Goal: Information Seeking & Learning: Find specific page/section

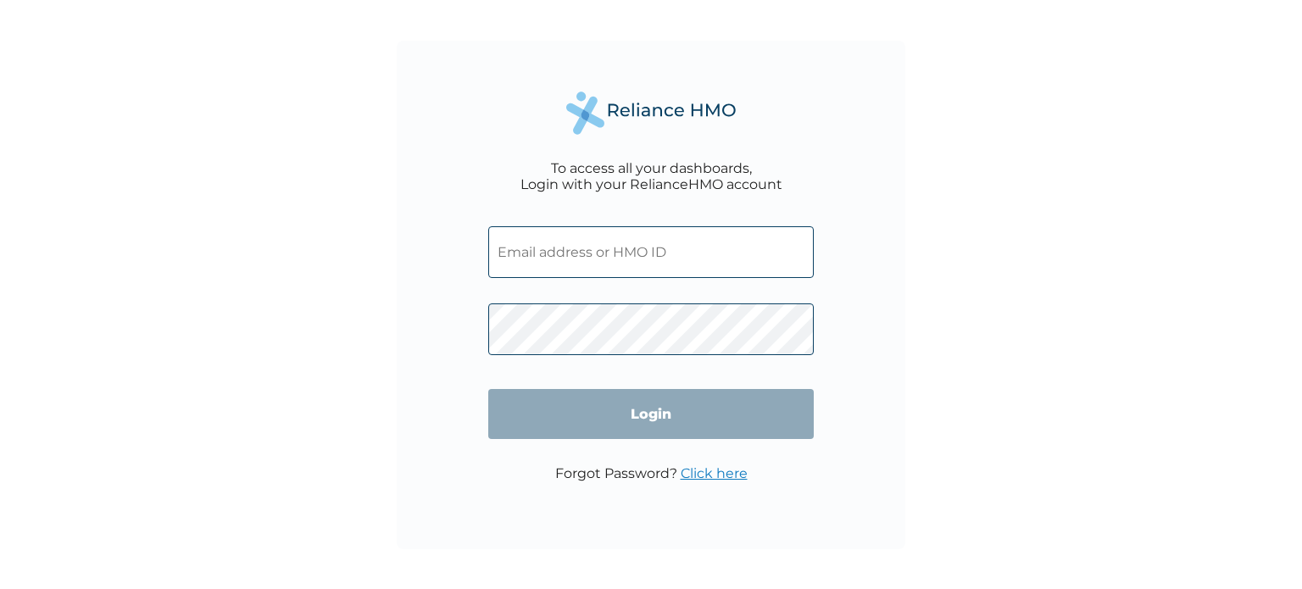
type input "DAL/10143/A"
click at [594, 409] on input "Login" at bounding box center [651, 414] width 326 height 50
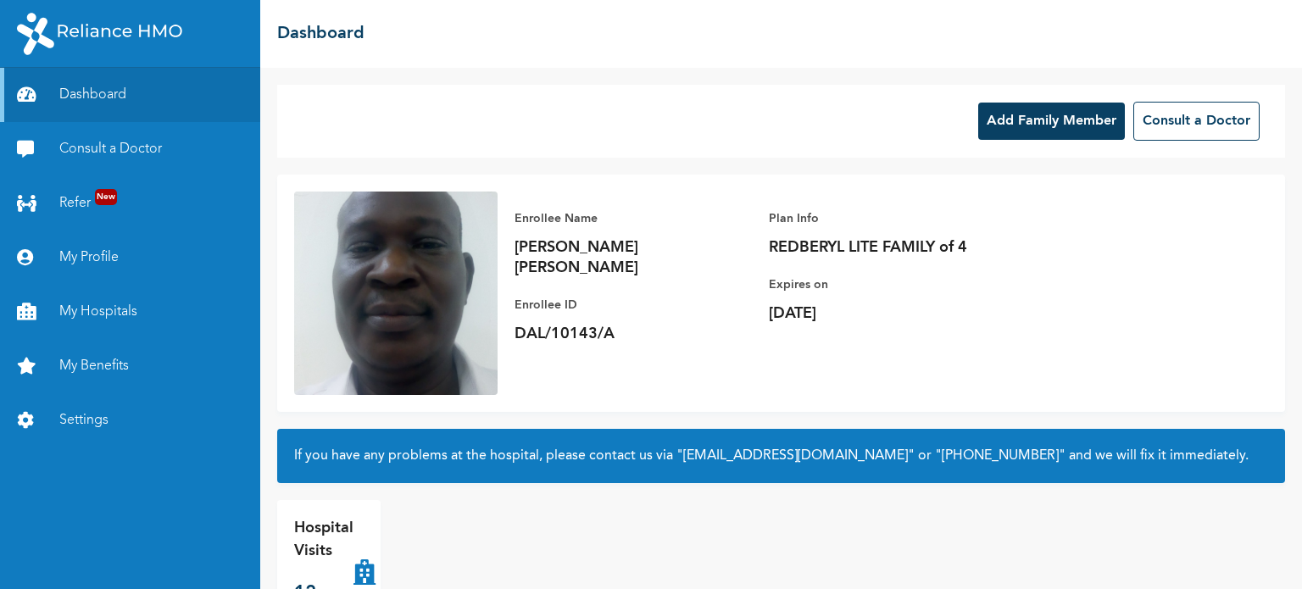
click at [1065, 118] on button "Add Family Member" at bounding box center [1051, 121] width 147 height 37
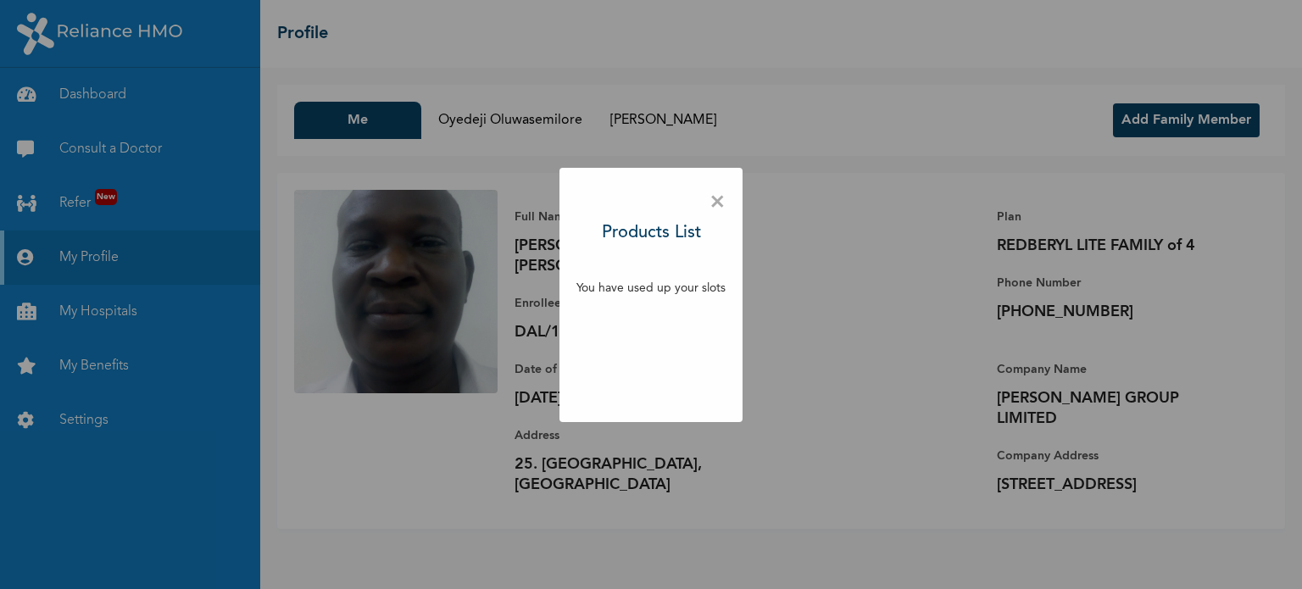
click at [721, 203] on span "×" at bounding box center [718, 203] width 16 height 36
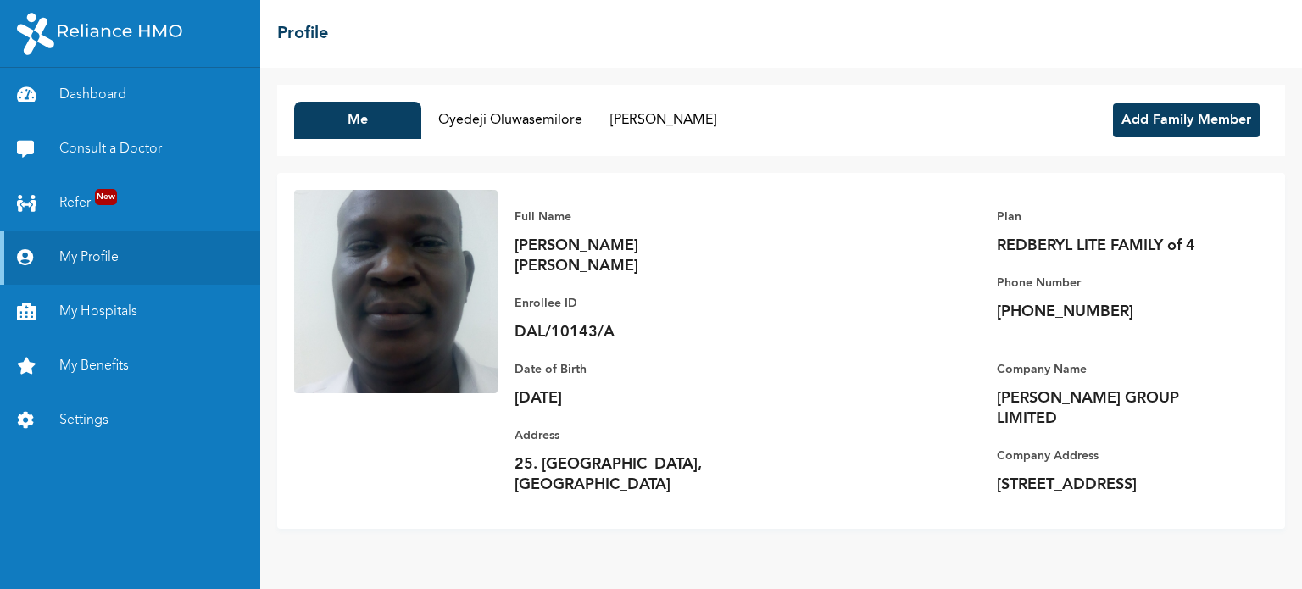
click at [1148, 119] on button "Add Family Member" at bounding box center [1186, 120] width 147 height 34
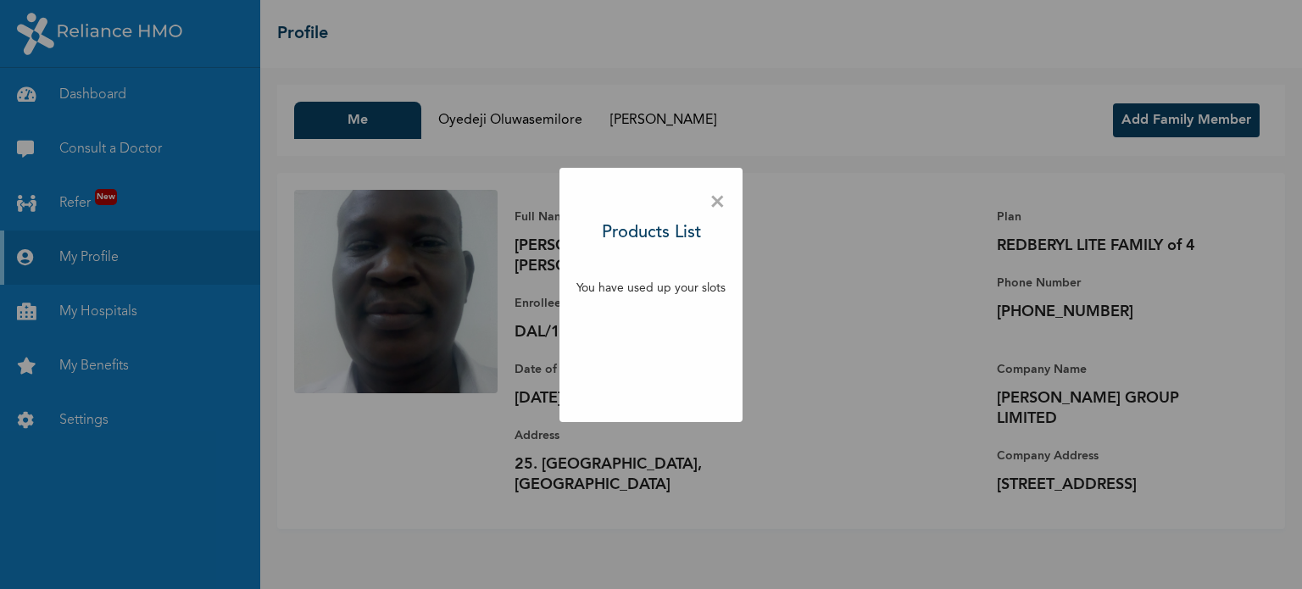
click at [721, 203] on span "×" at bounding box center [718, 203] width 16 height 36
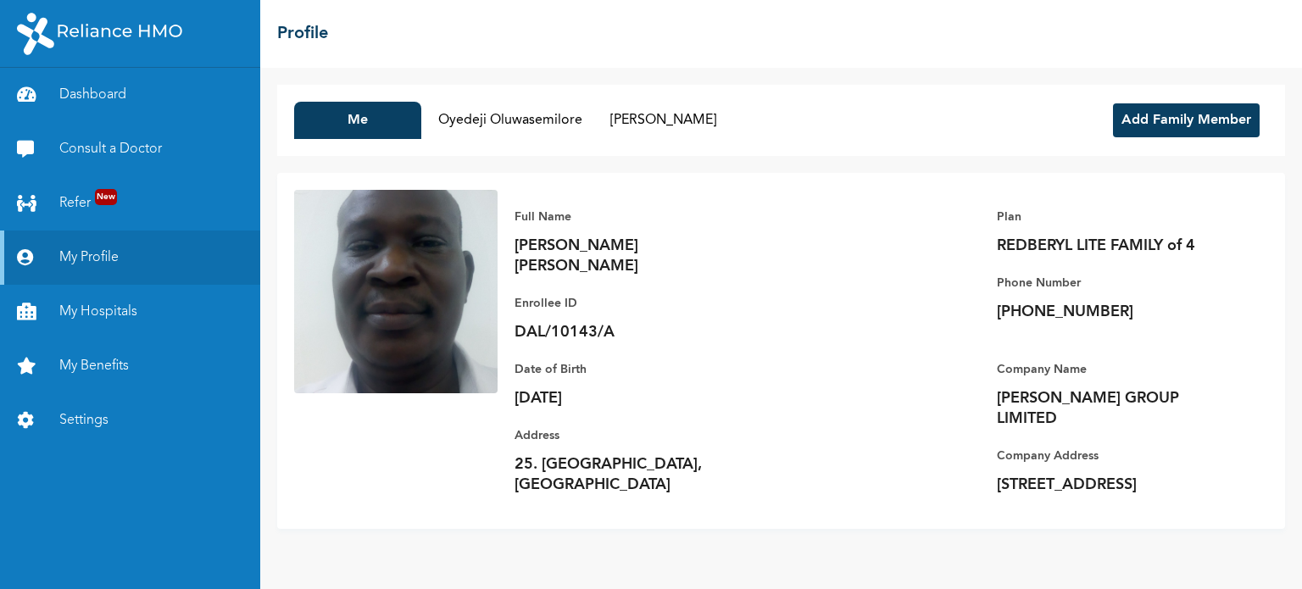
click at [1209, 119] on button "Add Family Member" at bounding box center [1186, 120] width 147 height 34
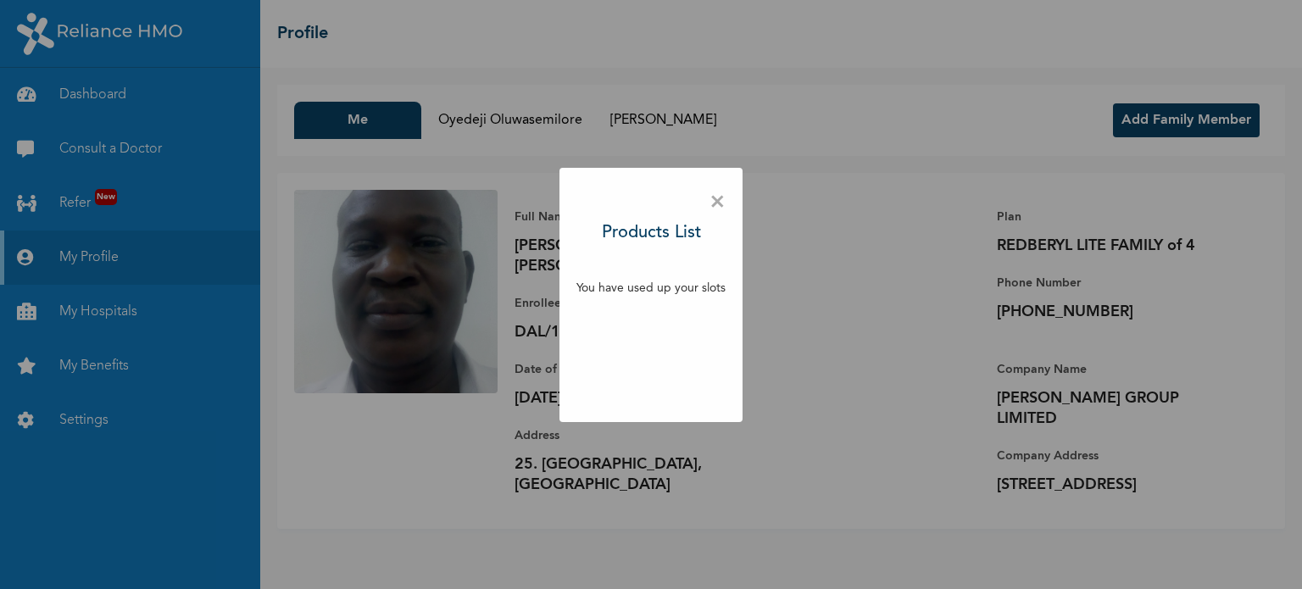
click at [717, 206] on span "×" at bounding box center [718, 203] width 16 height 36
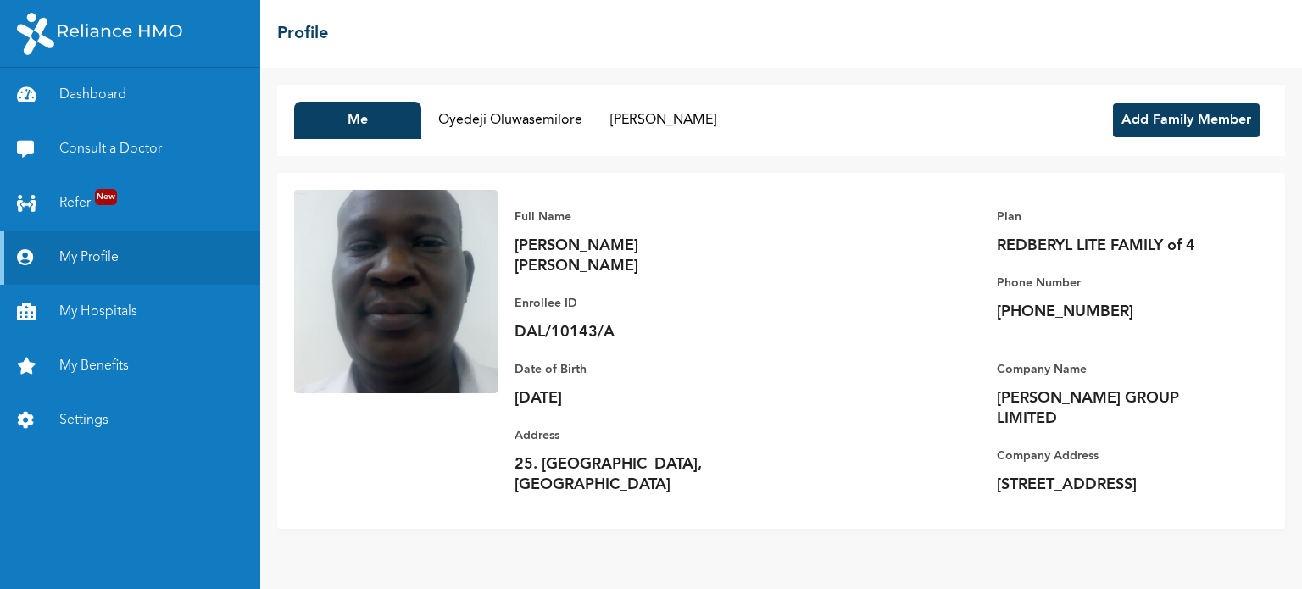
click at [785, 373] on div "Full Name [PERSON_NAME] [PERSON_NAME] Enrollee ID DAL/10143/A Plan REDBERYL LIT…" at bounding box center [883, 351] width 771 height 322
click at [503, 132] on button "Oyedeji Oluwasemilore" at bounding box center [510, 120] width 161 height 37
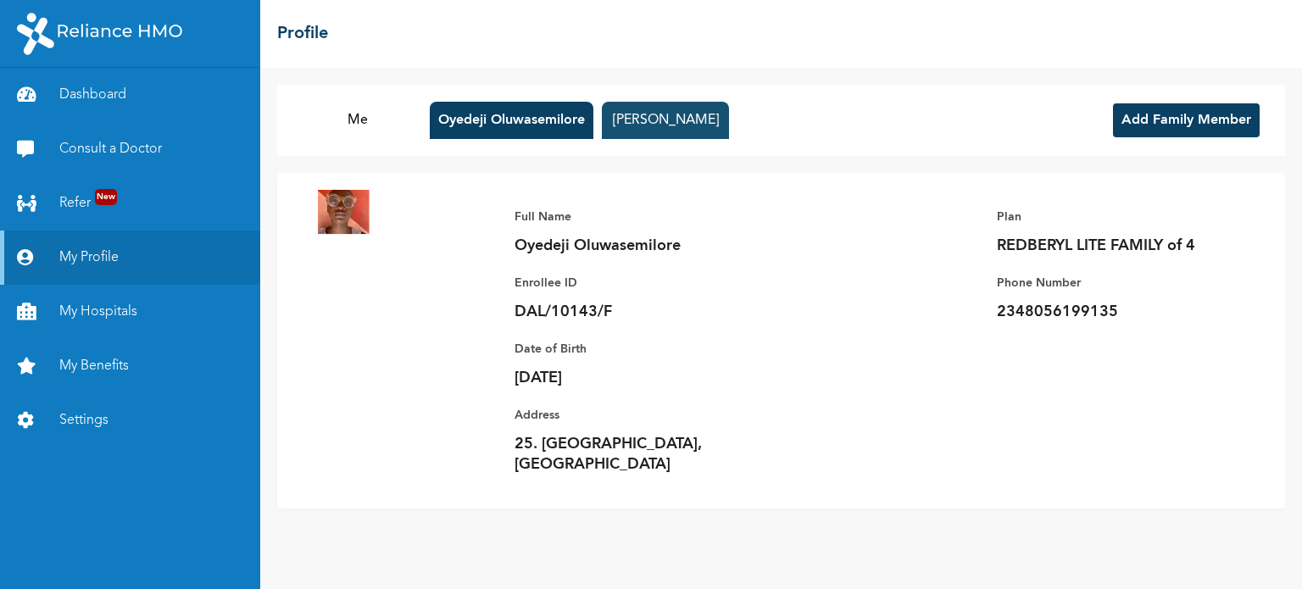
click at [648, 120] on button "[PERSON_NAME]" at bounding box center [665, 120] width 127 height 37
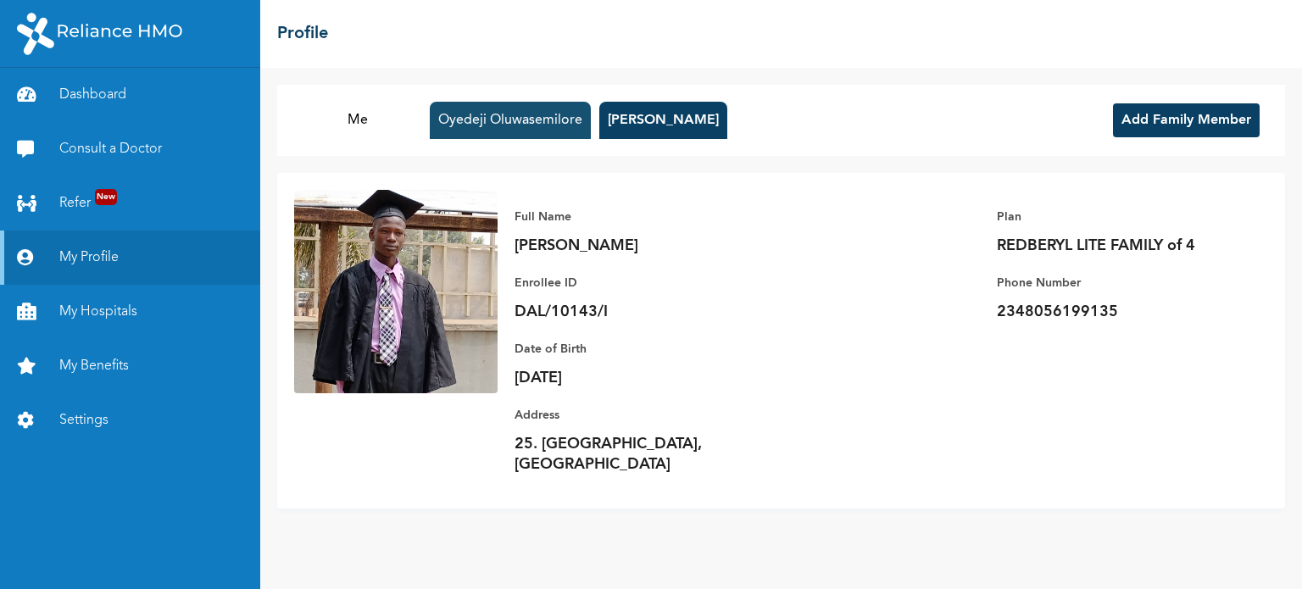
click at [529, 121] on button "Oyedeji Oluwasemilore" at bounding box center [510, 120] width 161 height 37
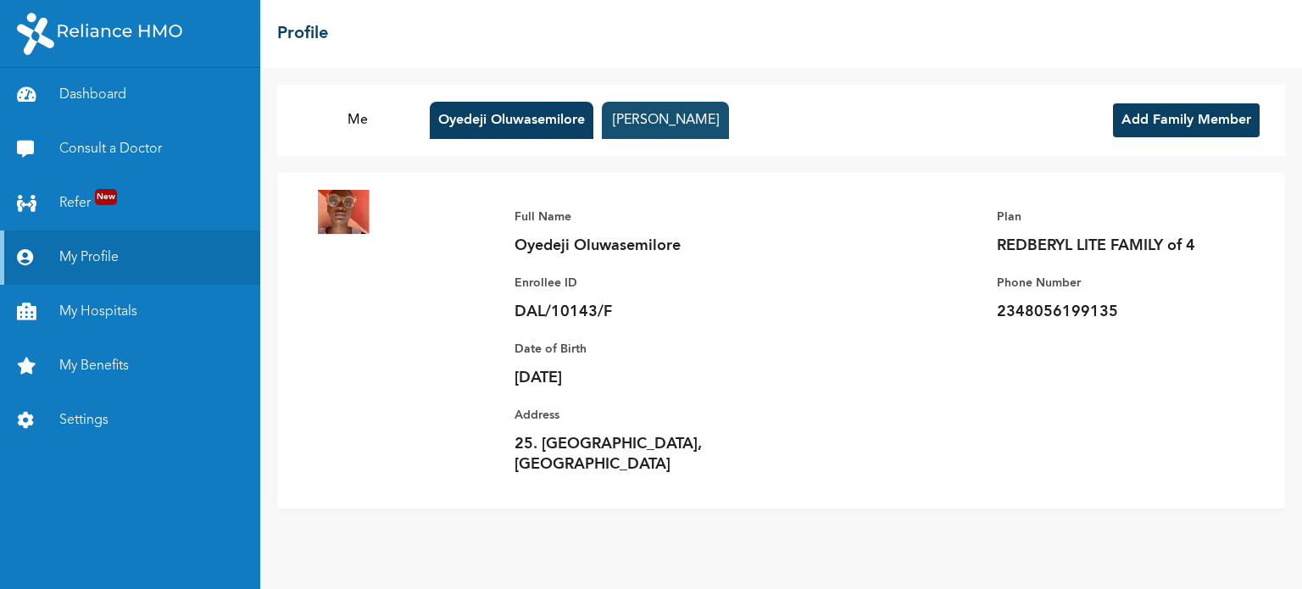
click at [624, 120] on button "[PERSON_NAME]" at bounding box center [665, 120] width 127 height 37
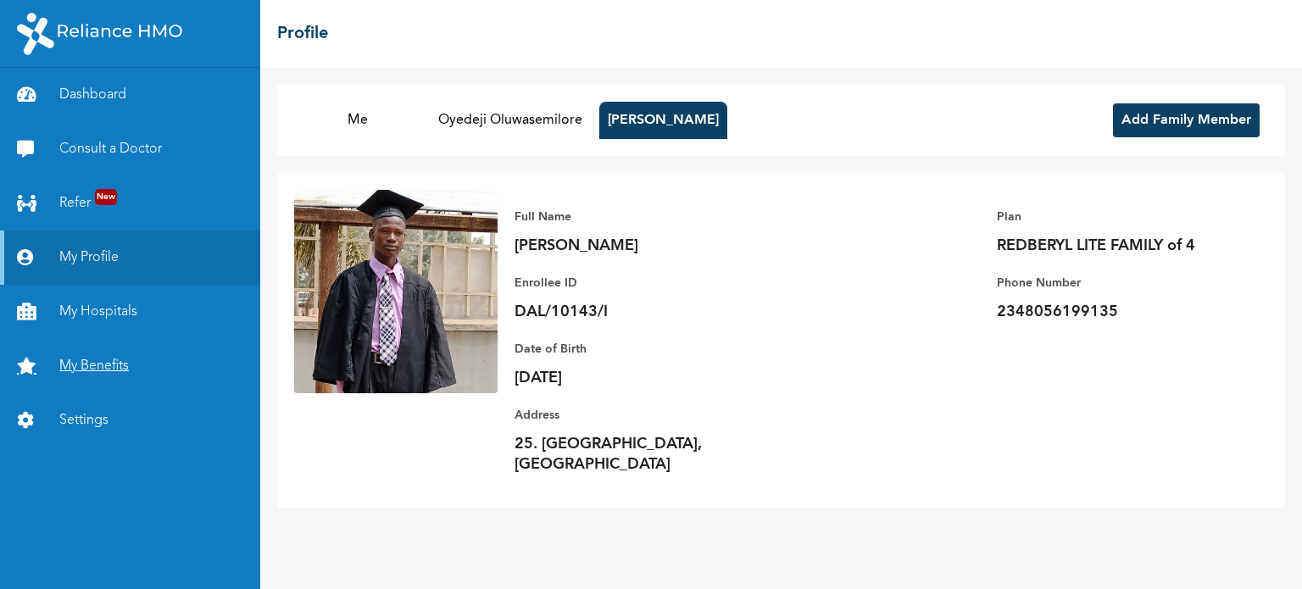
click at [103, 368] on link "My Benefits" at bounding box center [130, 366] width 260 height 54
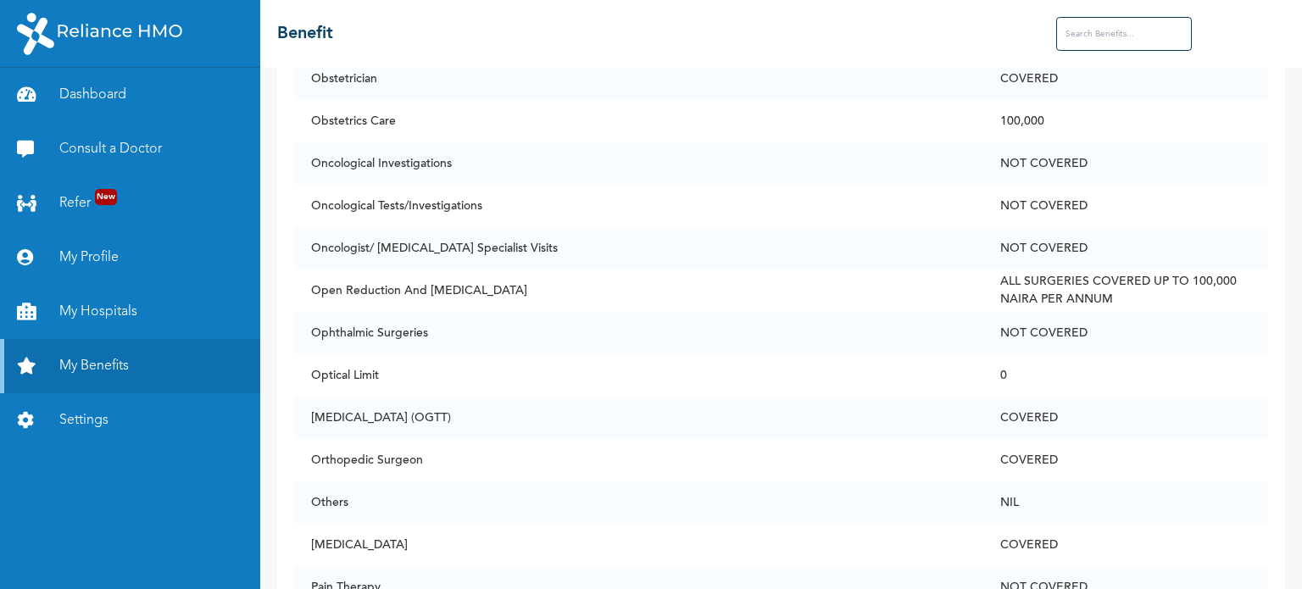
scroll to position [5850, 0]
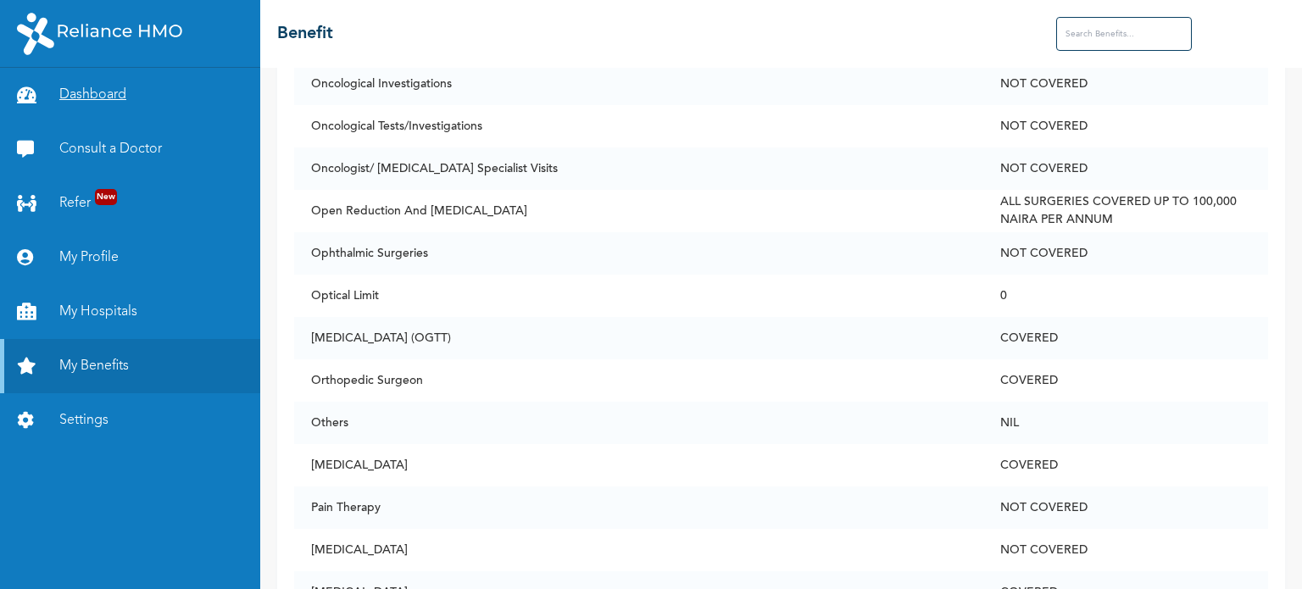
click at [93, 101] on link "Dashboard" at bounding box center [130, 95] width 260 height 54
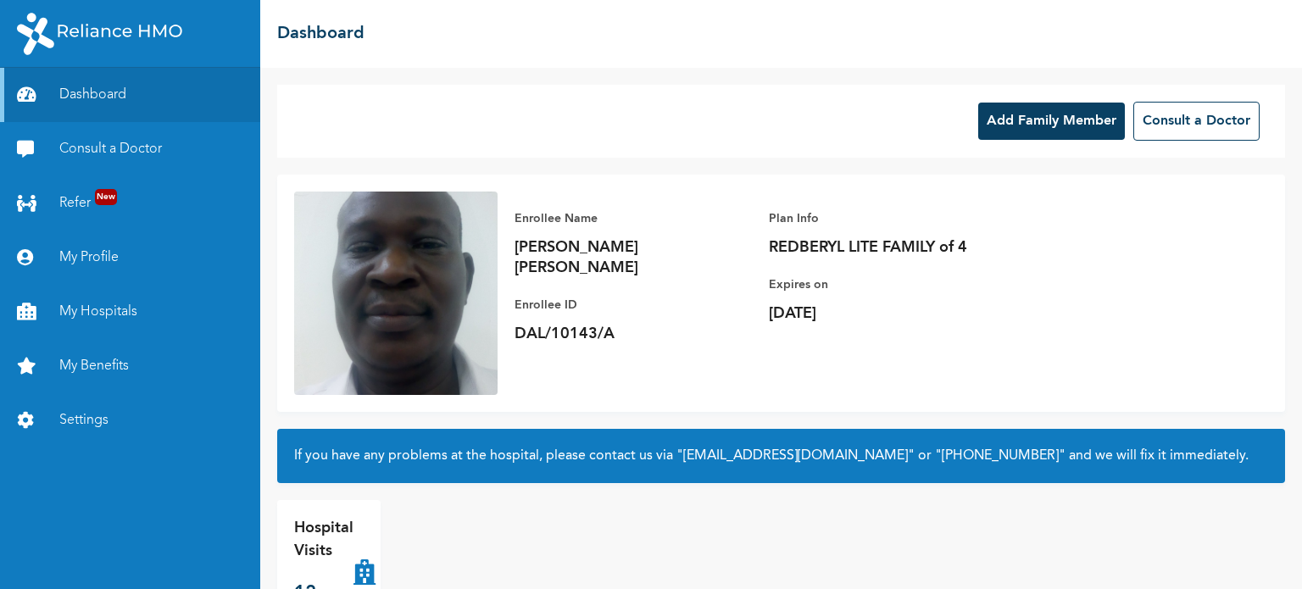
click at [1126, 255] on div "Enrollee Name [PERSON_NAME] [PERSON_NAME] Enrollee ID DAL/10143/A Plan Info RED…" at bounding box center [781, 293] width 1008 height 237
click at [1064, 125] on button "Add Family Member" at bounding box center [1051, 121] width 147 height 37
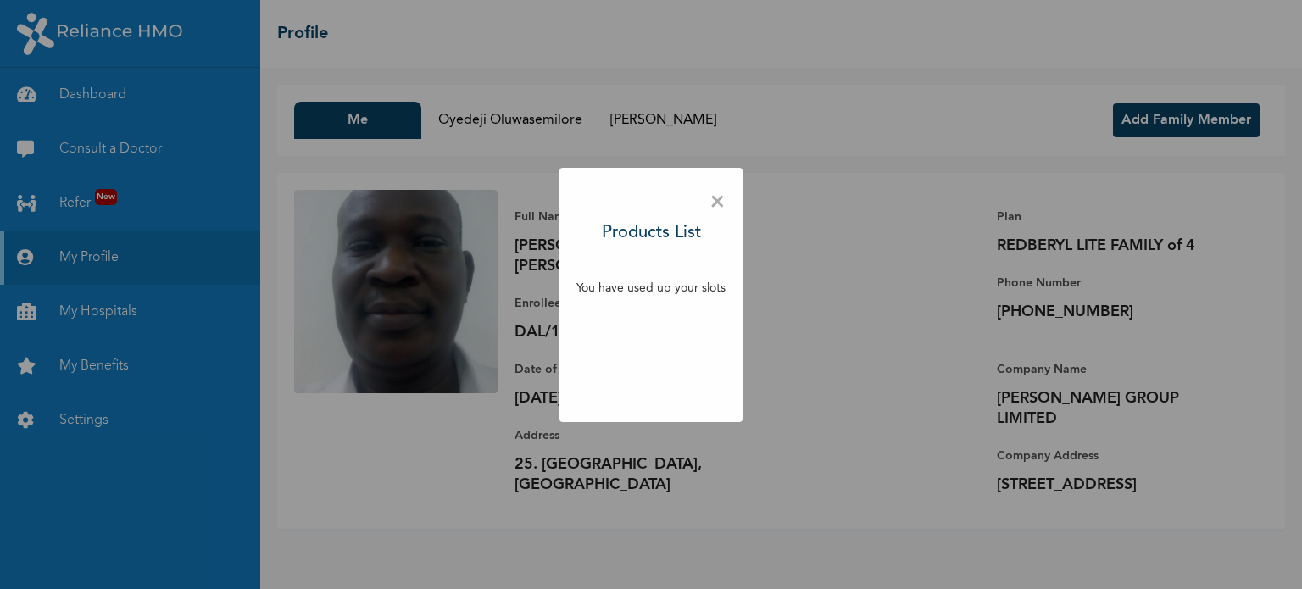
click at [678, 283] on p "You have used up your slots" at bounding box center [651, 289] width 149 height 18
click at [716, 207] on span "×" at bounding box center [718, 203] width 16 height 36
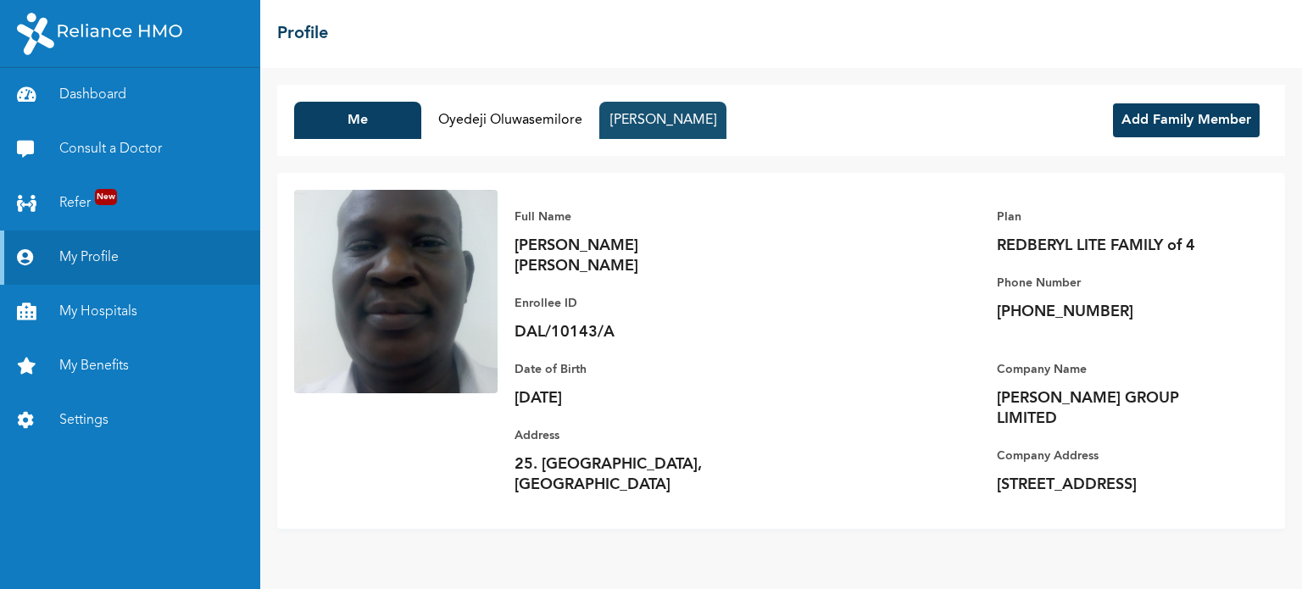
click at [631, 118] on button "[PERSON_NAME]" at bounding box center [662, 120] width 127 height 37
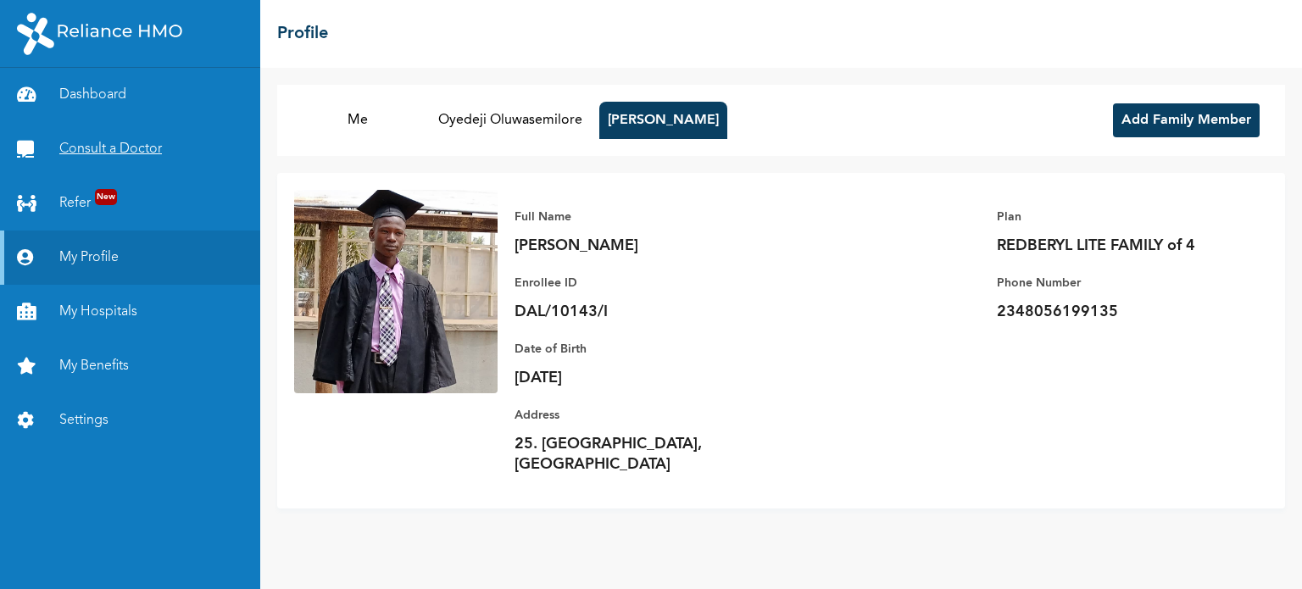
click at [144, 152] on link "Consult a Doctor" at bounding box center [130, 149] width 260 height 54
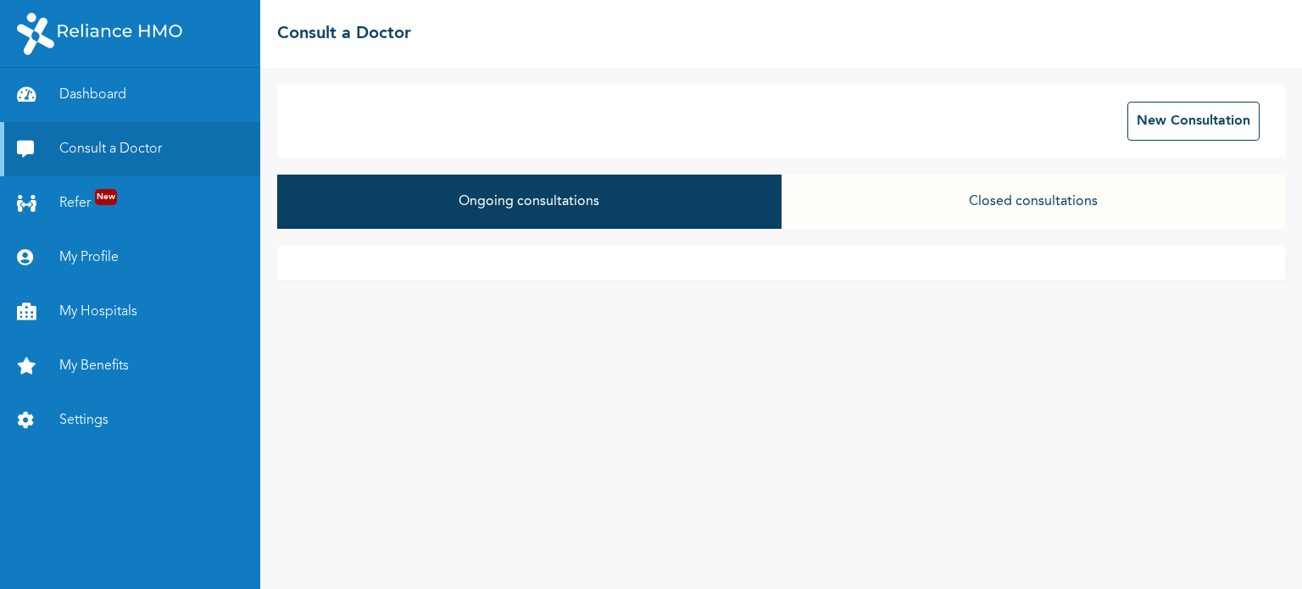
click at [1039, 206] on button "Closed consultations" at bounding box center [1034, 202] width 504 height 54
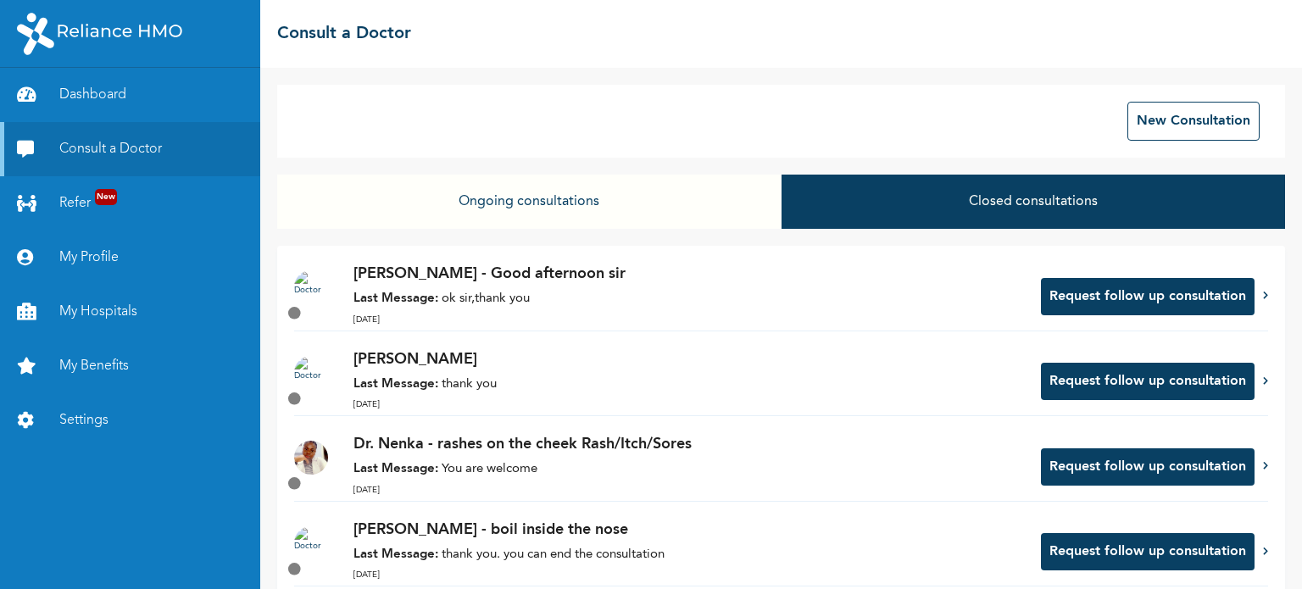
click at [1080, 386] on button "Request follow up consultation" at bounding box center [1148, 381] width 214 height 37
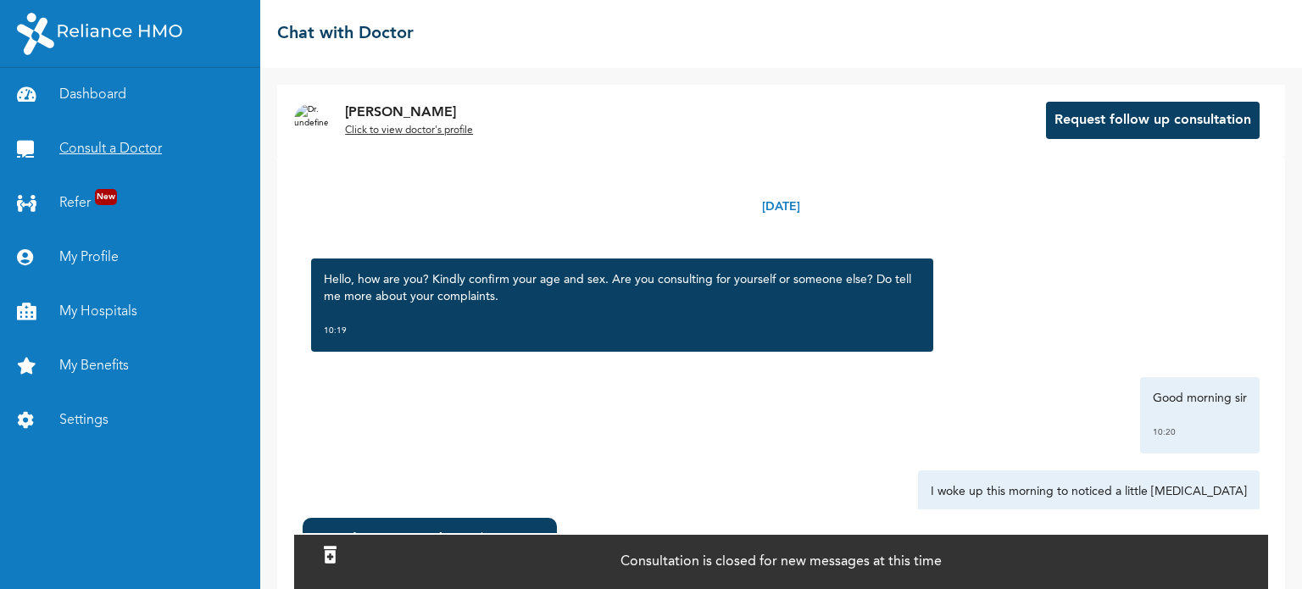
click at [122, 145] on link "Consult a Doctor" at bounding box center [130, 149] width 260 height 54
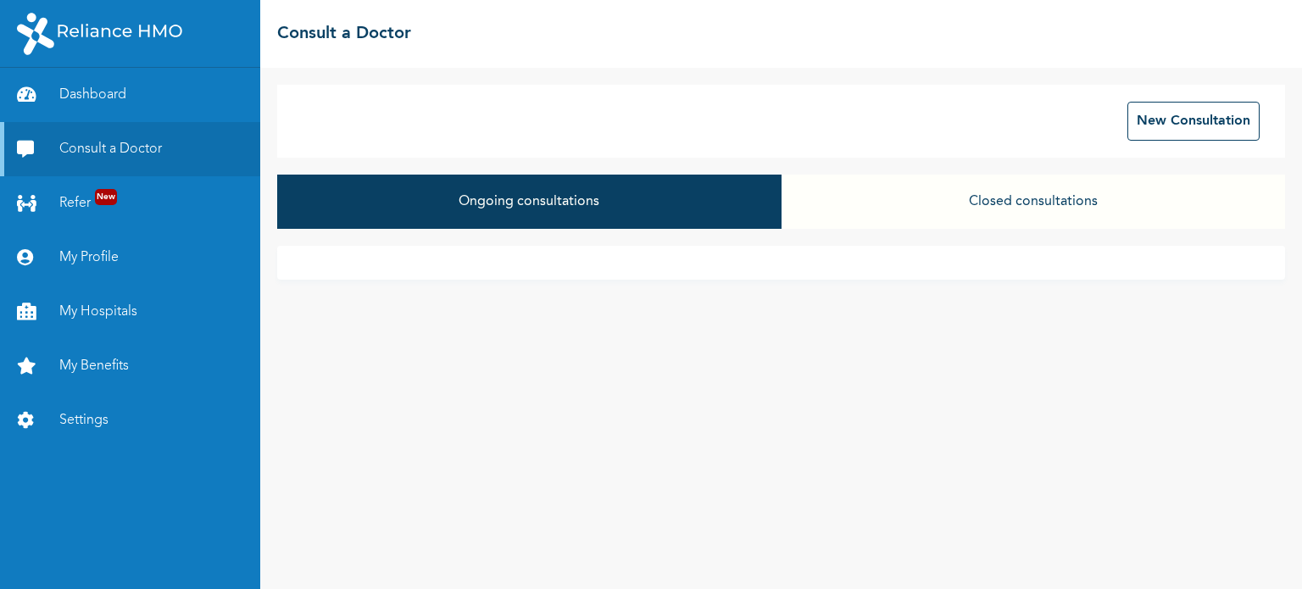
click at [1067, 206] on button "Closed consultations" at bounding box center [1034, 202] width 504 height 54
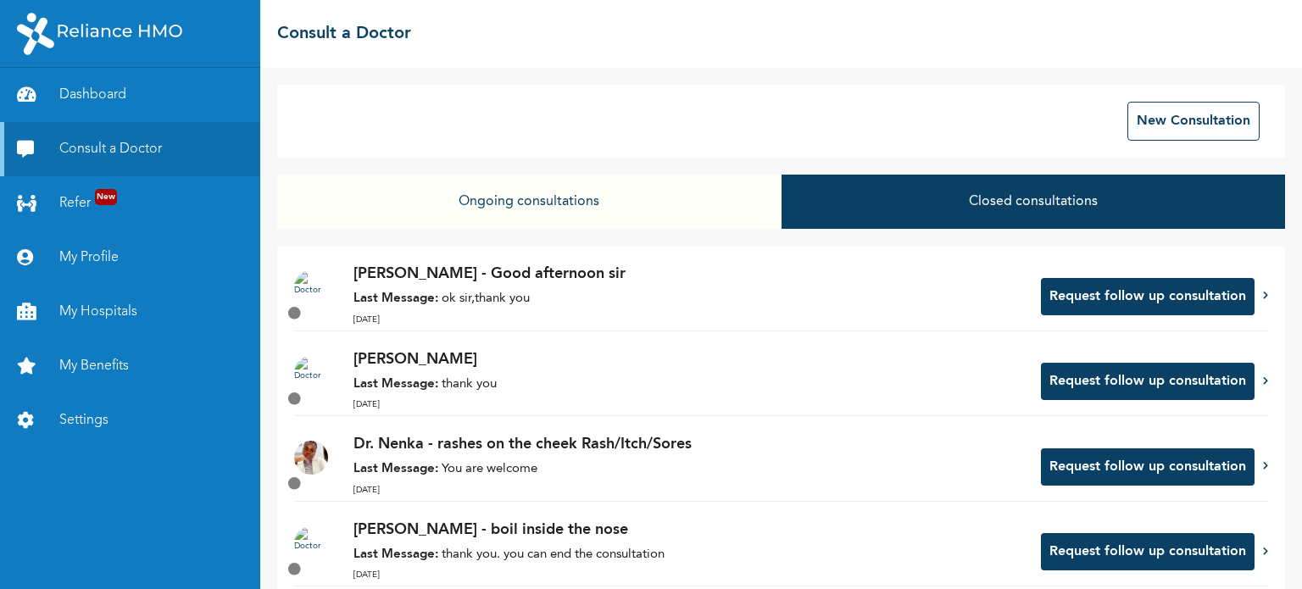
click at [471, 294] on p "Last Message: ok sir,thank you" at bounding box center [689, 299] width 671 height 19
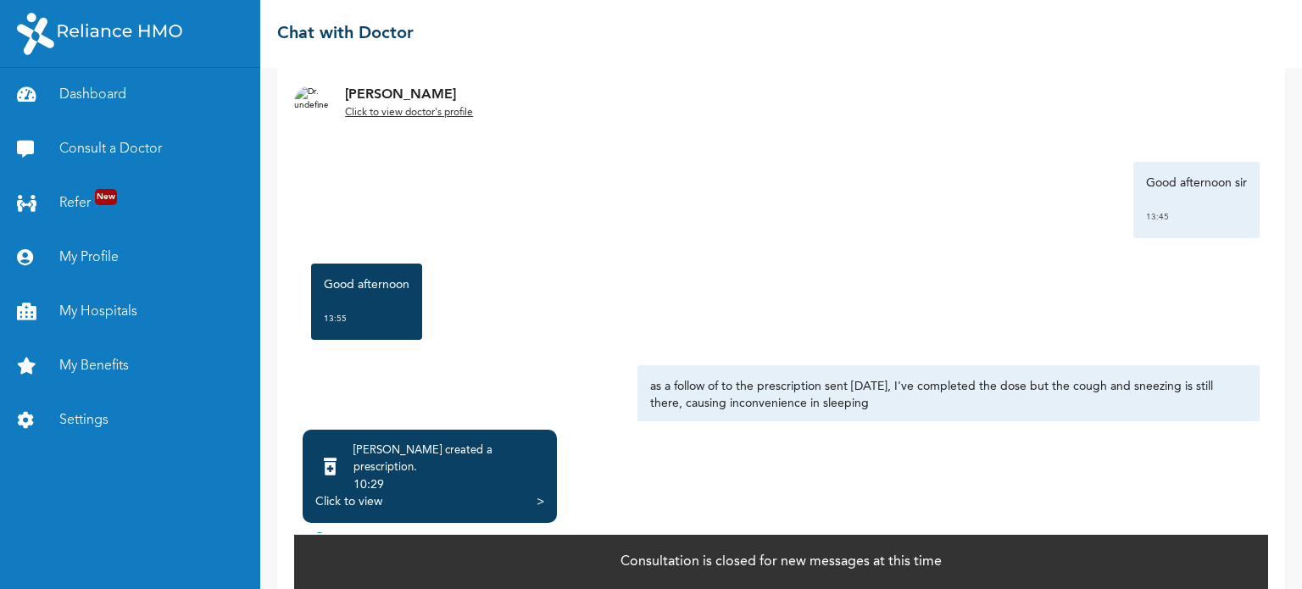
scroll to position [339, 0]
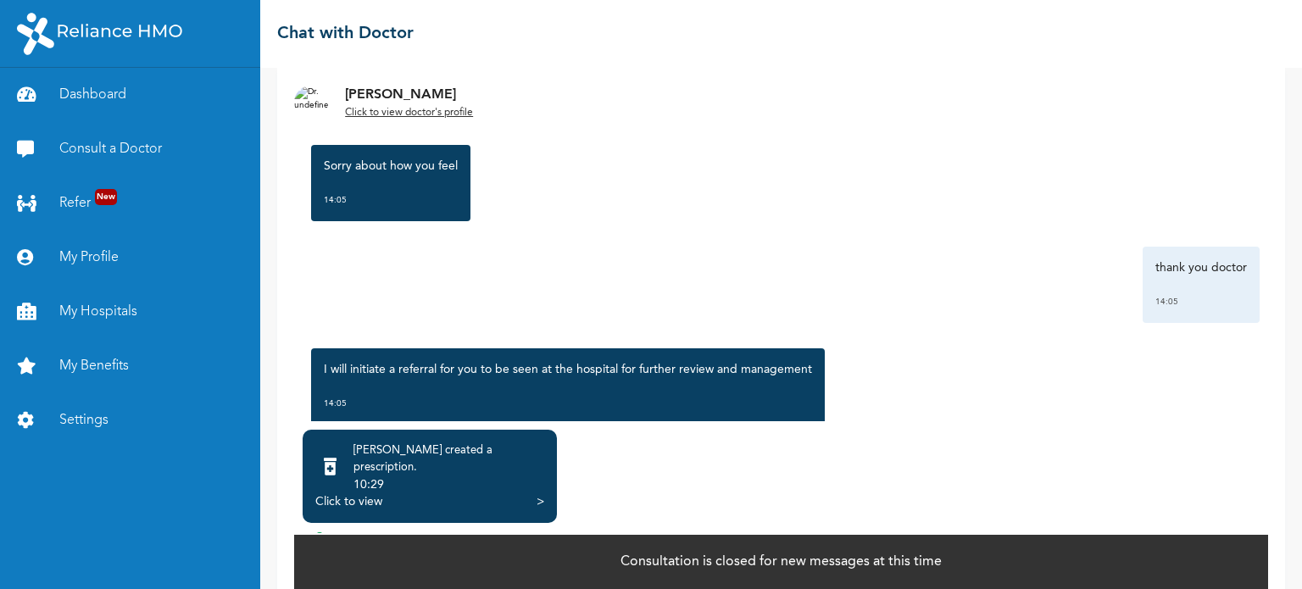
click at [358, 493] on div "Click to view" at bounding box center [348, 501] width 67 height 17
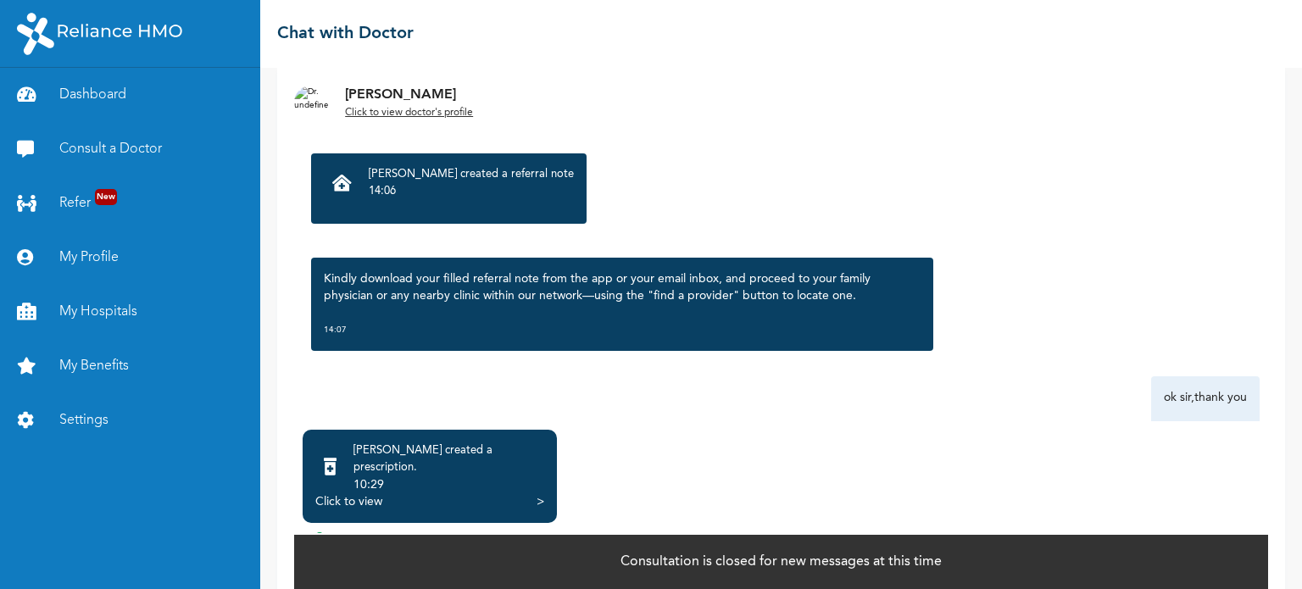
scroll to position [714, 0]
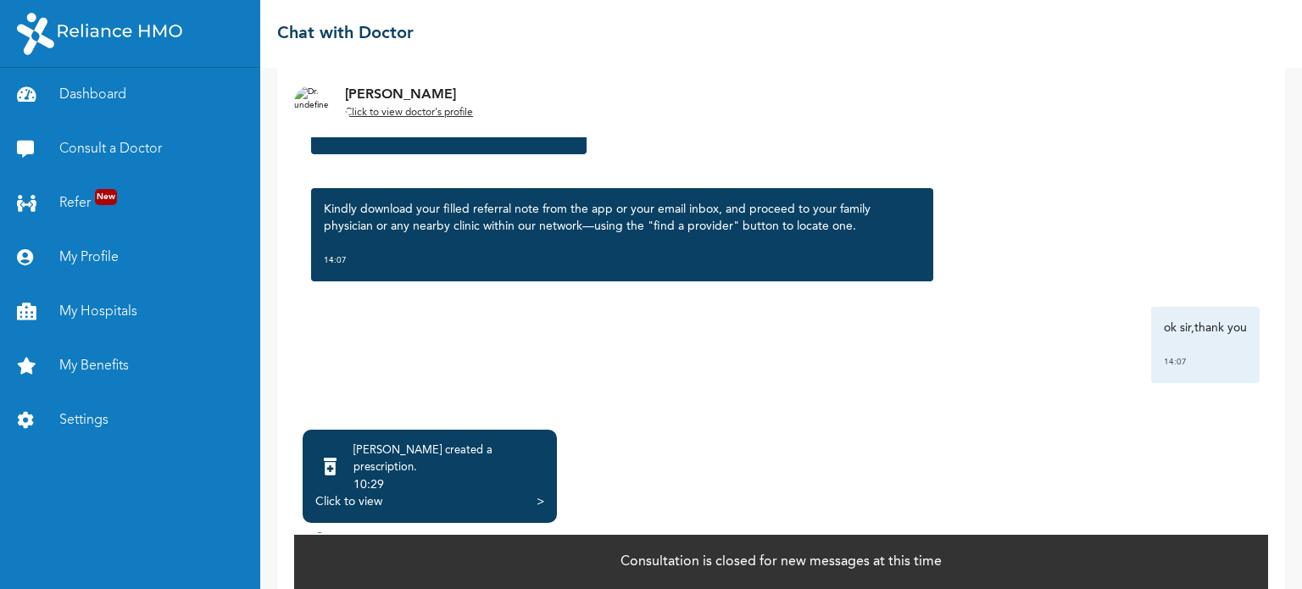
click at [340, 493] on div "Click to view" at bounding box center [348, 501] width 67 height 17
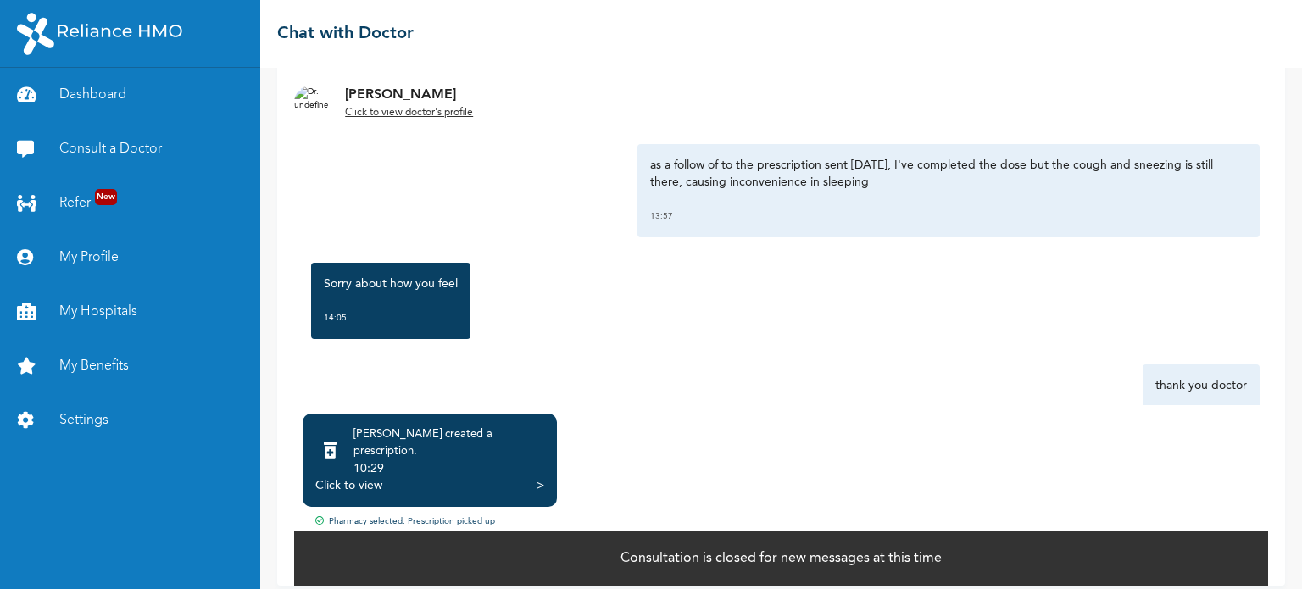
scroll to position [0, 0]
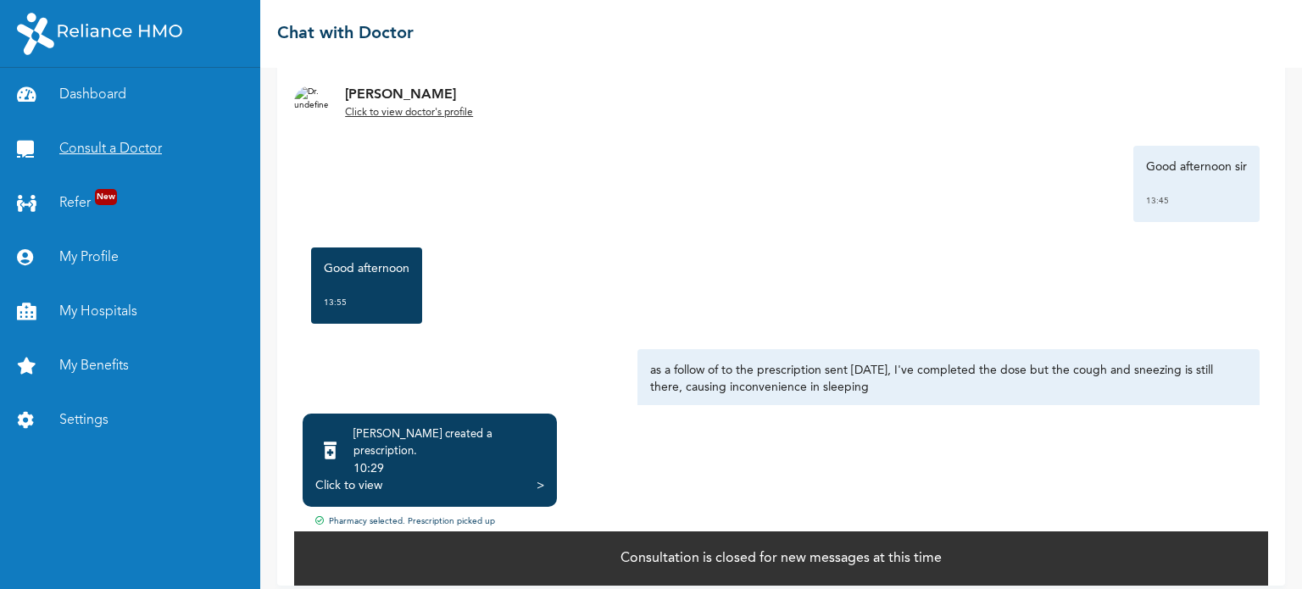
click at [138, 152] on link "Consult a Doctor" at bounding box center [130, 149] width 260 height 54
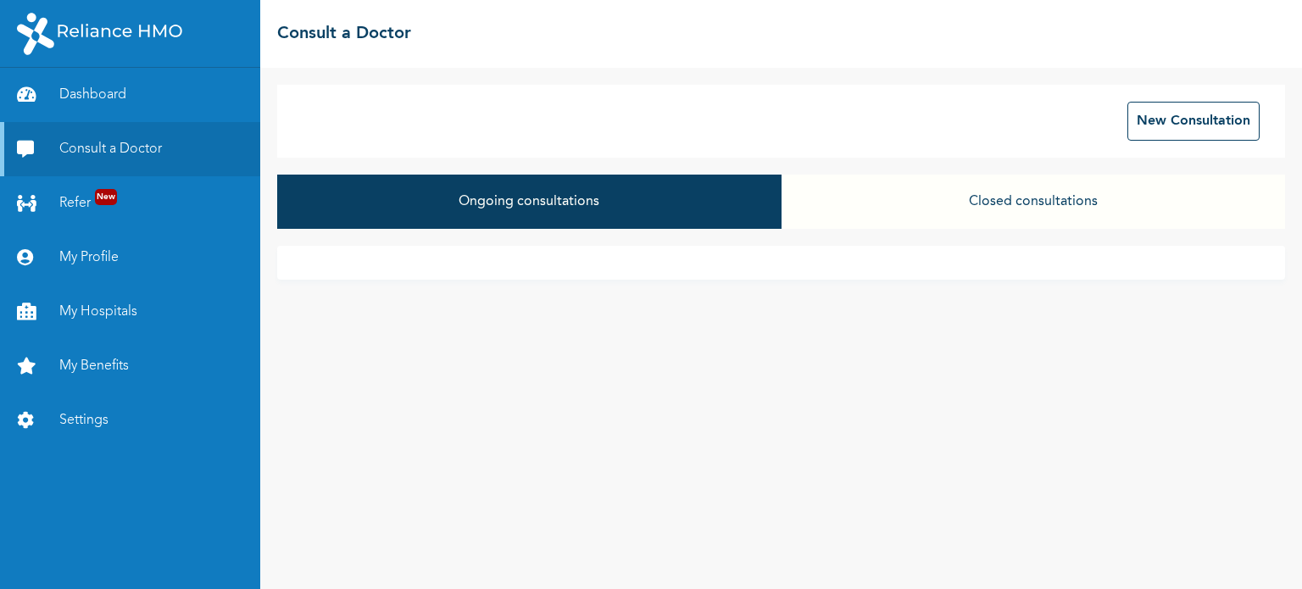
click at [994, 206] on button "Closed consultations" at bounding box center [1034, 202] width 504 height 54
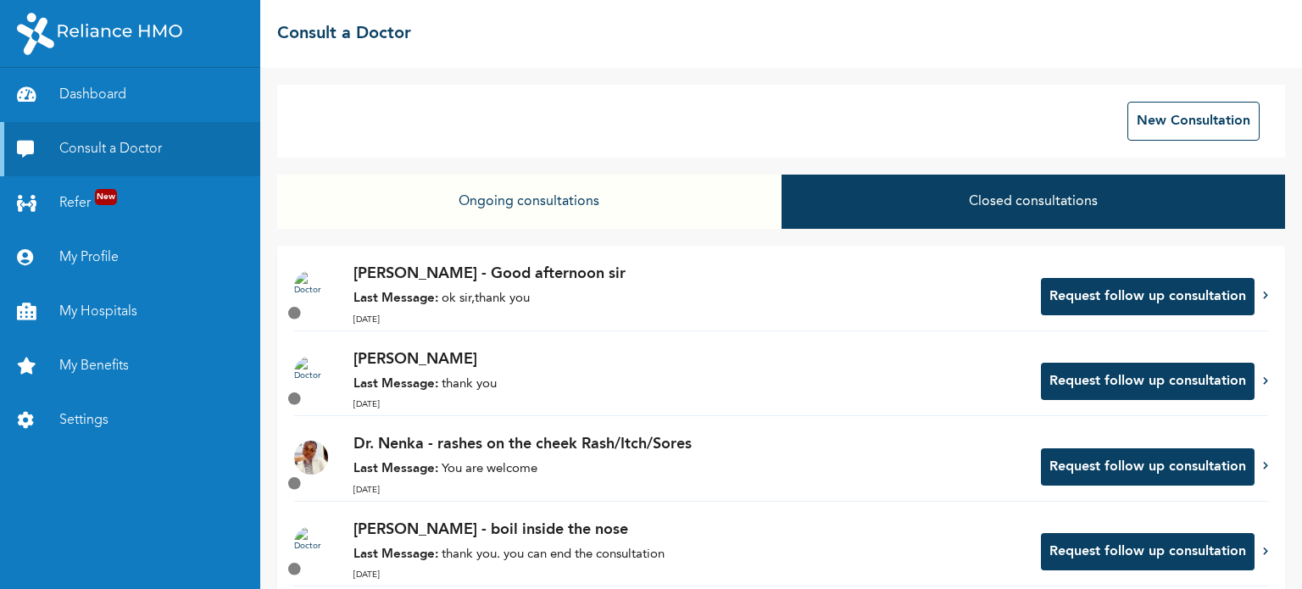
click at [1068, 301] on button "Request follow up consultation" at bounding box center [1148, 296] width 214 height 37
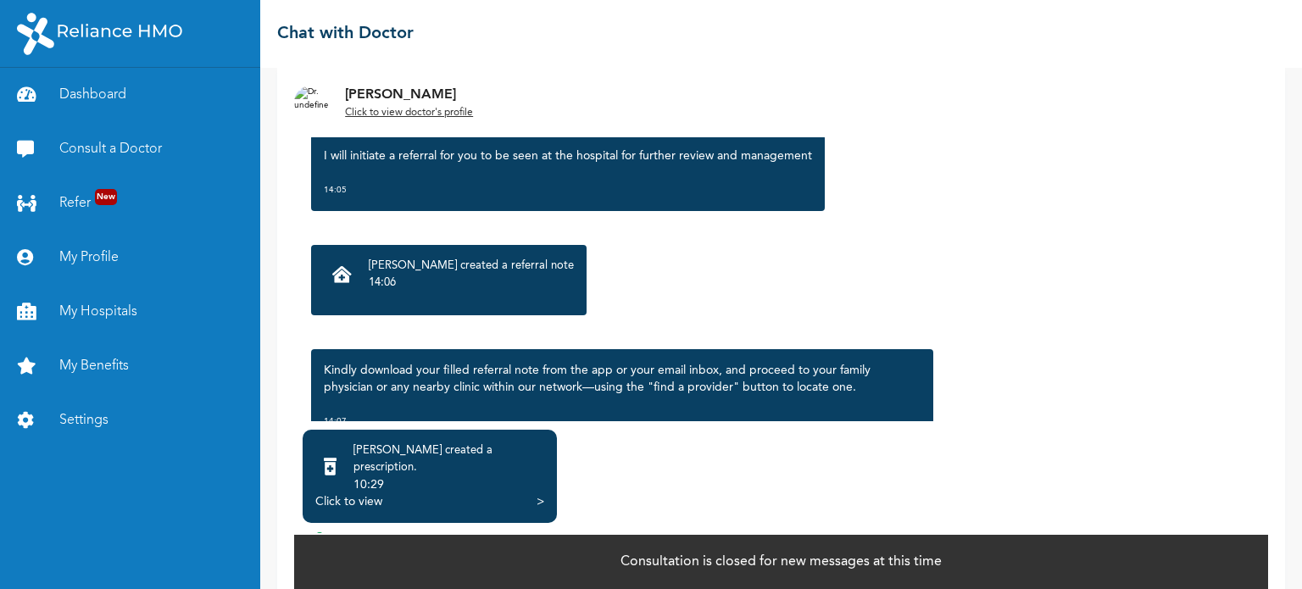
scroll to position [565, 0]
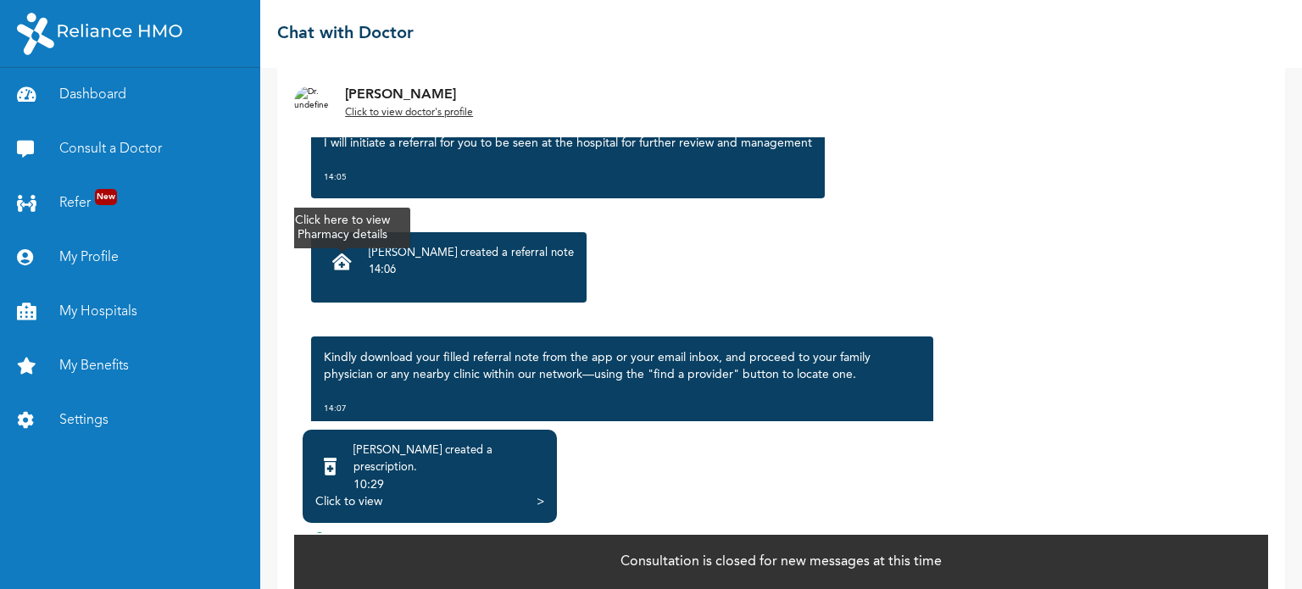
click at [343, 266] on icon at bounding box center [341, 261] width 19 height 17
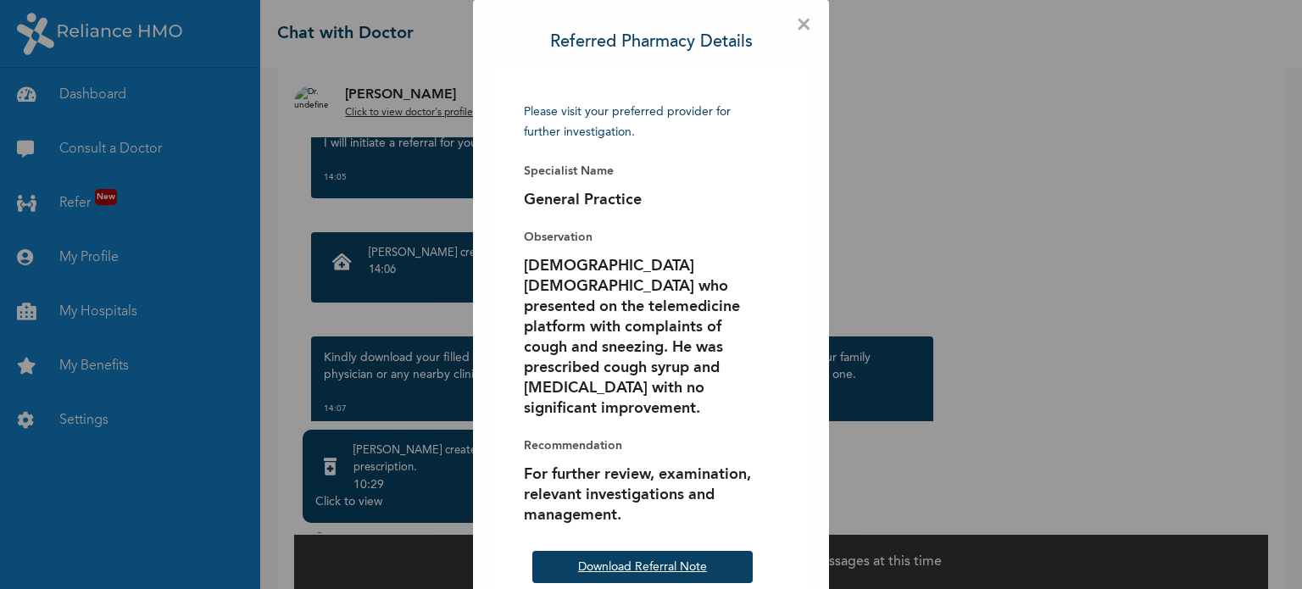
click at [663, 561] on link "Download Referral Note" at bounding box center [642, 567] width 129 height 12
click at [798, 27] on span "×" at bounding box center [804, 25] width 16 height 17
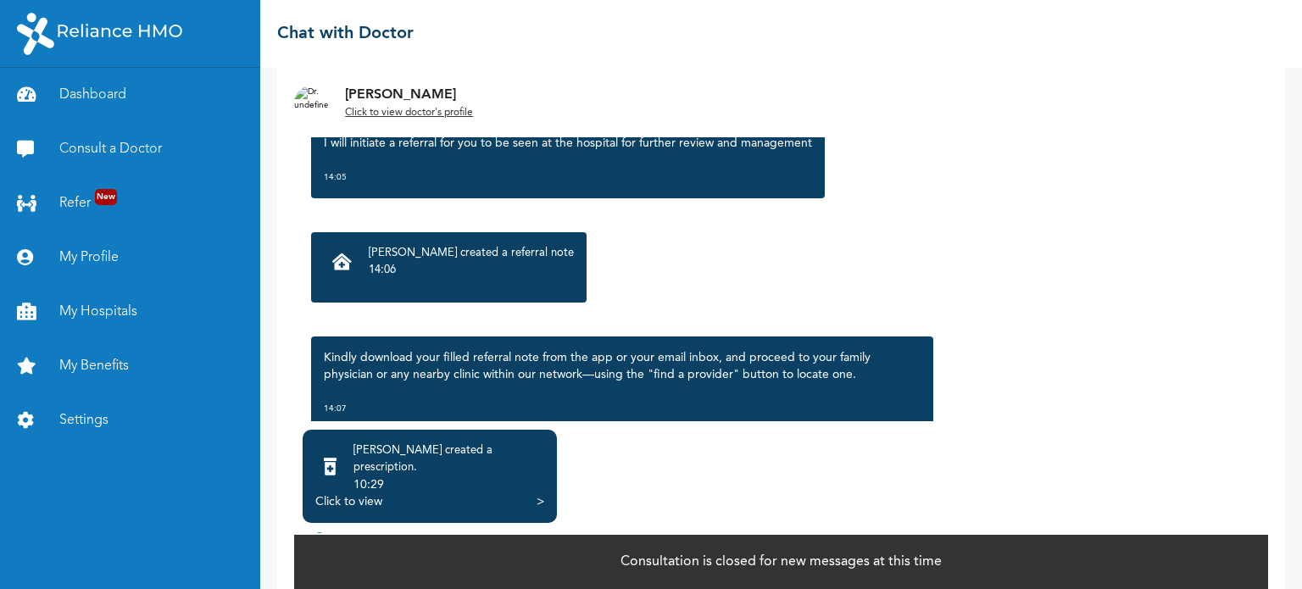
scroll to position [714, 0]
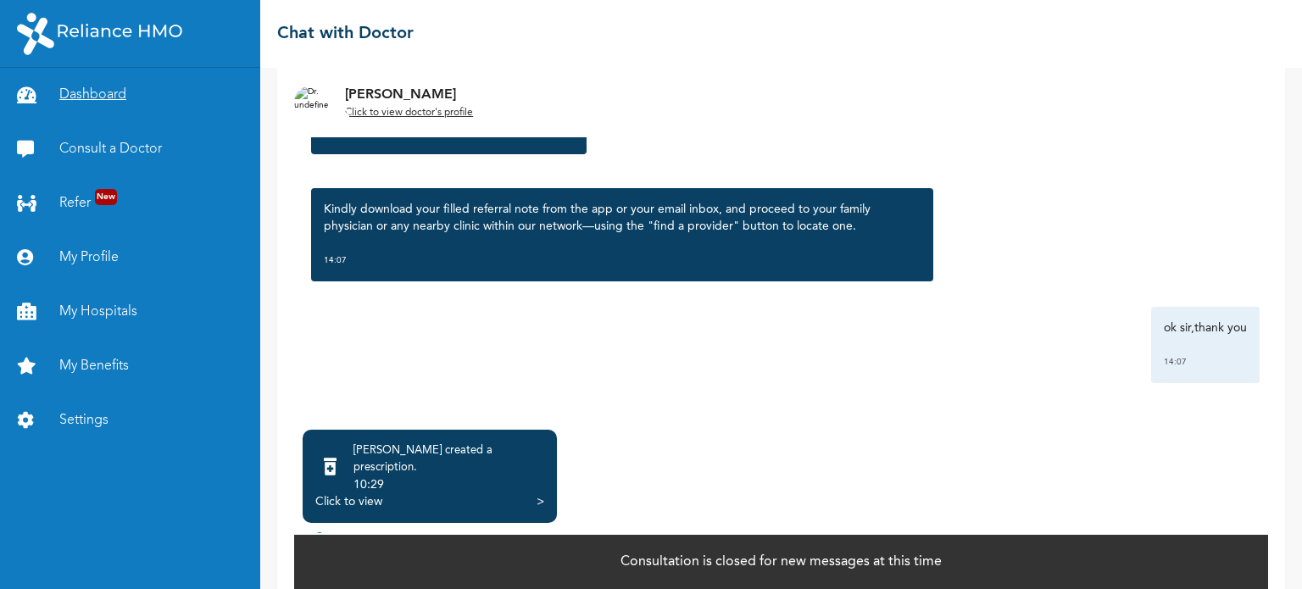
click at [89, 92] on link "Dashboard" at bounding box center [130, 95] width 260 height 54
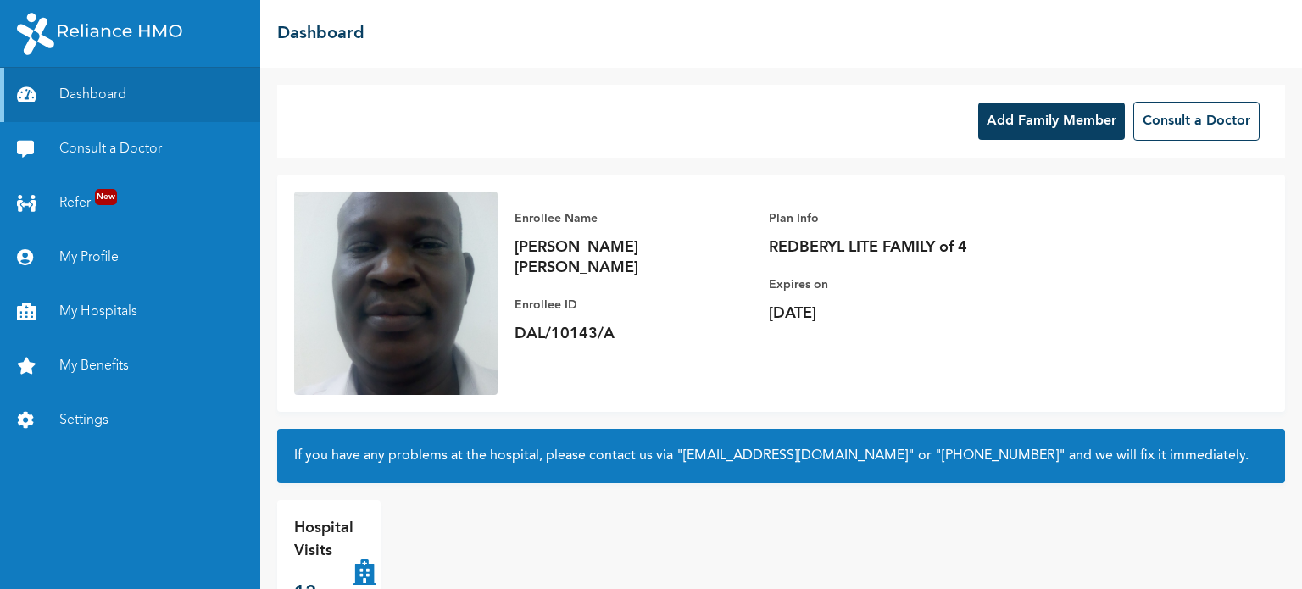
click at [1059, 119] on button "Add Family Member" at bounding box center [1051, 121] width 147 height 37
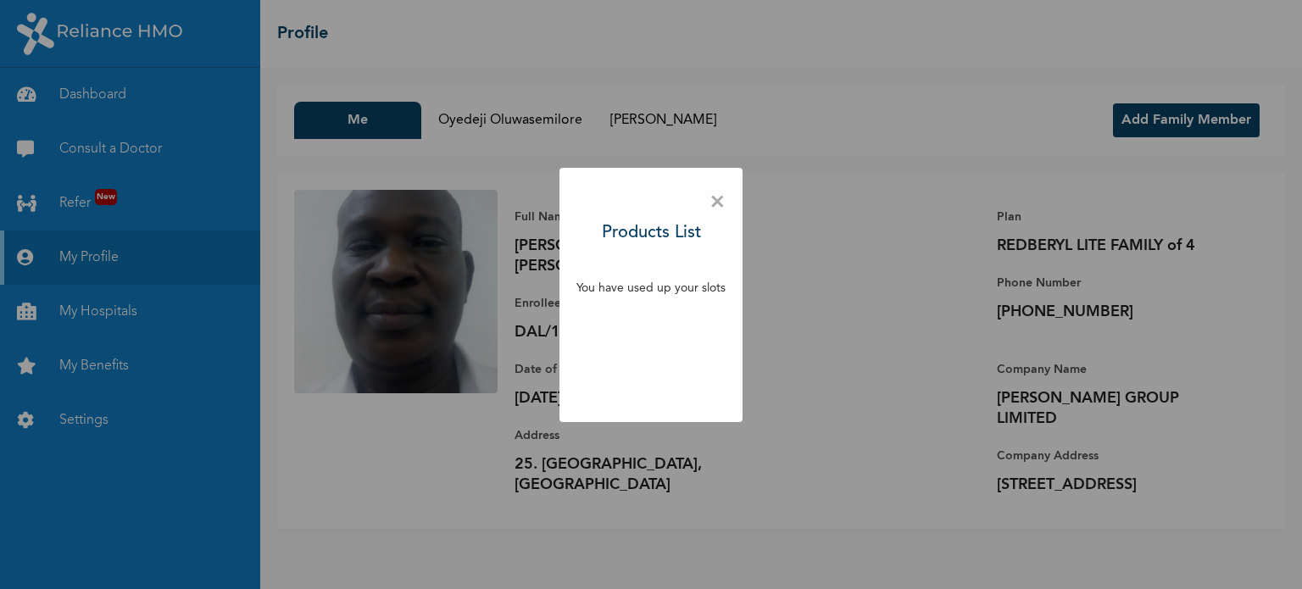
click at [834, 370] on div "× Products List You have used up your slots" at bounding box center [651, 294] width 1302 height 589
click at [722, 198] on span "×" at bounding box center [718, 203] width 16 height 36
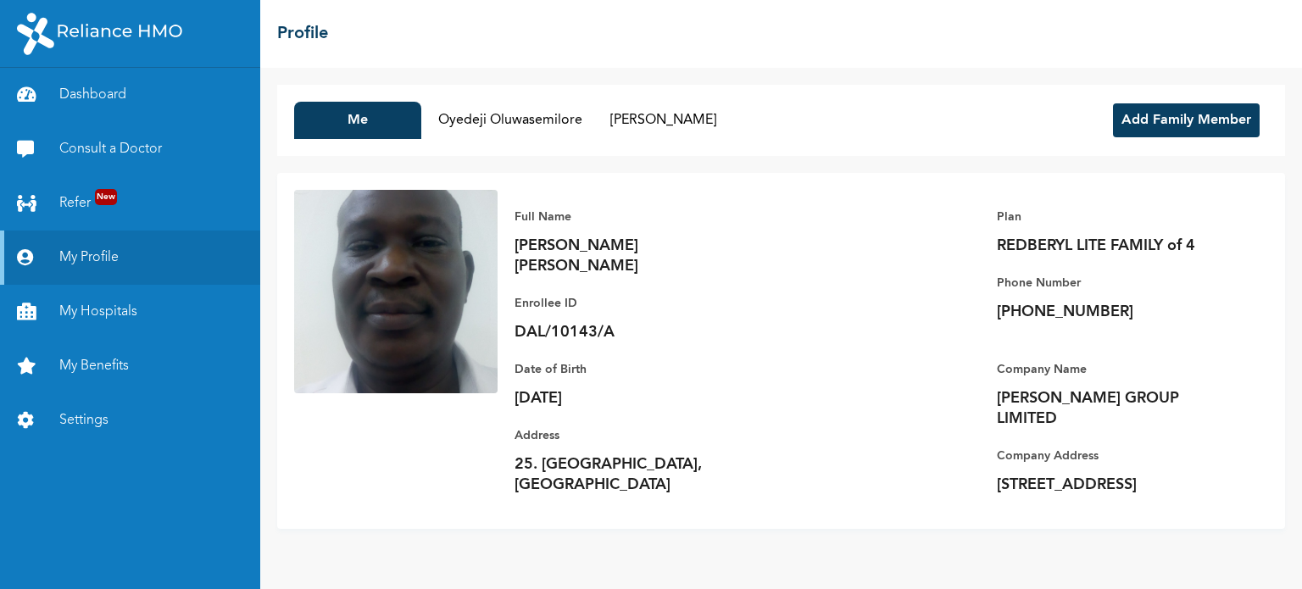
click at [1181, 120] on button "Add Family Member" at bounding box center [1186, 120] width 147 height 34
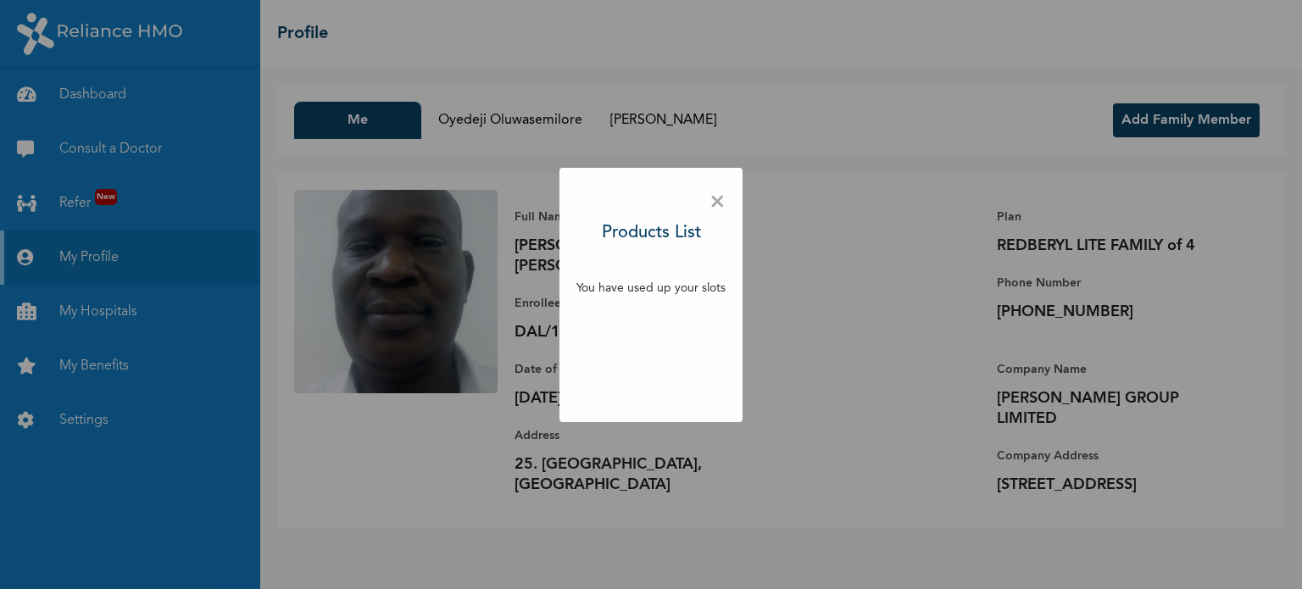
click at [711, 206] on span "×" at bounding box center [718, 203] width 16 height 36
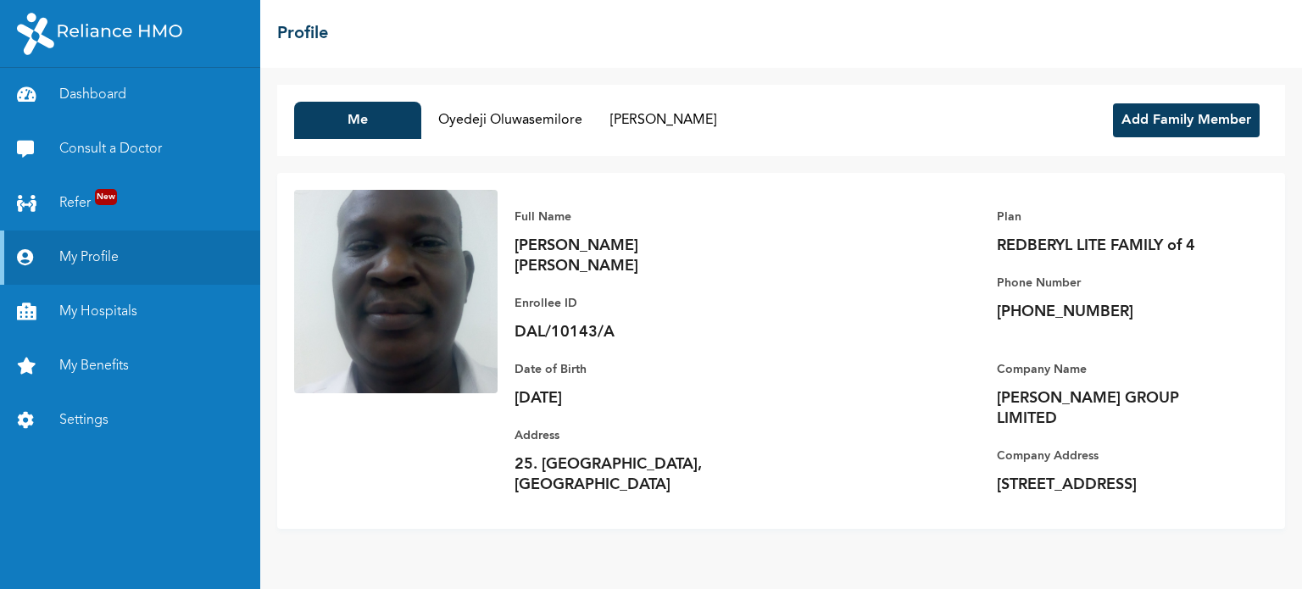
click at [1139, 118] on button "Add Family Member" at bounding box center [1186, 120] width 147 height 34
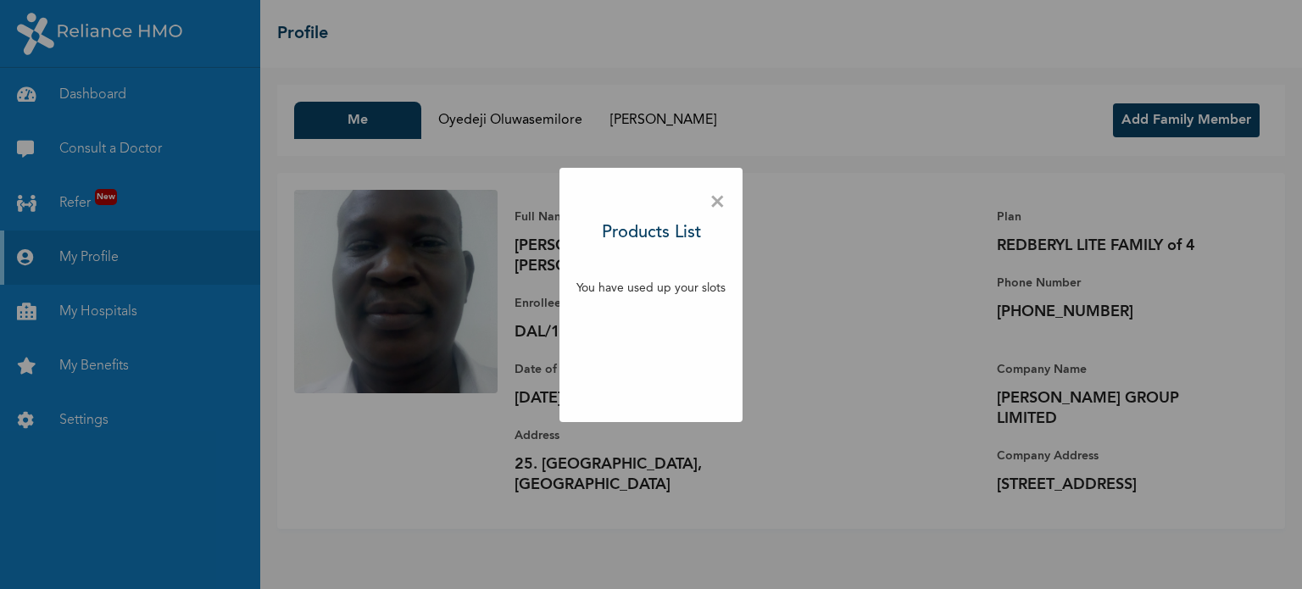
click at [721, 206] on span "×" at bounding box center [718, 203] width 16 height 36
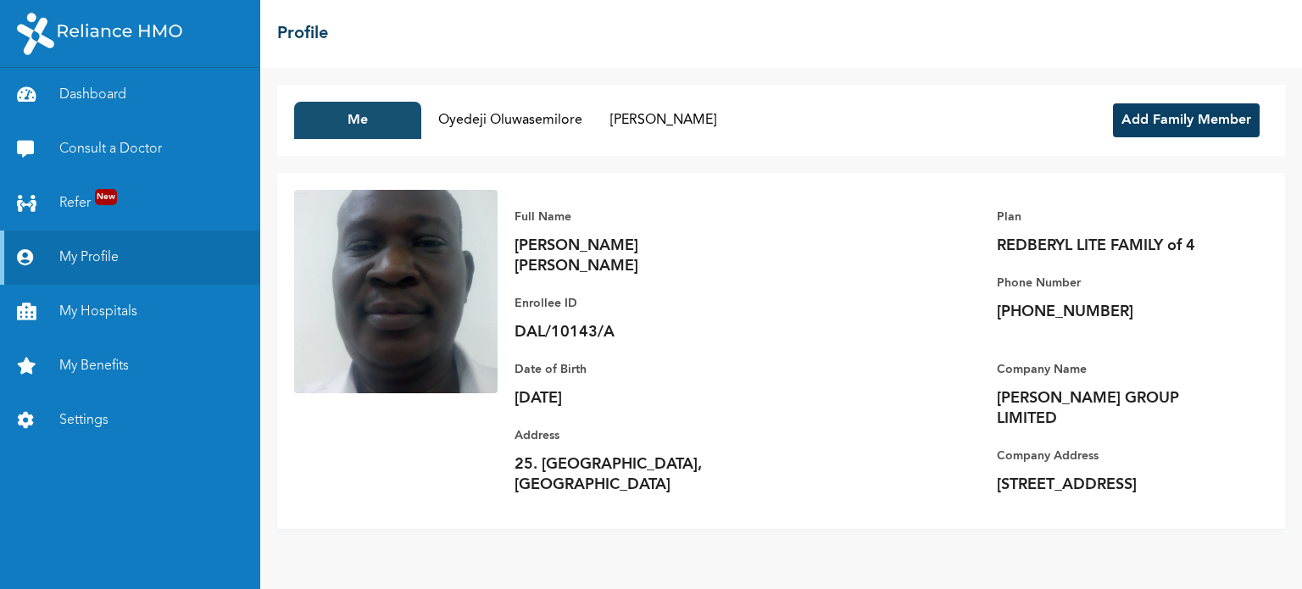
click at [382, 131] on button "Me" at bounding box center [357, 120] width 127 height 37
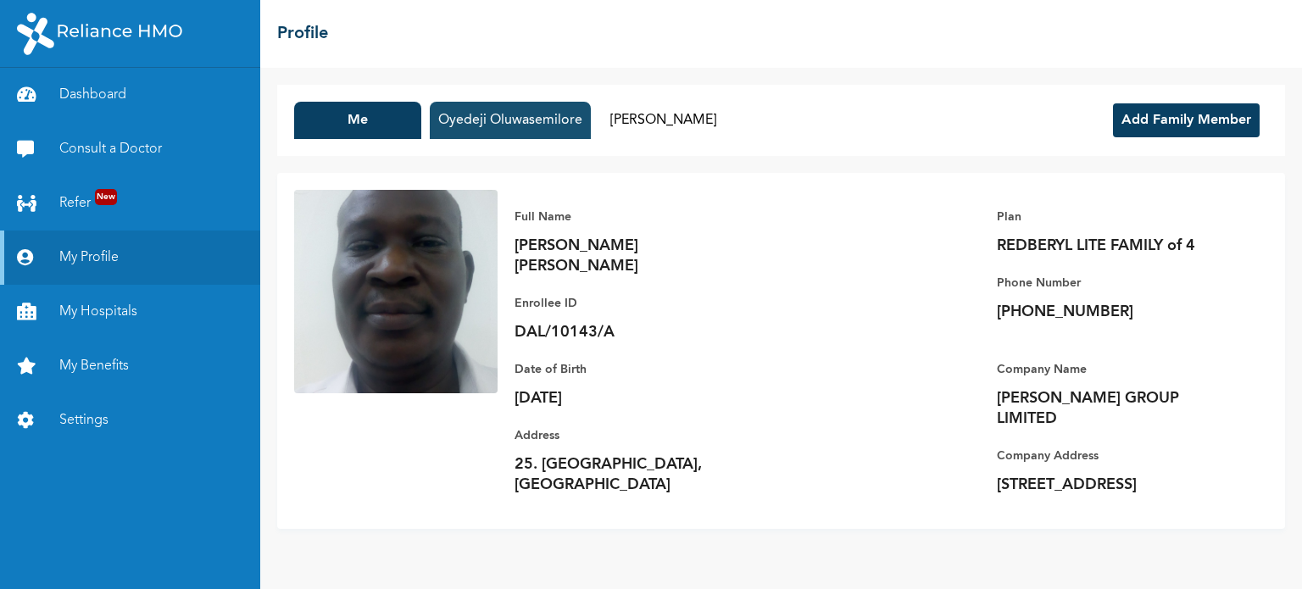
click at [437, 127] on button "Oyedeji Oluwasemilore" at bounding box center [510, 120] width 161 height 37
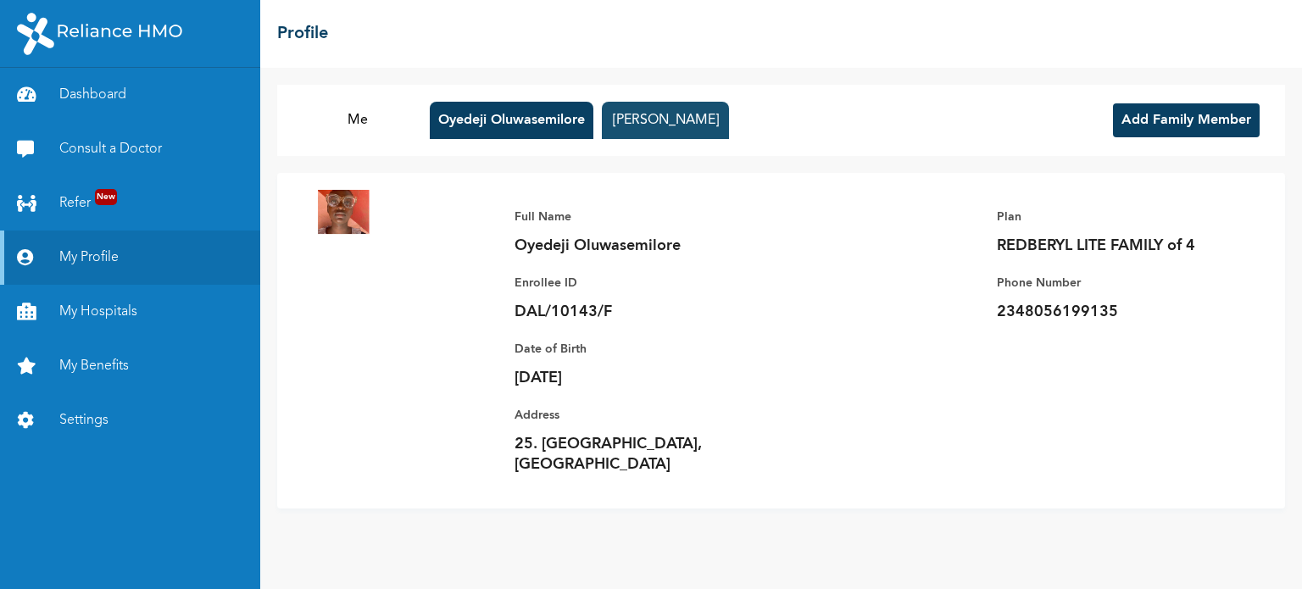
click at [657, 130] on button "[PERSON_NAME]" at bounding box center [665, 120] width 127 height 37
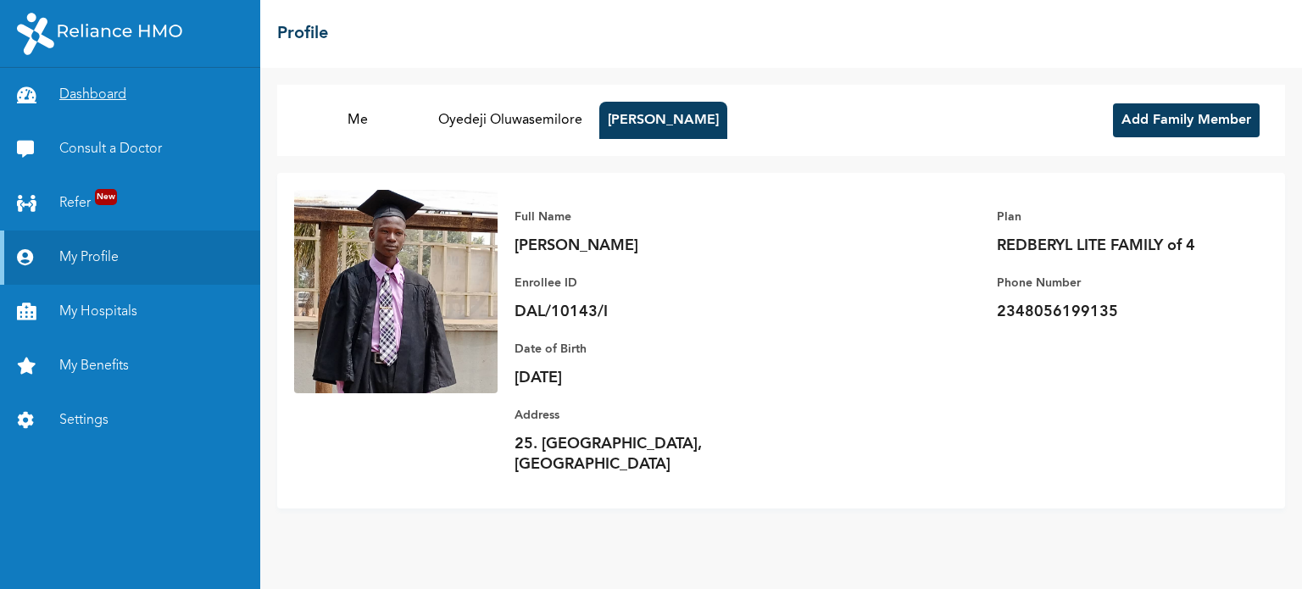
click at [108, 88] on link "Dashboard" at bounding box center [130, 95] width 260 height 54
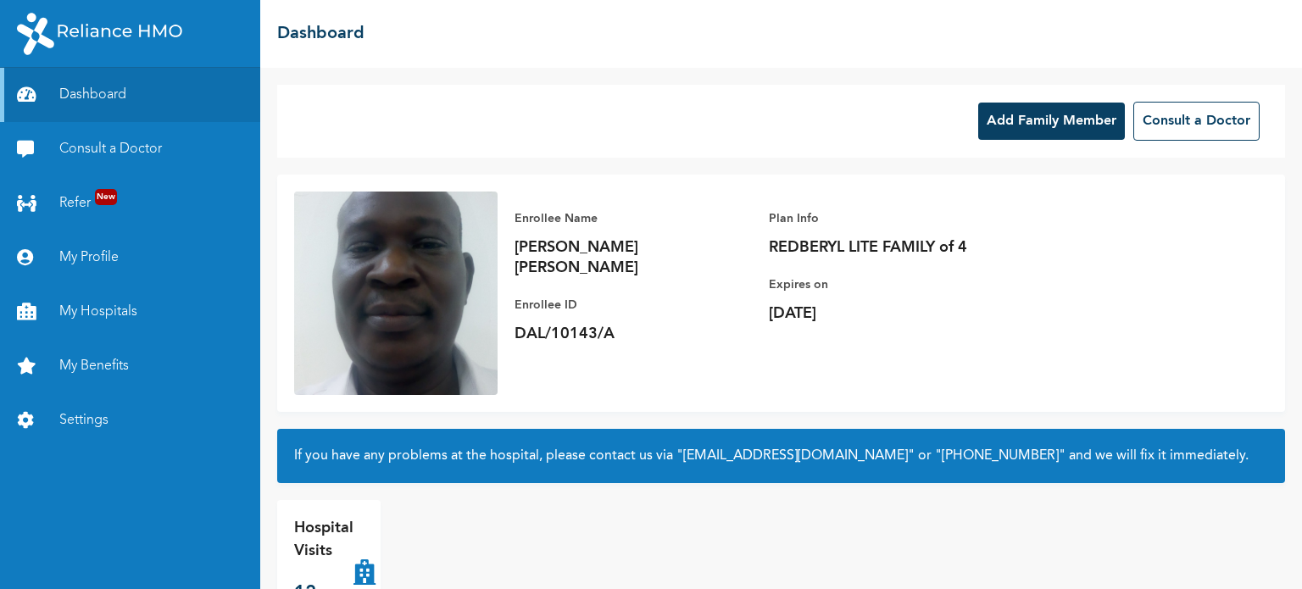
scroll to position [46, 0]
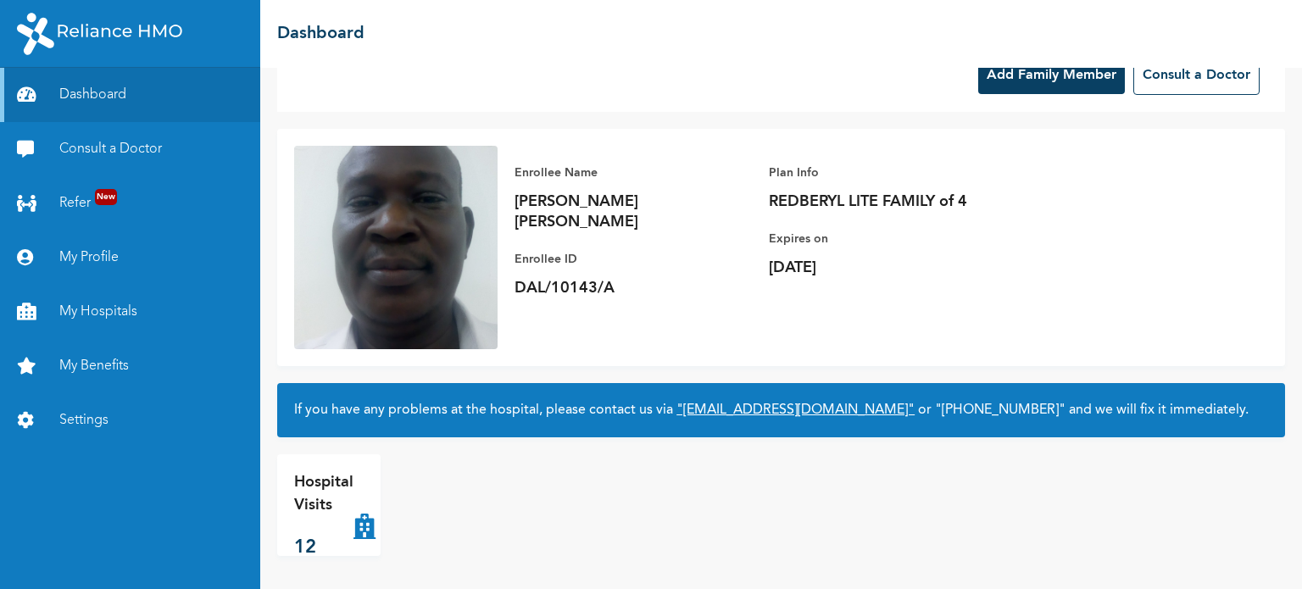
click at [718, 408] on link ""[EMAIL_ADDRESS][DOMAIN_NAME]"" at bounding box center [796, 411] width 238 height 14
click at [657, 278] on p "DAL/10143/A" at bounding box center [633, 288] width 237 height 20
click at [105, 317] on link "My Hospitals" at bounding box center [130, 312] width 260 height 54
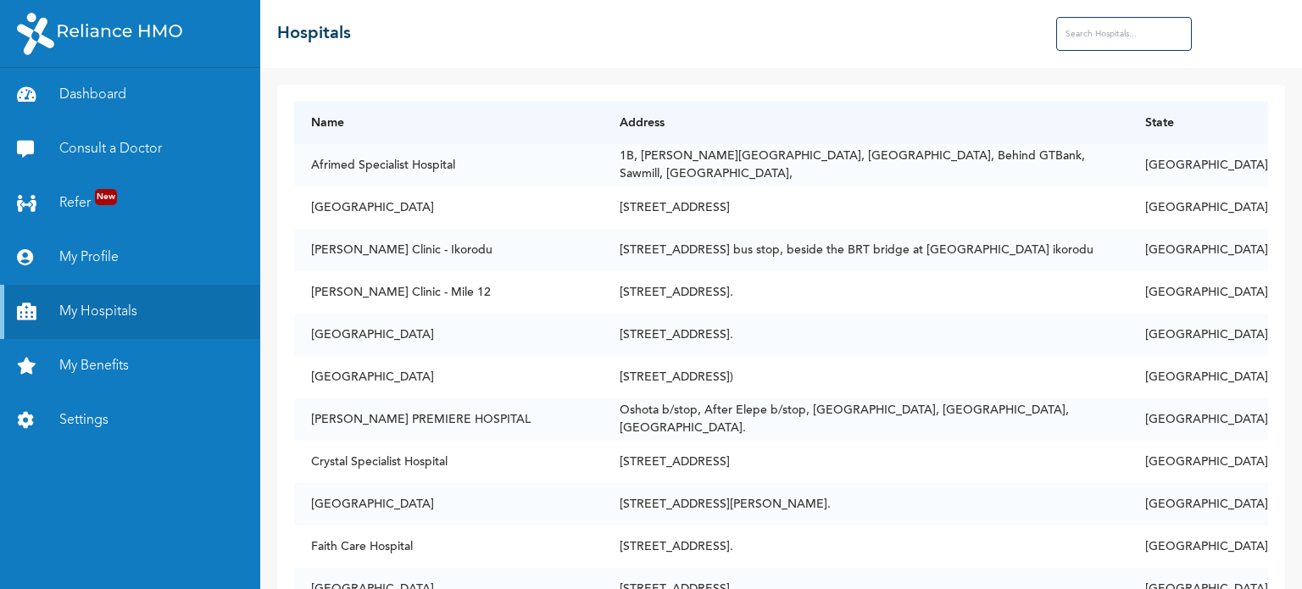
click at [1102, 40] on input "text" at bounding box center [1124, 34] width 136 height 34
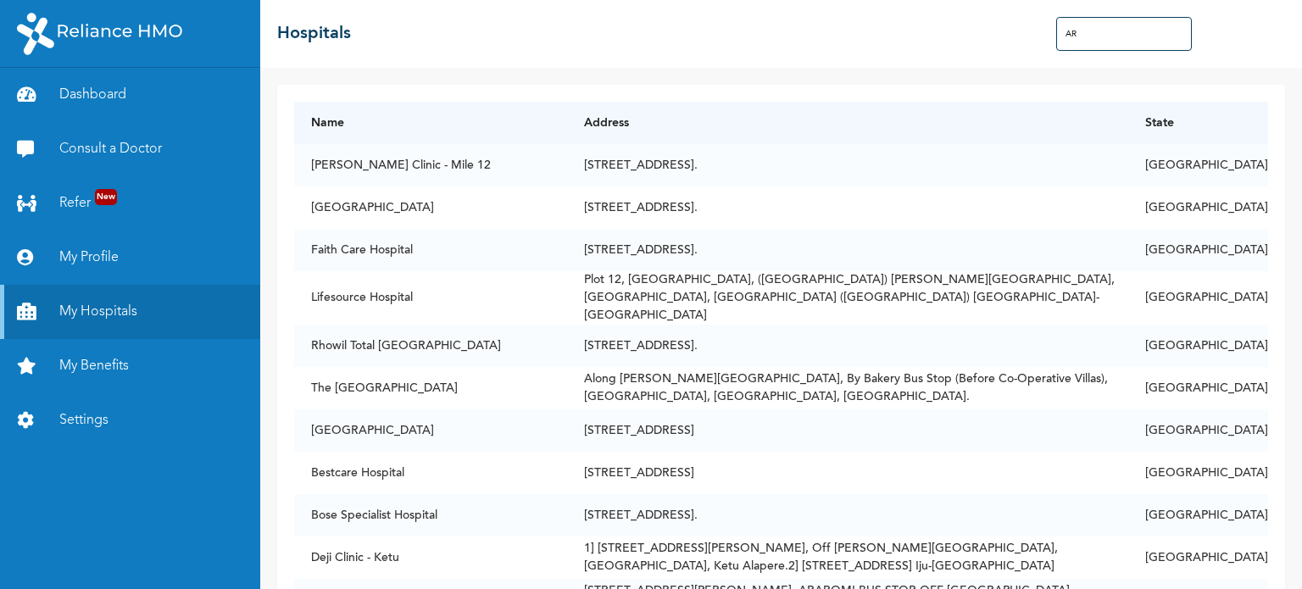
type input "A"
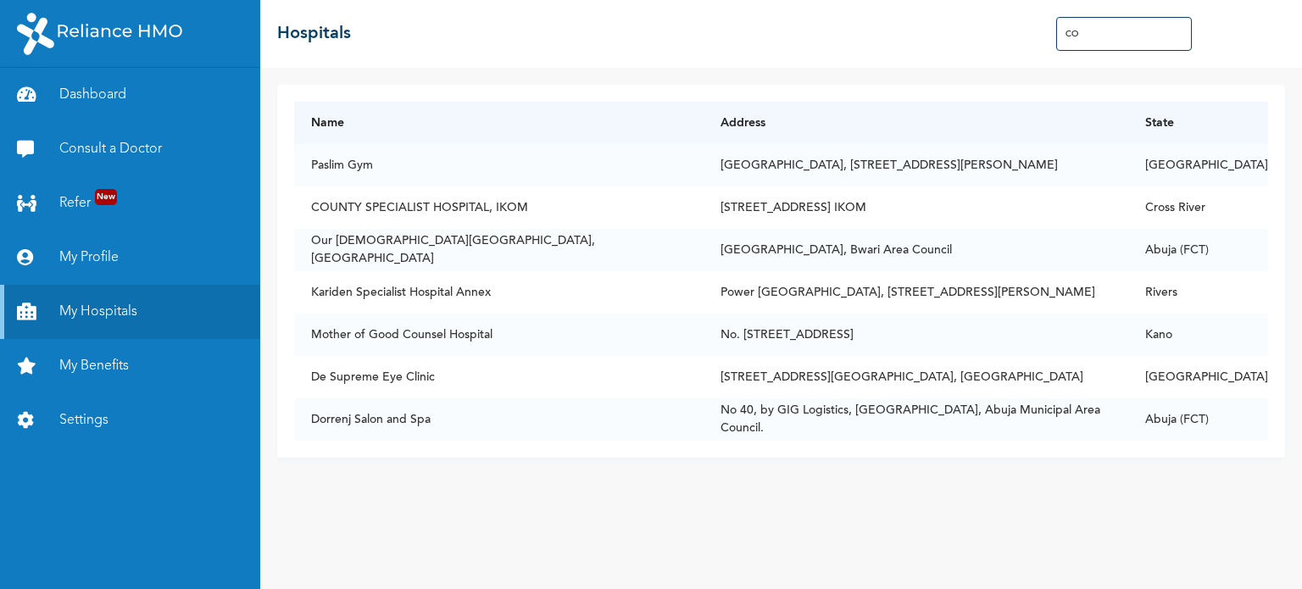
type input "C"
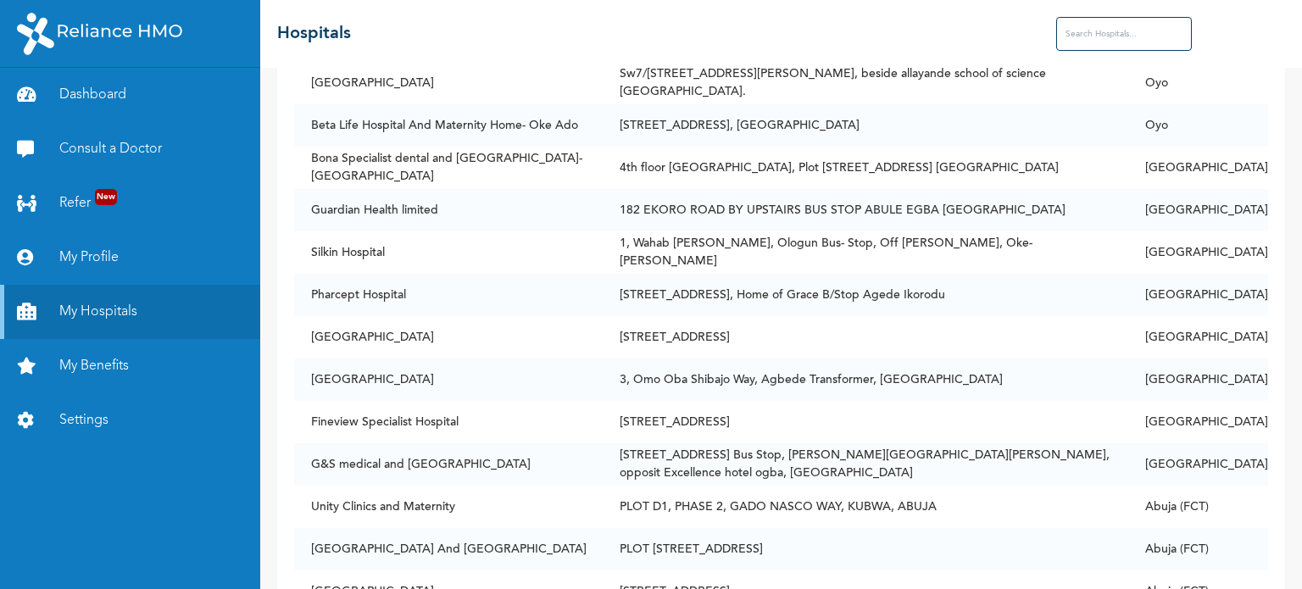
scroll to position [4409, 0]
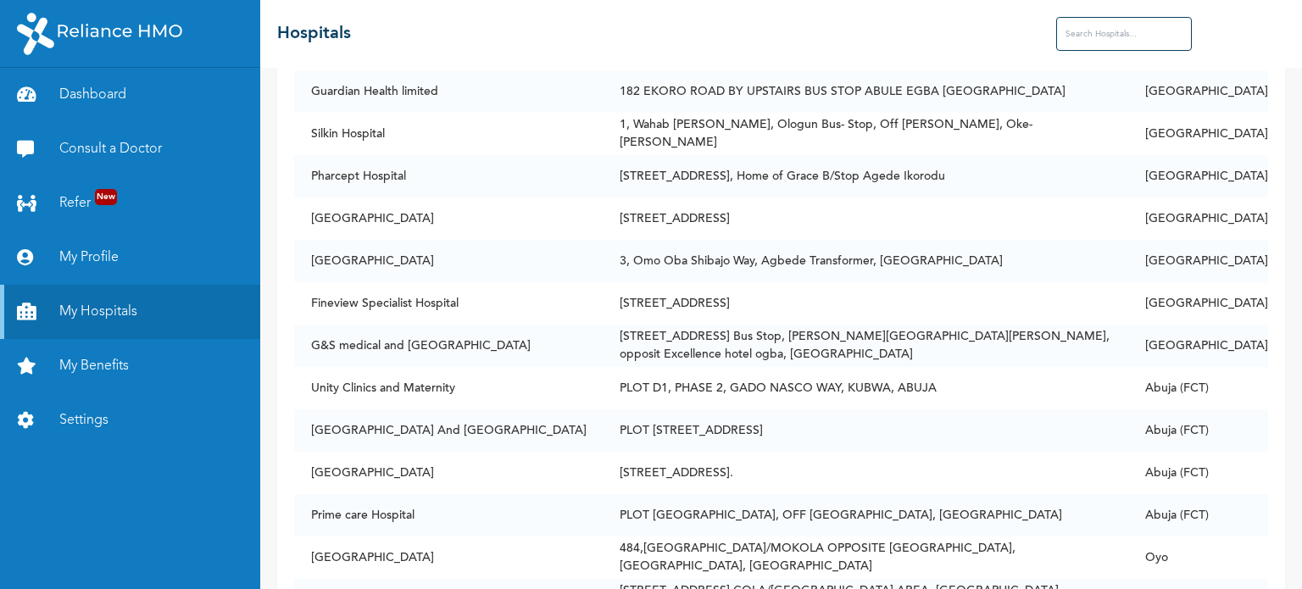
click at [1134, 33] on input "text" at bounding box center [1124, 34] width 136 height 34
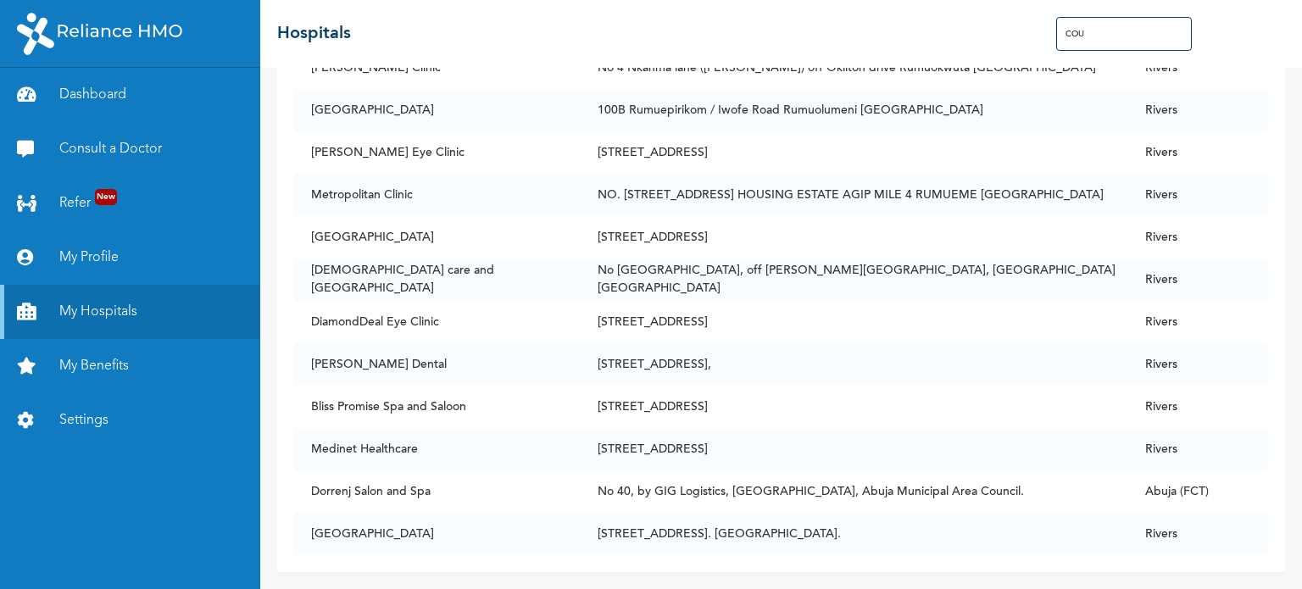
scroll to position [0, 0]
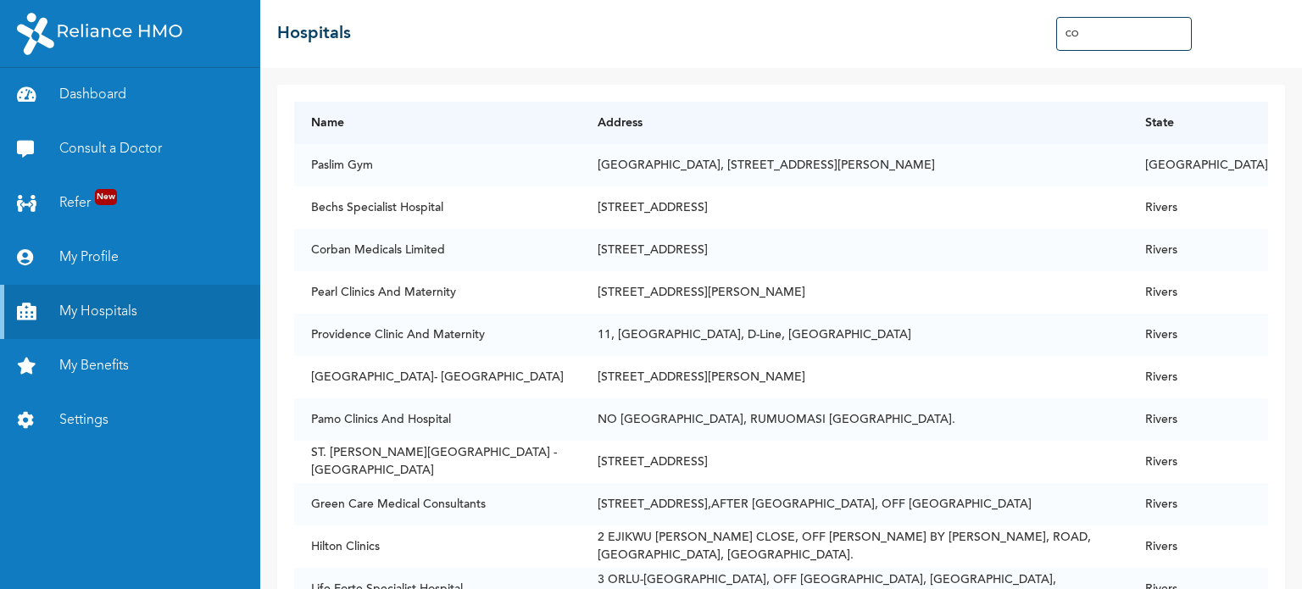
type input "C"
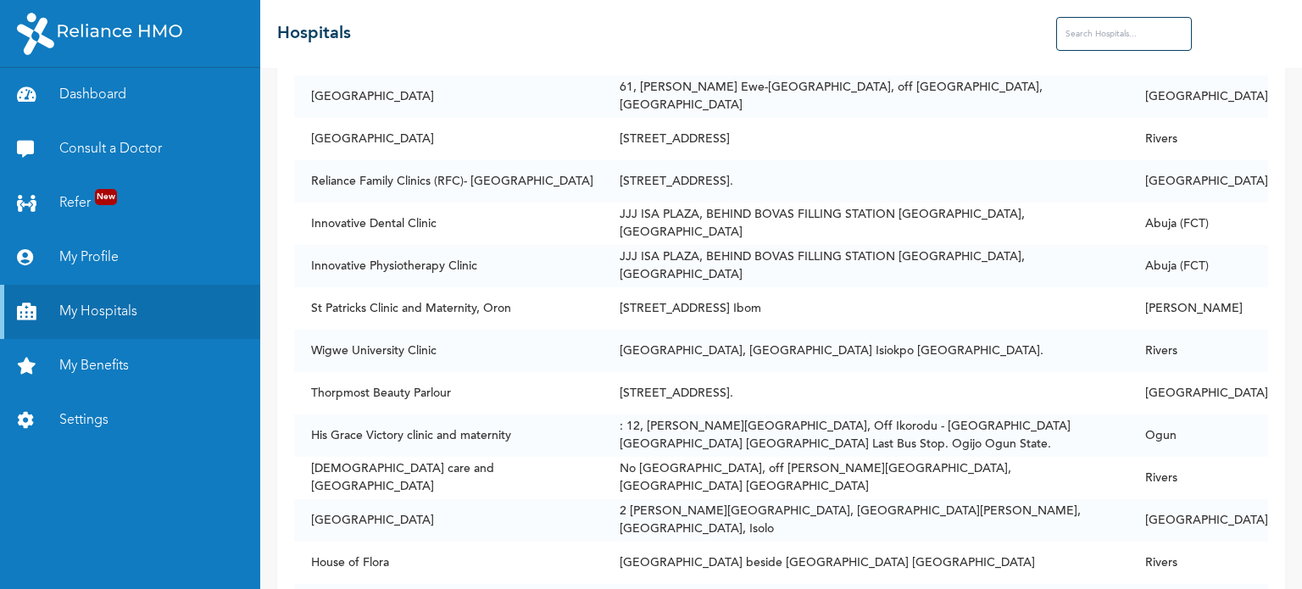
scroll to position [60262, 0]
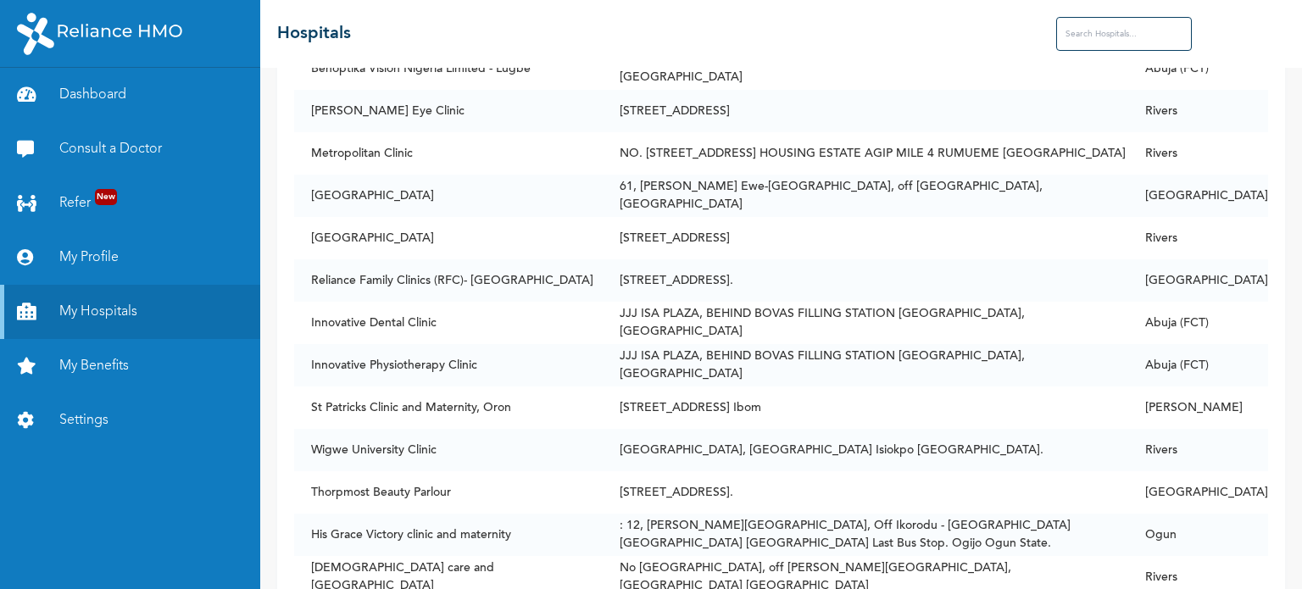
click at [1092, 36] on input "text" at bounding box center [1124, 34] width 136 height 34
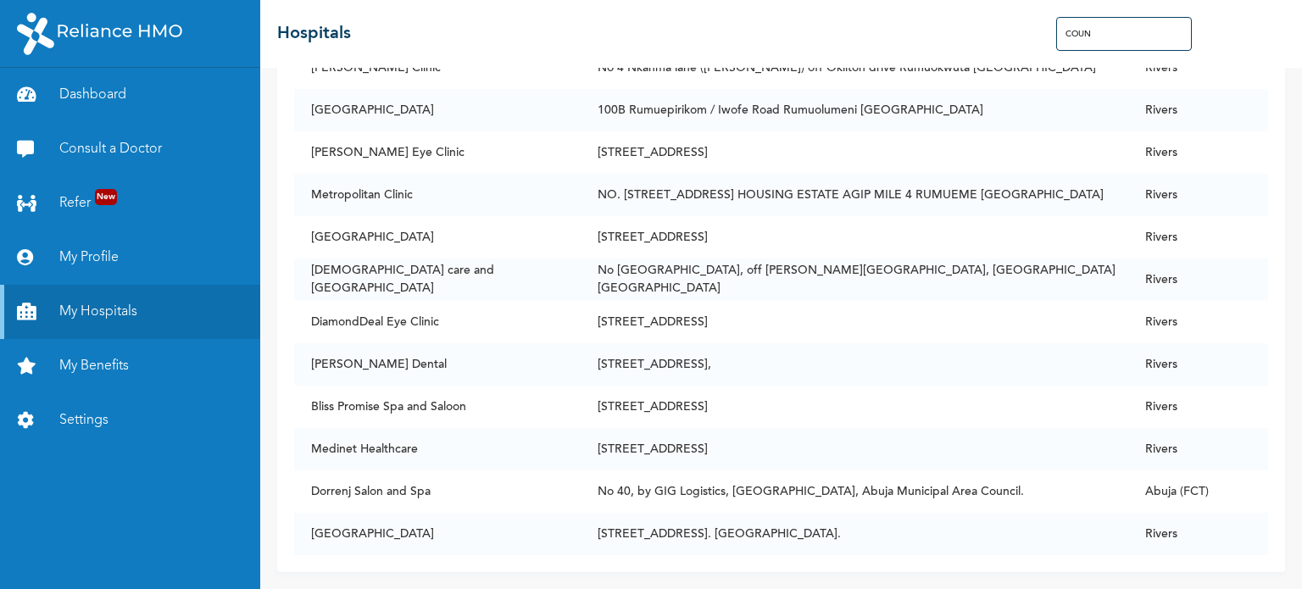
scroll to position [0, 0]
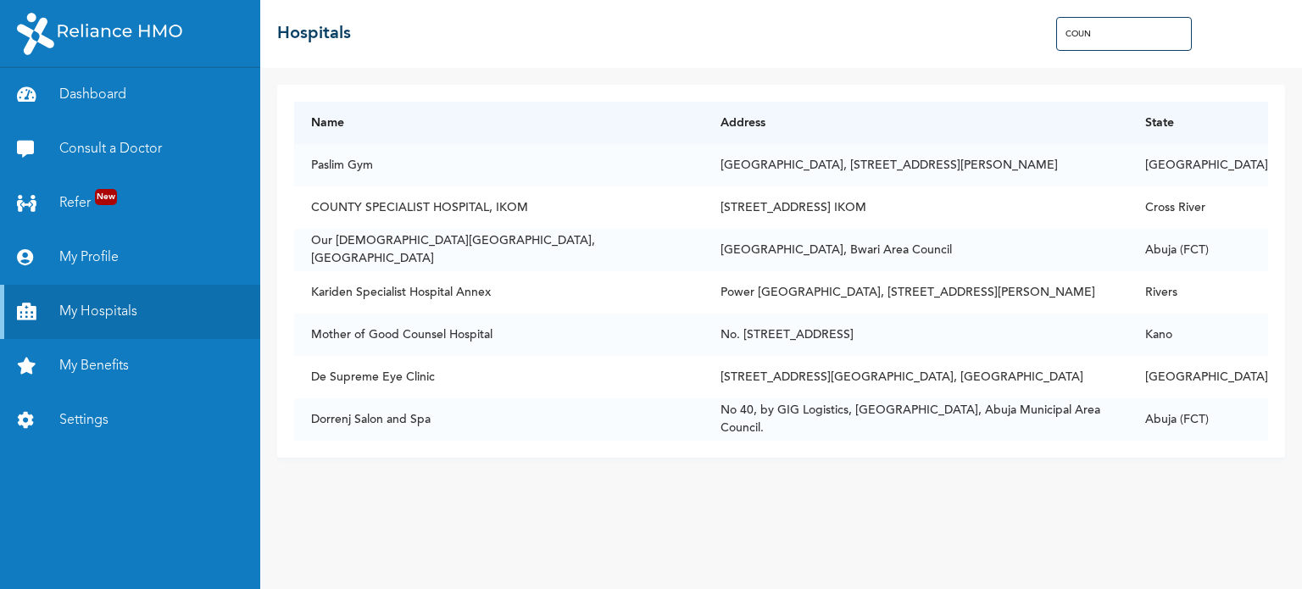
drag, startPoint x: 1107, startPoint y: 34, endPoint x: 1039, endPoint y: 35, distance: 67.8
click at [1044, 35] on div "☰ Hospitals COUN" at bounding box center [781, 34] width 1042 height 68
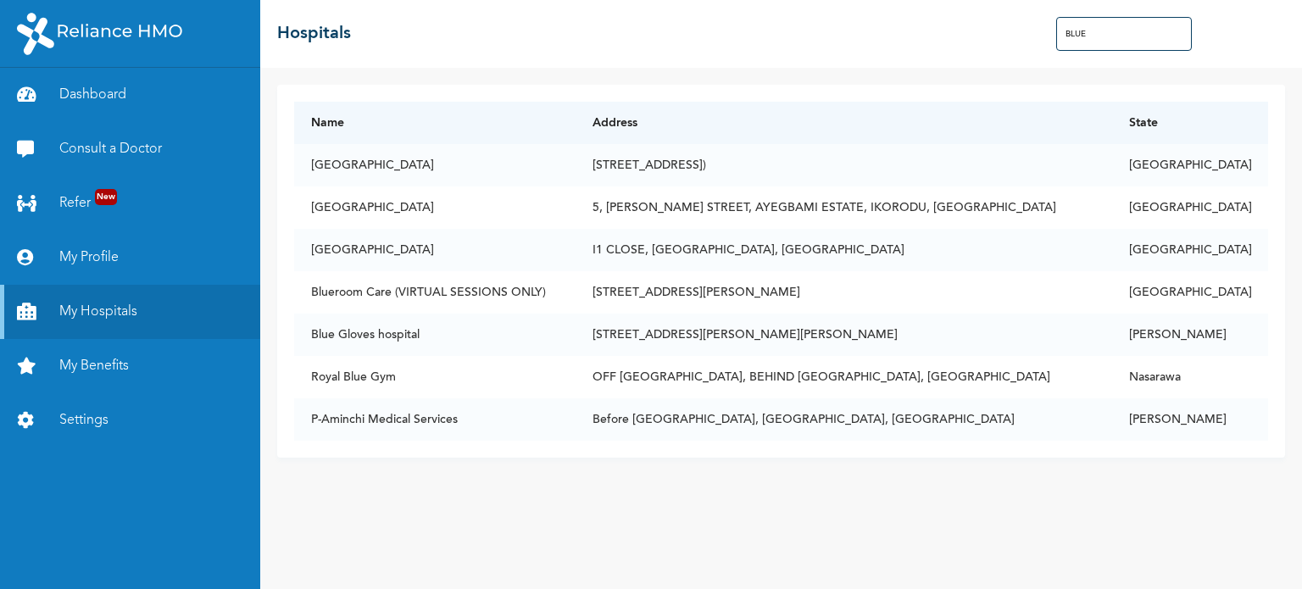
drag, startPoint x: 1119, startPoint y: 38, endPoint x: 1024, endPoint y: 47, distance: 95.4
click at [1024, 47] on div "☰ Hospitals BLUE" at bounding box center [781, 34] width 1042 height 68
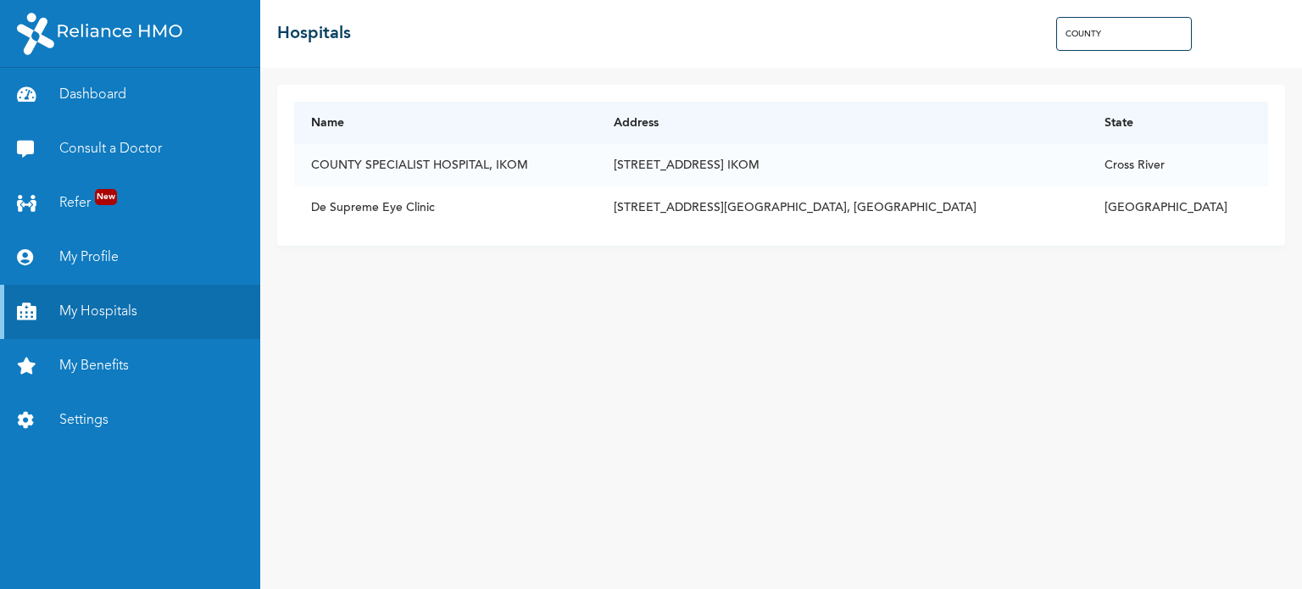
type input "COUNTY"
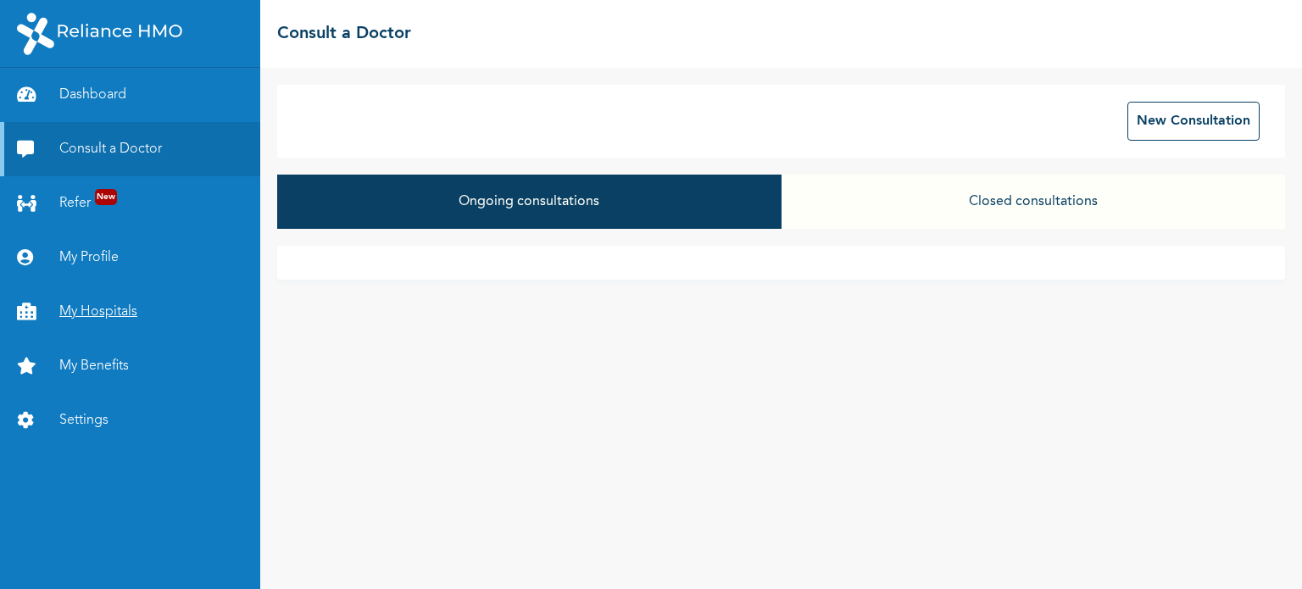
click at [116, 308] on link "My Hospitals" at bounding box center [130, 312] width 260 height 54
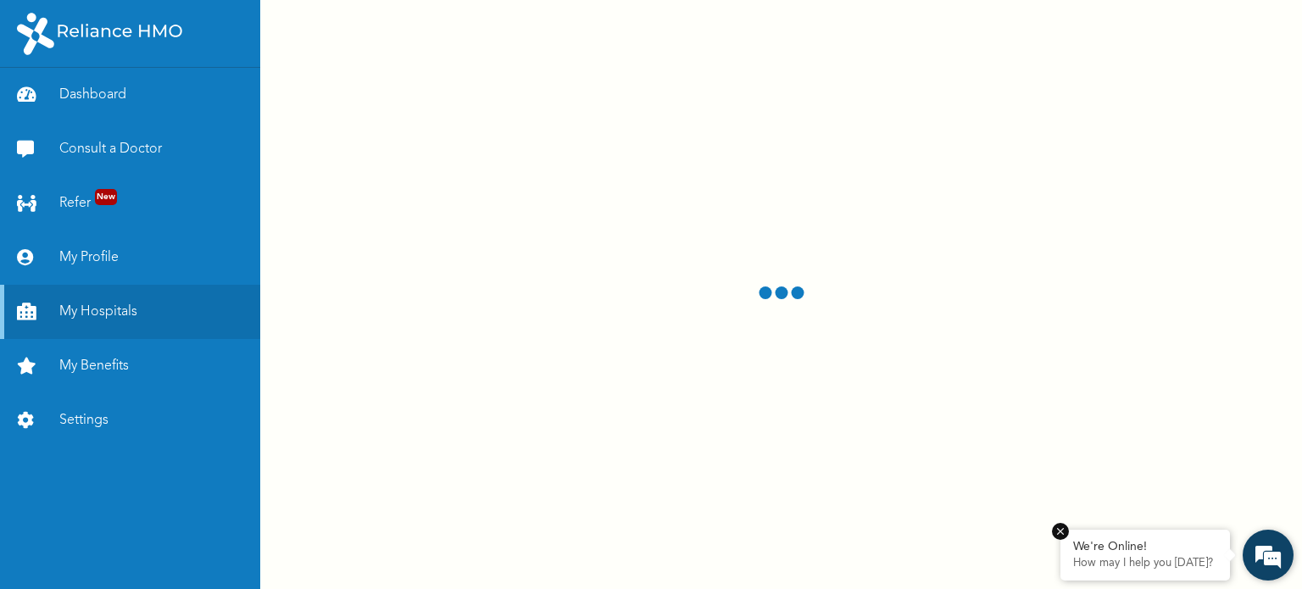
click at [1106, 566] on p "How may I help you today?" at bounding box center [1145, 564] width 144 height 14
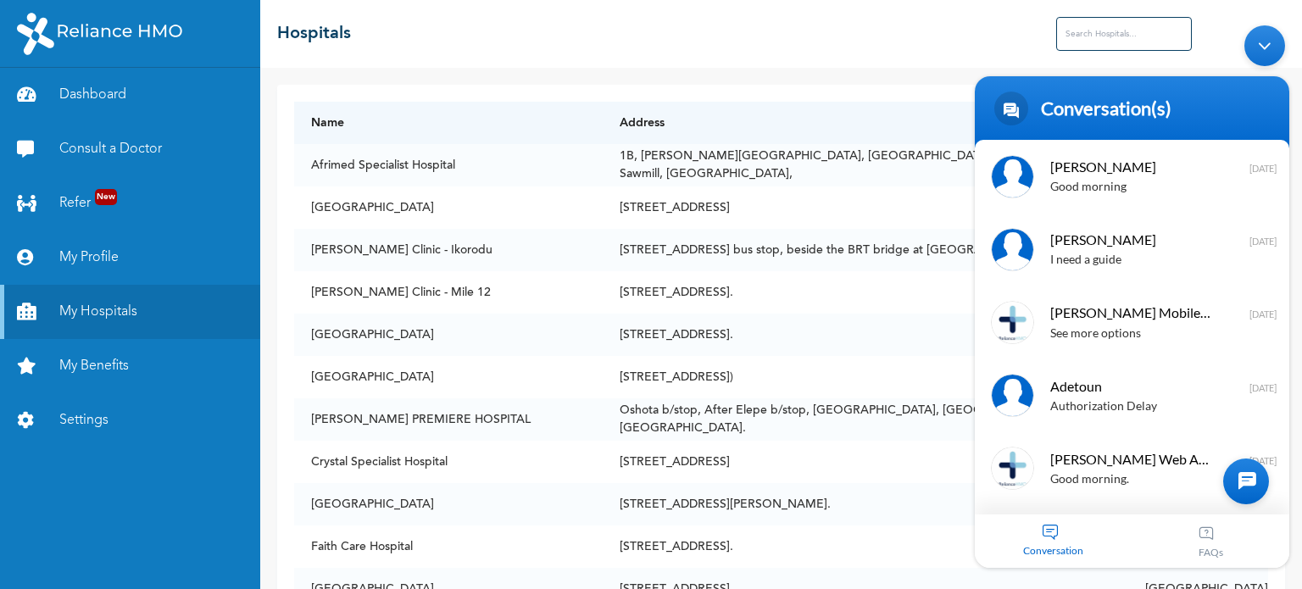
click at [1255, 471] on div at bounding box center [1246, 481] width 46 height 46
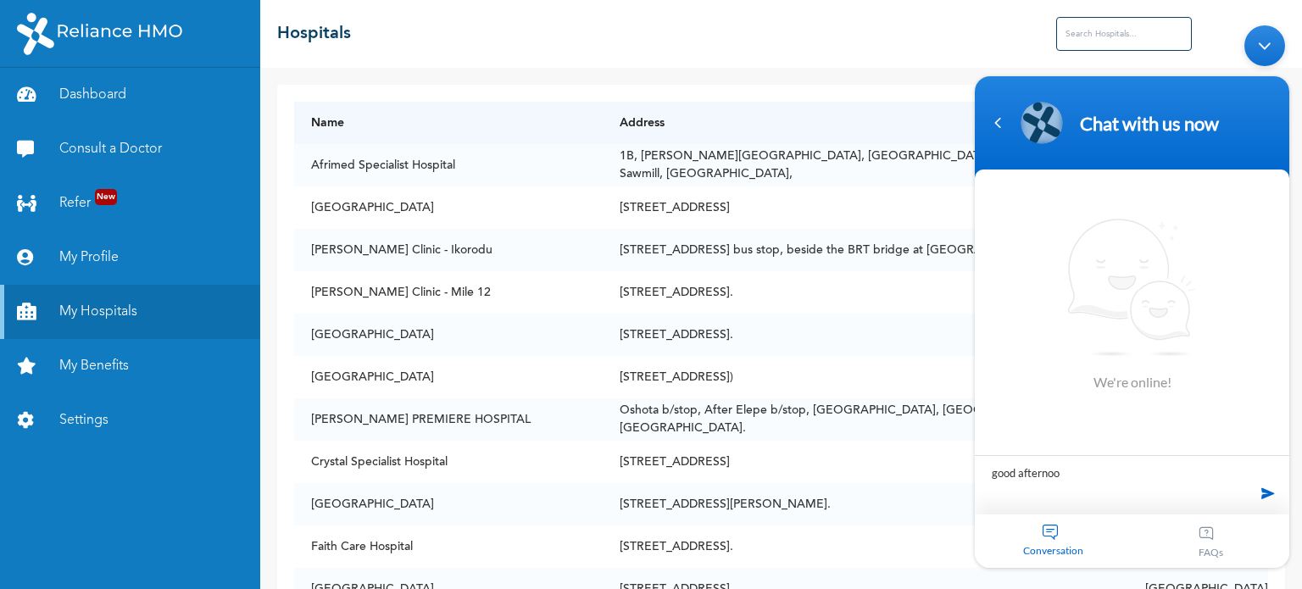
type textarea "good afternoon"
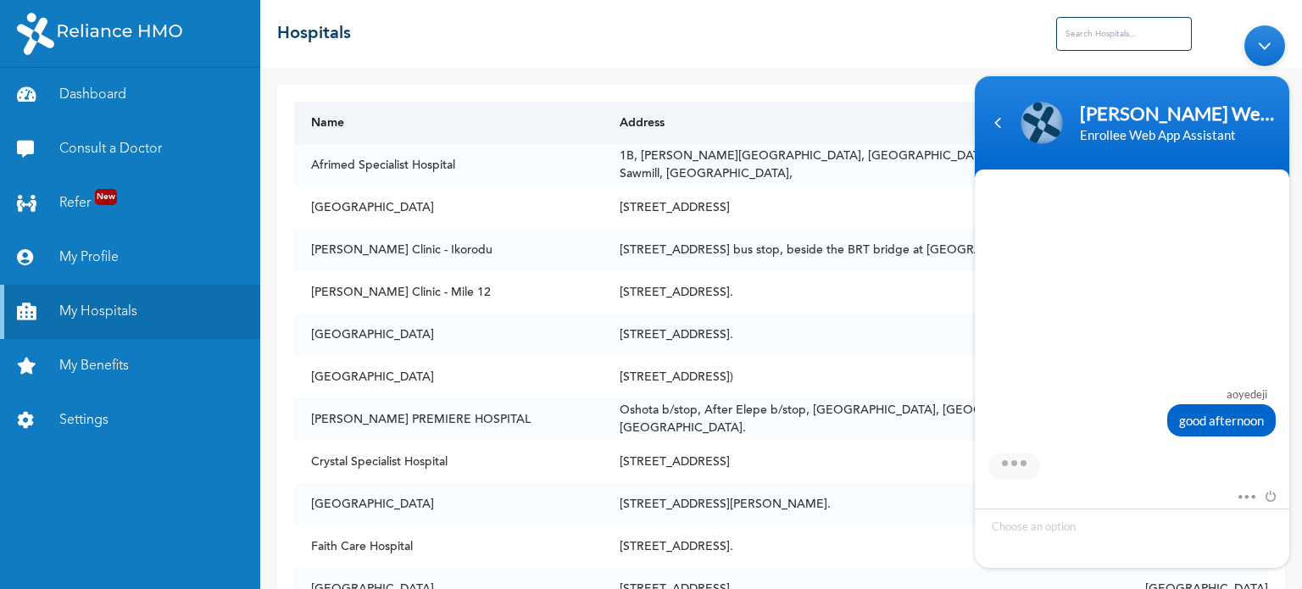
click at [773, 124] on th "Address" at bounding box center [866, 123] width 526 height 42
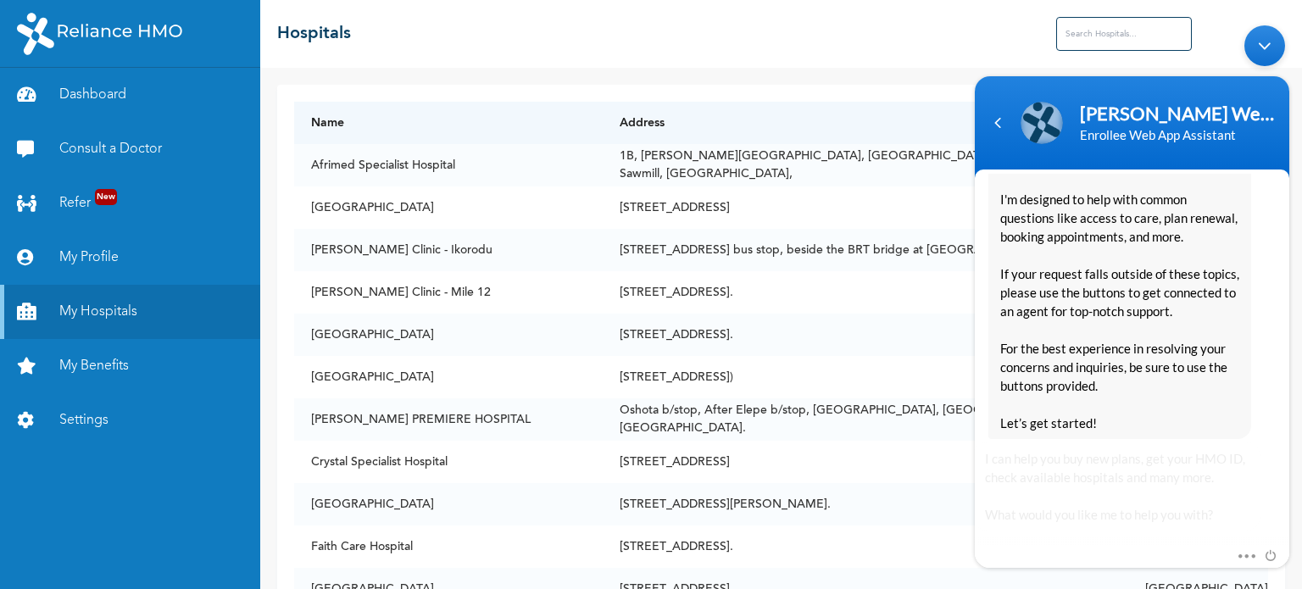
scroll to position [398, 0]
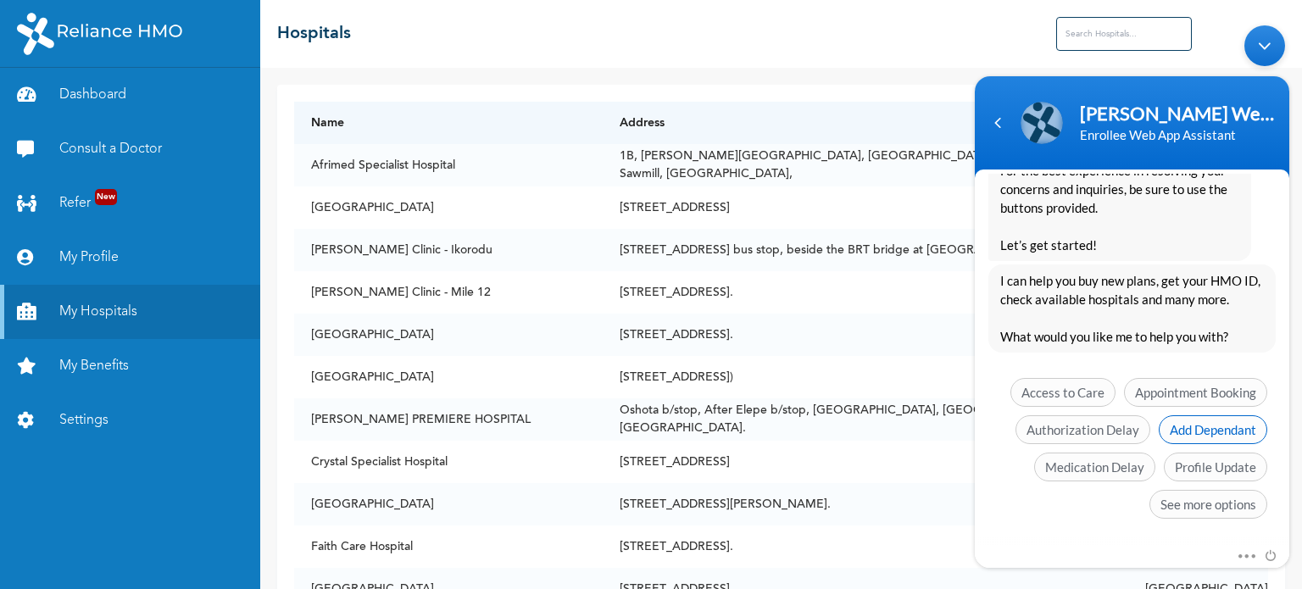
click at [1207, 429] on span "Add Dependant" at bounding box center [1213, 429] width 109 height 29
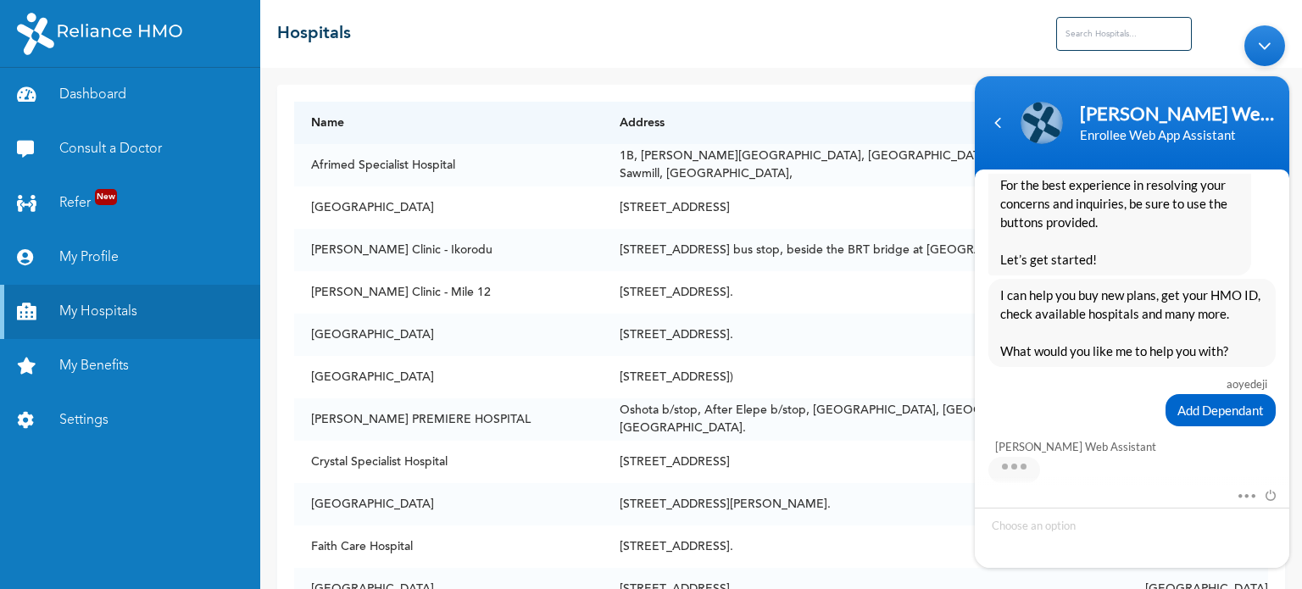
scroll to position [468, 0]
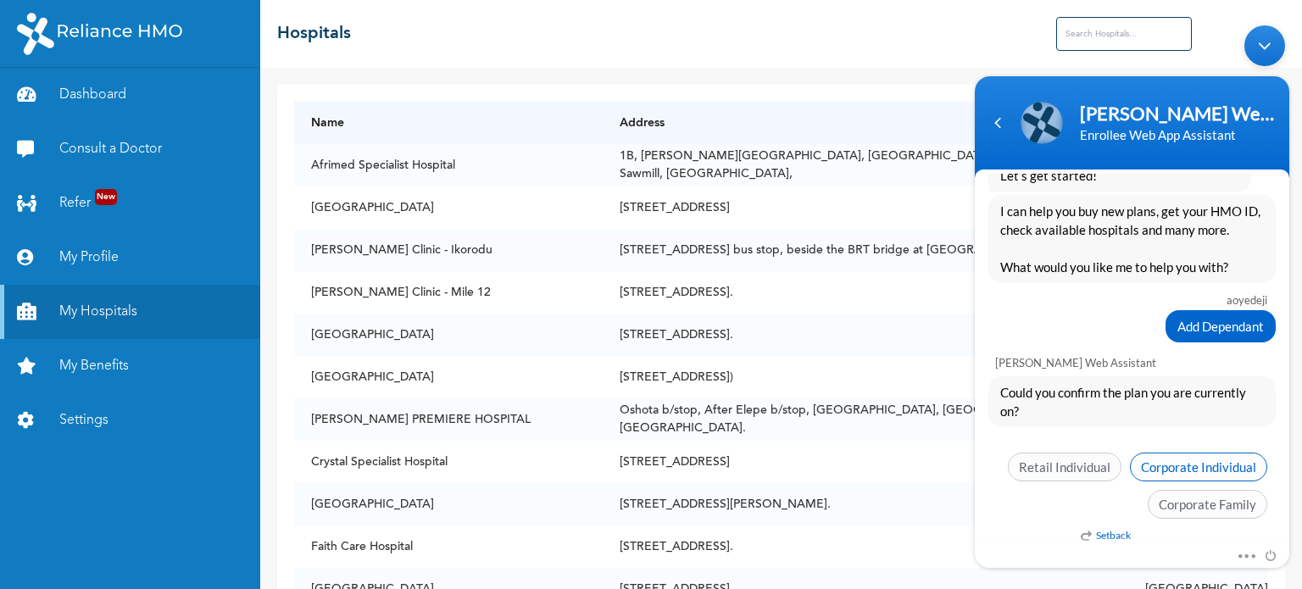
click at [1184, 460] on span "Corporate Individual" at bounding box center [1198, 466] width 137 height 29
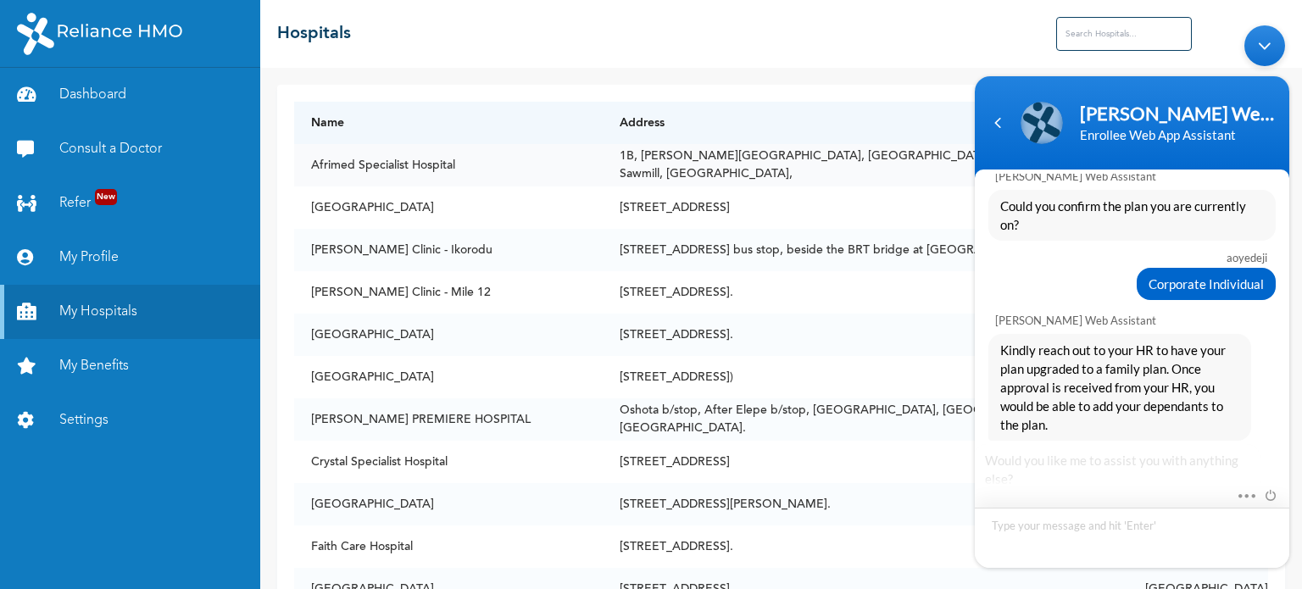
scroll to position [744, 0]
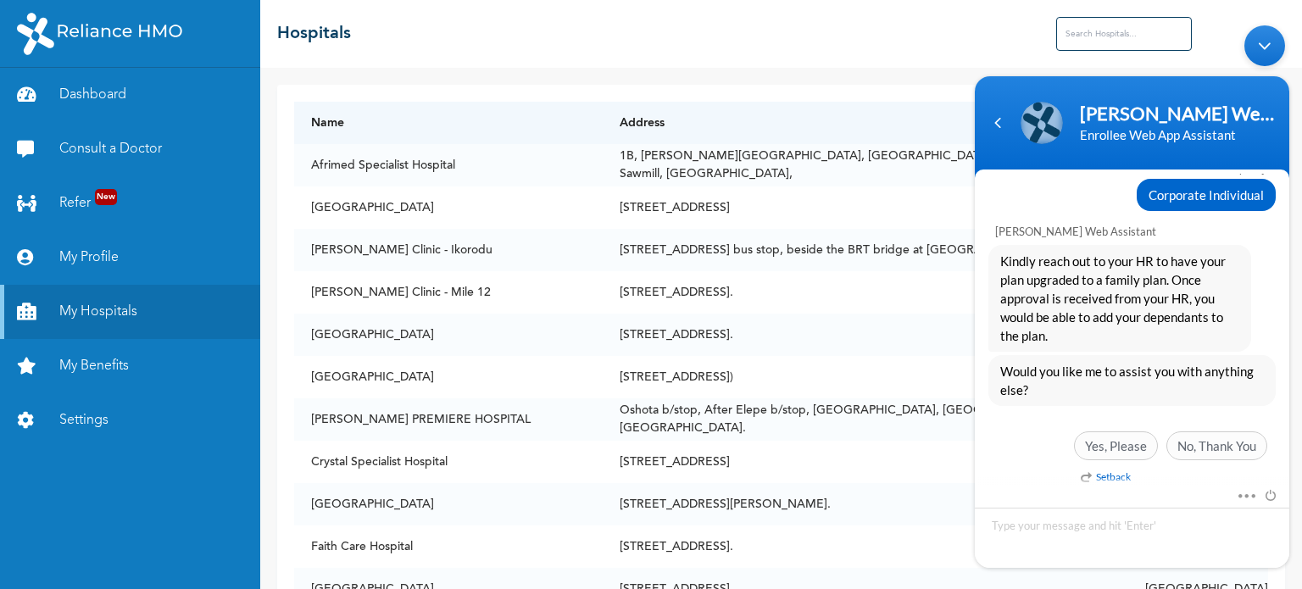
click at [1118, 42] on body "Naomi Enrollee Web Assistant Enrollee Web App Assistant aoyedeji good afternoon…" at bounding box center [1131, 296] width 331 height 560
click at [1093, 29] on body "Naomi Enrollee Web Assistant Enrollee Web App Assistant aoyedeji good afternoon…" at bounding box center [1131, 296] width 331 height 560
click at [1091, 41] on body "Naomi Enrollee Web Assistant Enrollee Web App Assistant aoyedeji good afternoon…" at bounding box center [1131, 296] width 331 height 560
click at [1019, 47] on body "Naomi Enrollee Web Assistant Enrollee Web App Assistant aoyedeji good afternoon…" at bounding box center [1131, 296] width 331 height 560
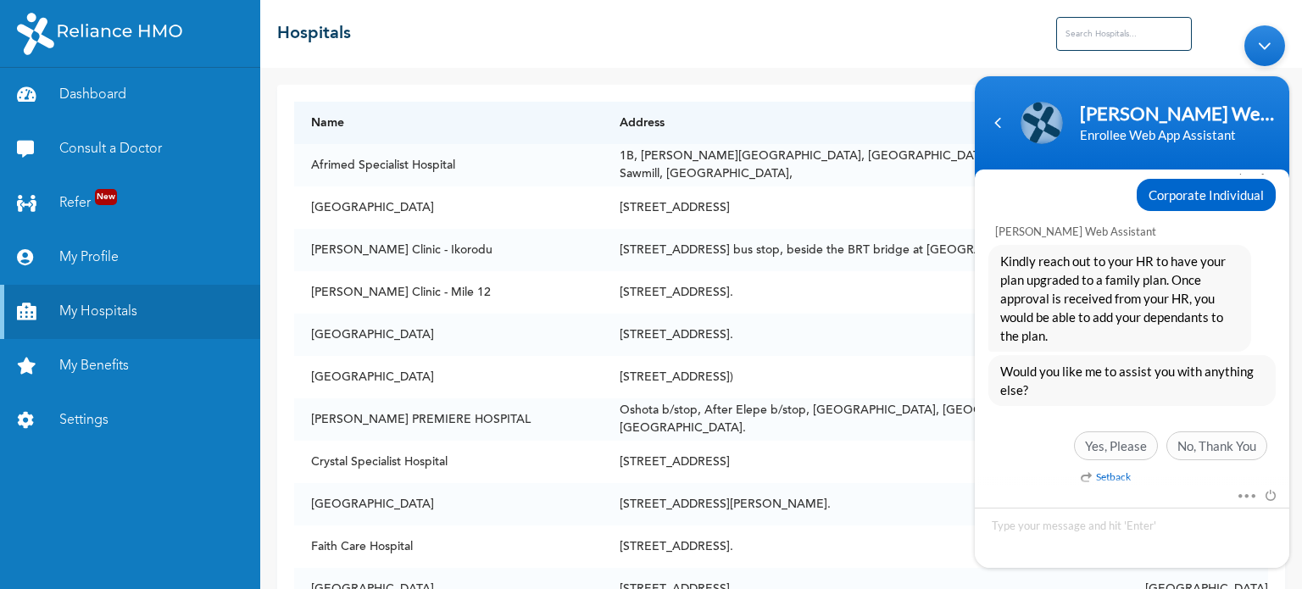
drag, startPoint x: 1017, startPoint y: 47, endPoint x: 992, endPoint y: 47, distance: 25.4
click at [1017, 47] on body "Naomi Enrollee Web Assistant Enrollee Web App Assistant aoyedeji good afternoon…" at bounding box center [1131, 296] width 331 height 560
click at [950, 116] on th "Address" at bounding box center [866, 123] width 526 height 42
click at [1184, 442] on span "No, Thank You" at bounding box center [1217, 445] width 101 height 29
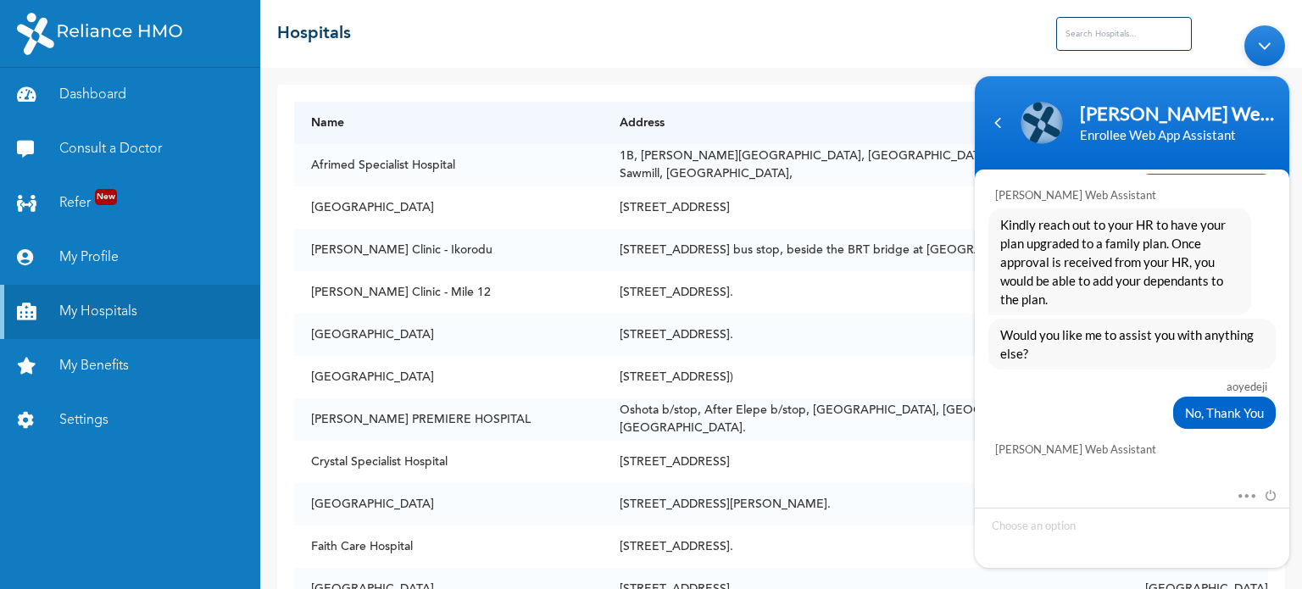
scroll to position [924, 0]
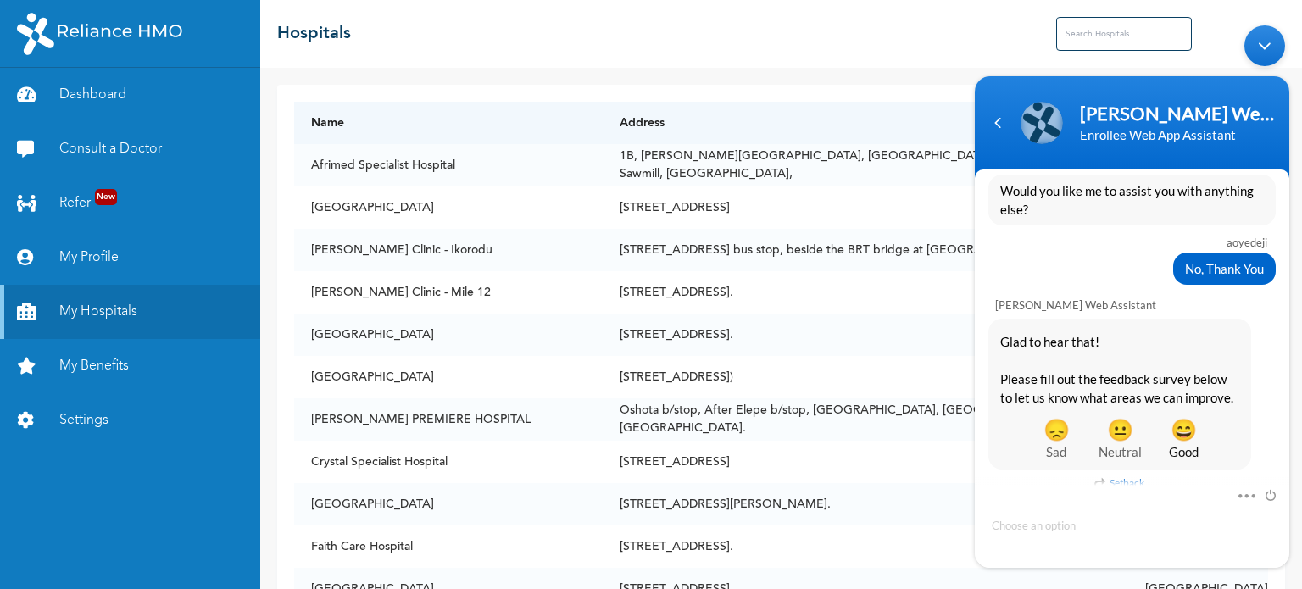
click at [1181, 442] on span "Good" at bounding box center [1184, 451] width 64 height 19
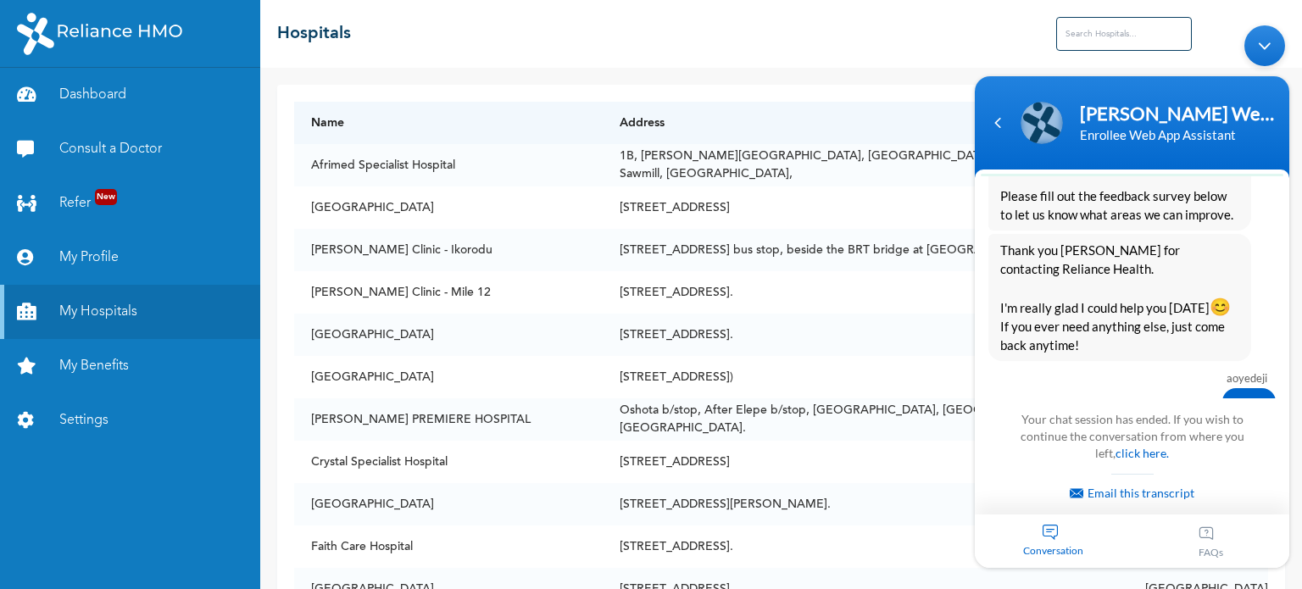
scroll to position [1327, 0]
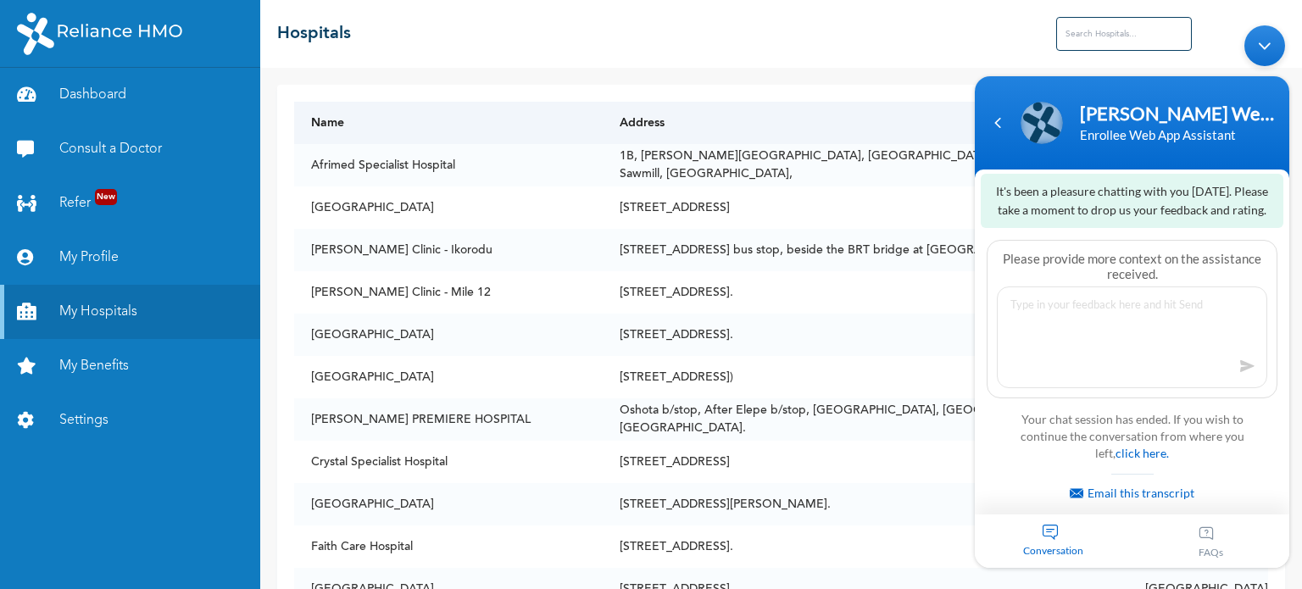
click at [945, 121] on th "Address" at bounding box center [866, 123] width 526 height 42
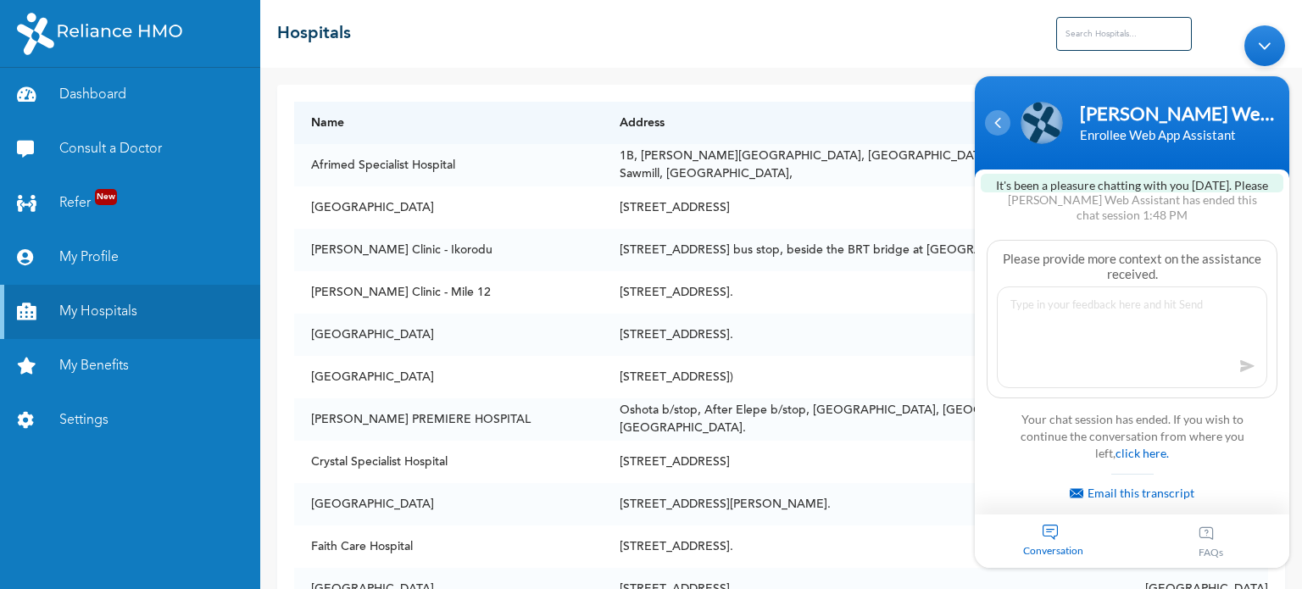
click at [1008, 122] on div "Navigation go back" at bounding box center [997, 121] width 25 height 25
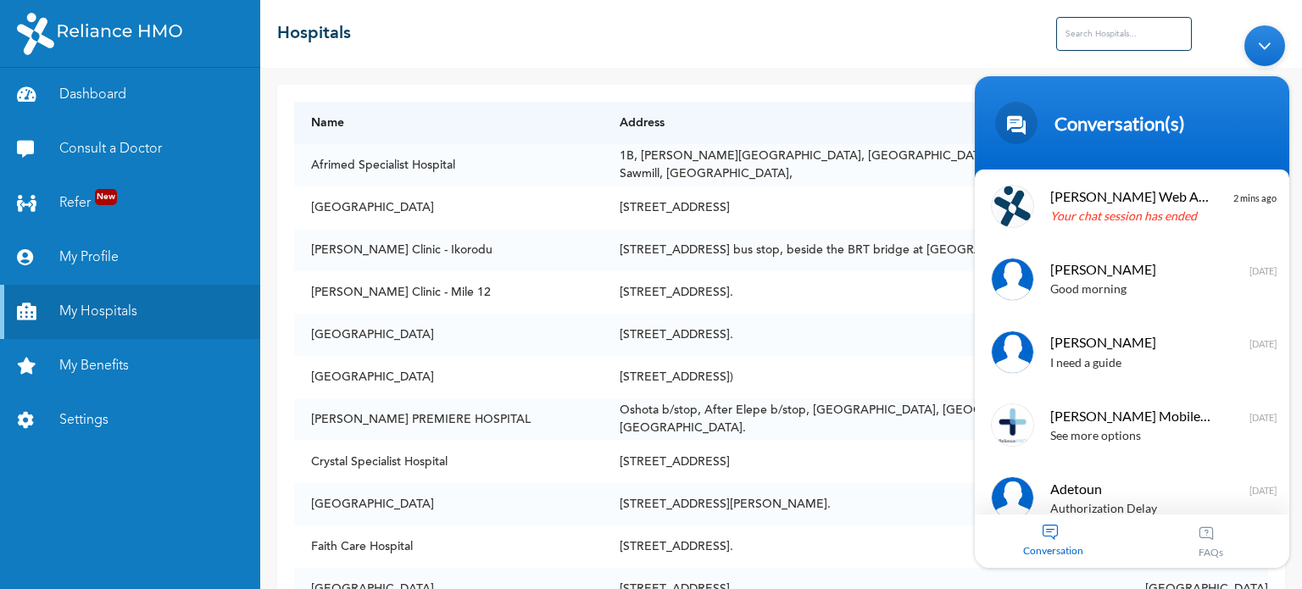
click at [1087, 40] on body "Conversation(s) aoyedeji good afternoon Naomi Enrollee Web Assistant Hello Aoye…" at bounding box center [1131, 296] width 331 height 560
click at [1088, 36] on body "Conversation(s) aoyedeji good afternoon Naomi Enrollee Web Assistant Hello Aoye…" at bounding box center [1131, 296] width 331 height 560
click at [1257, 114] on div "Conversation(s)" at bounding box center [1132, 122] width 294 height 42
click at [1262, 103] on div "Conversation(s)" at bounding box center [1132, 122] width 294 height 42
click at [1064, 542] on div "Conversation" at bounding box center [1054, 540] width 158 height 53
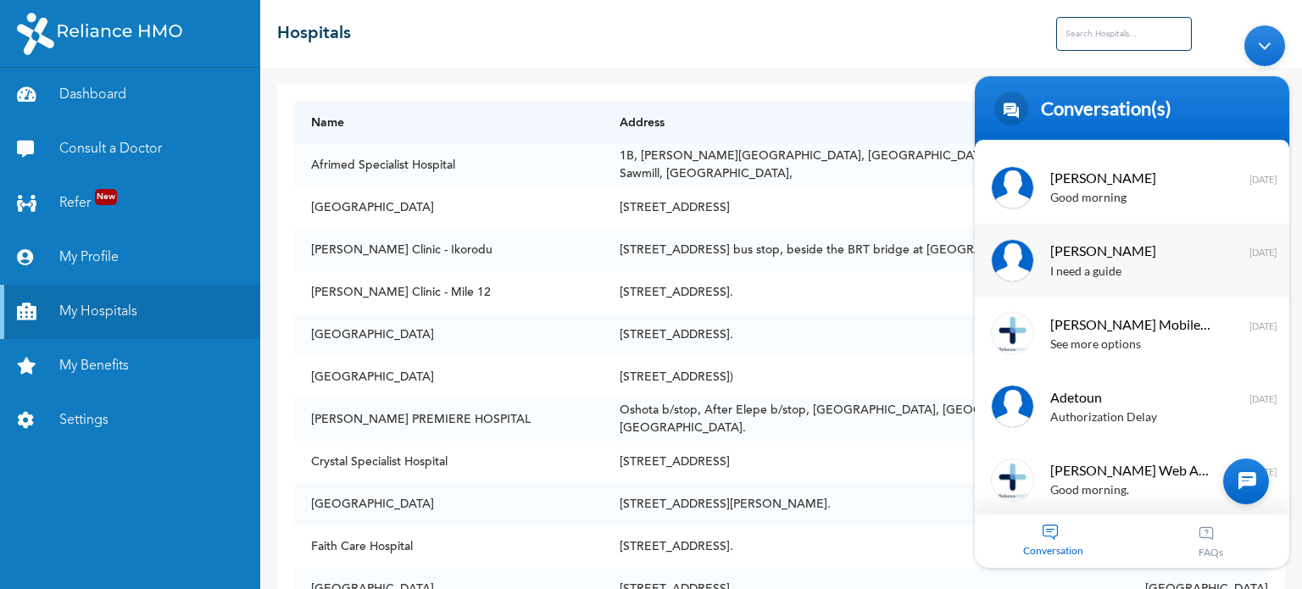
scroll to position [0, 0]
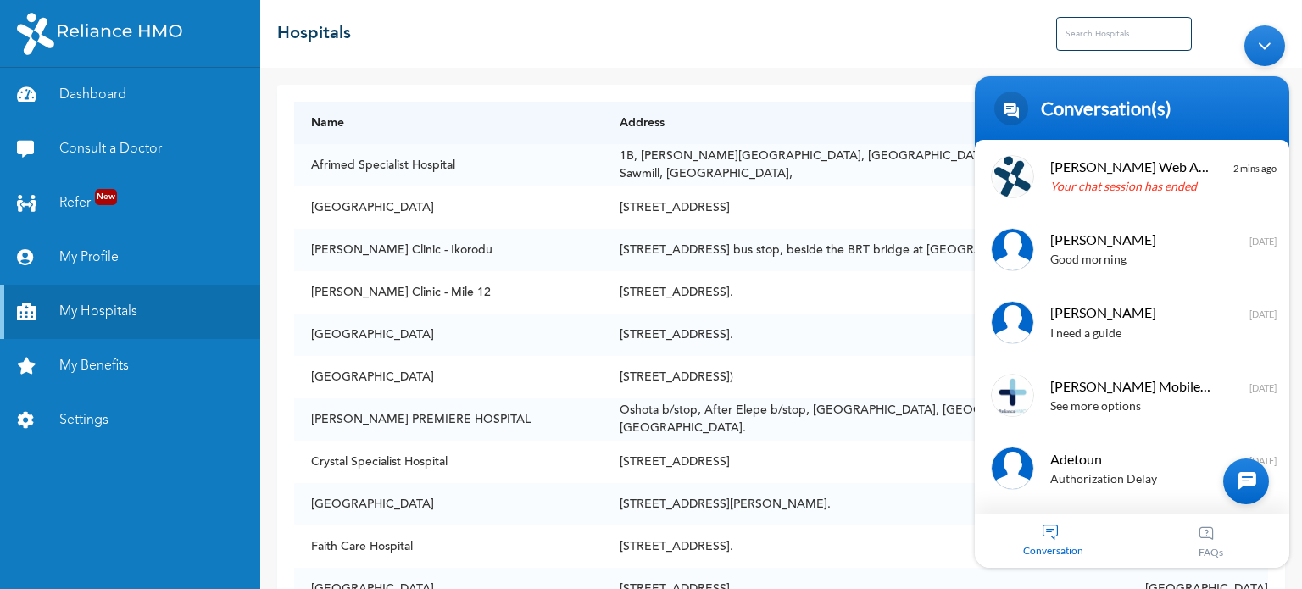
click at [1082, 19] on body "Conversation(s) aoyedeji good afternoon Naomi Enrollee Web Assistant Hello Aoye…" at bounding box center [1131, 296] width 331 height 560
click at [1082, 28] on body "Conversation(s) aoyedeji good afternoon Naomi Enrollee Web Assistant Hello Aoye…" at bounding box center [1131, 296] width 331 height 560
click at [868, 77] on div "Name Address State Afrimed Specialist Hospital 1B, Williams Street, Off Diya st…" at bounding box center [781, 328] width 1042 height 521
drag, startPoint x: 870, startPoint y: 128, endPoint x: 883, endPoint y: 131, distance: 13.2
click at [870, 129] on th "Address" at bounding box center [866, 123] width 526 height 42
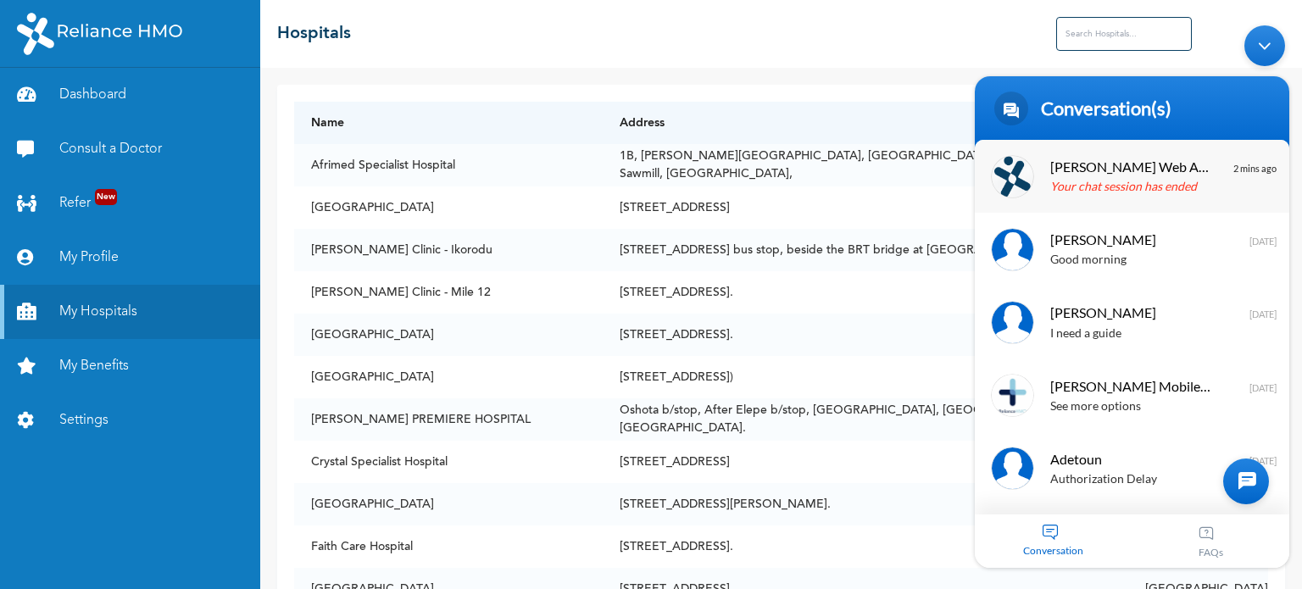
click at [1024, 175] on img at bounding box center [1012, 176] width 36 height 42
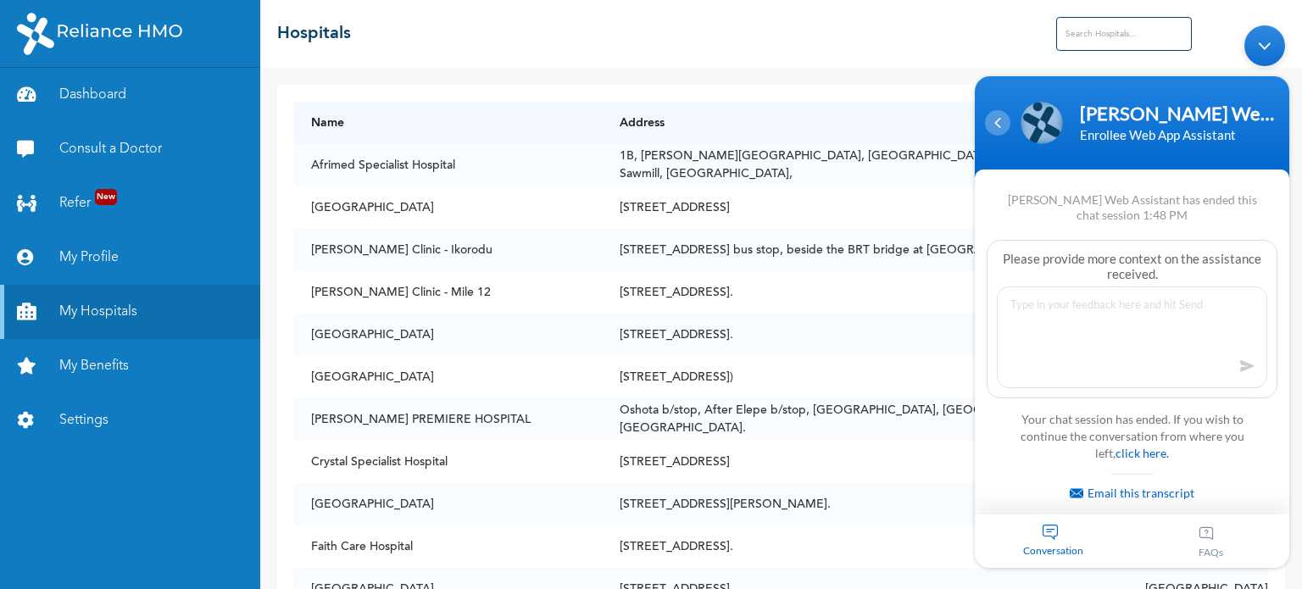
click at [1009, 126] on div "Navigation go back" at bounding box center [997, 121] width 25 height 25
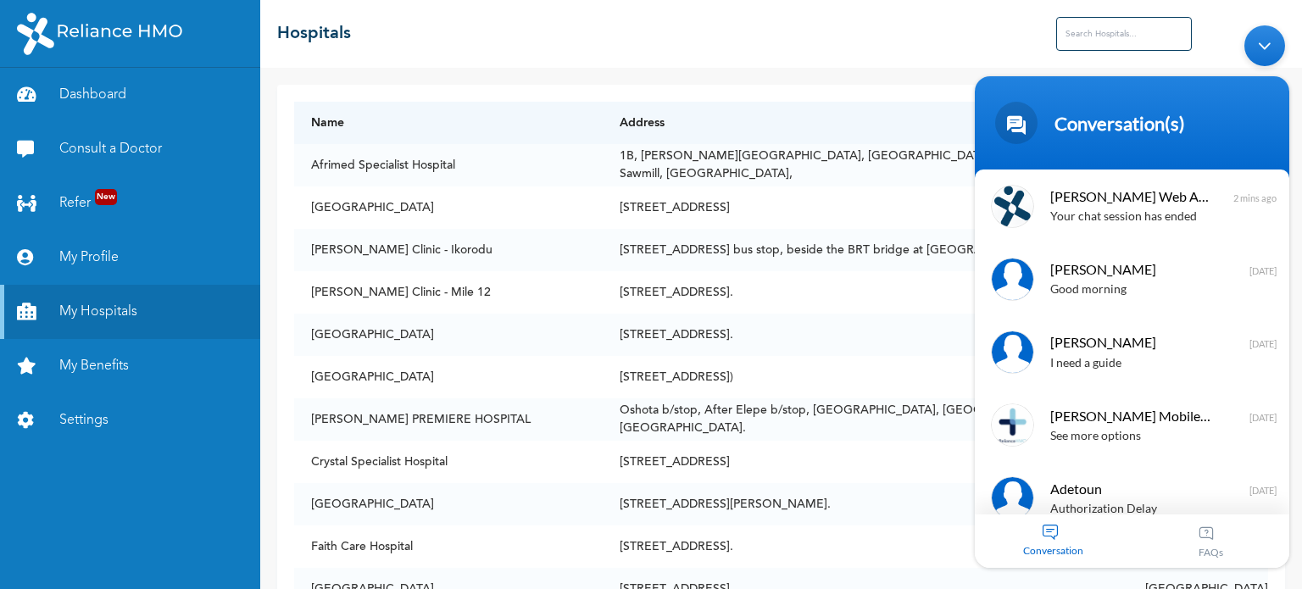
click at [1007, 125] on span at bounding box center [1016, 122] width 42 height 42
click at [1098, 46] on body "Conversation(s) aoyedeji good afternoon Naomi Enrollee Web Assistant Hello Aoye…" at bounding box center [1131, 296] width 331 height 560
click at [1108, 31] on body "Conversation(s) aoyedeji good afternoon Naomi Enrollee Web Assistant Hello Aoye…" at bounding box center [1131, 296] width 331 height 560
click at [1114, 30] on body "Conversation(s) aoyedeji good afternoon Naomi Enrollee Web Assistant Hello Aoye…" at bounding box center [1131, 296] width 331 height 560
click at [1180, 66] on body "Conversation(s) aoyedeji good afternoon Naomi Enrollee Web Assistant Hello Aoye…" at bounding box center [1131, 296] width 331 height 560
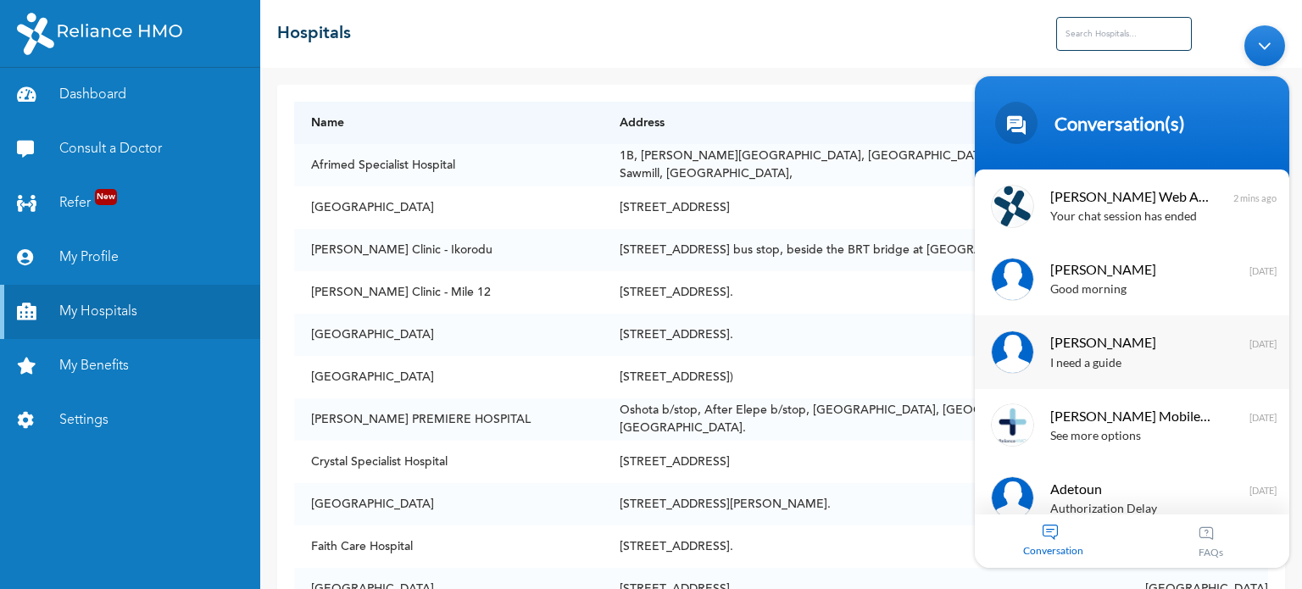
click at [1251, 299] on div "I need a guide" at bounding box center [1157, 289] width 214 height 19
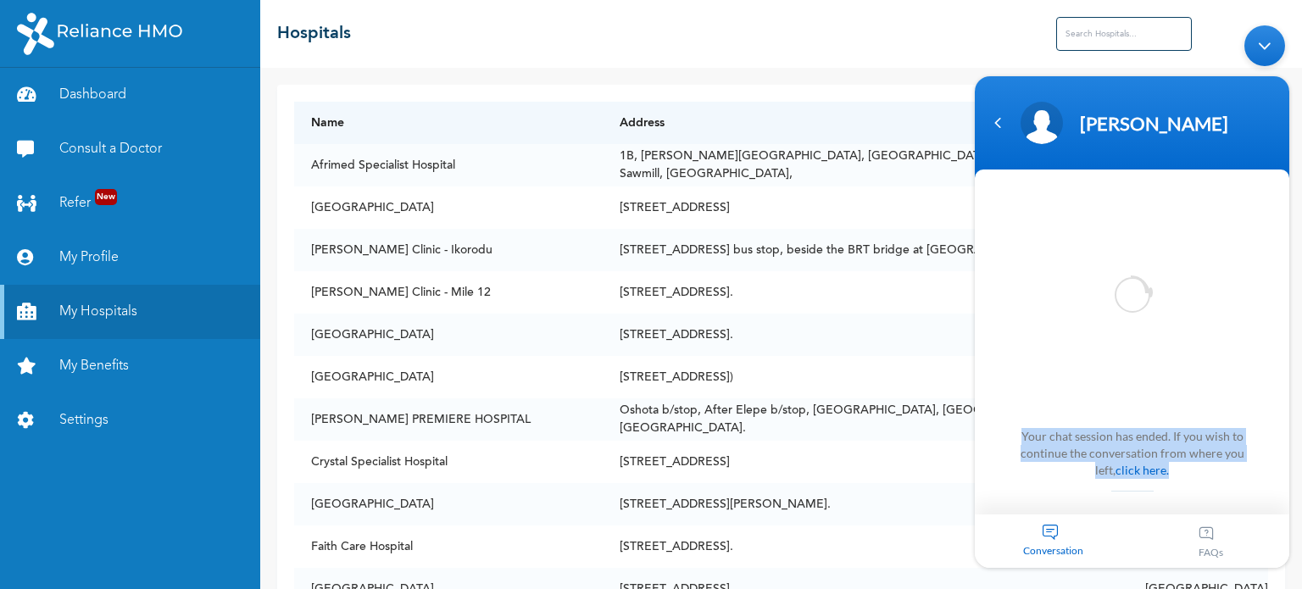
click at [1188, 470] on section "Your chat session has ended. If you wish to continue the conversation from wher…" at bounding box center [1132, 341] width 315 height 345
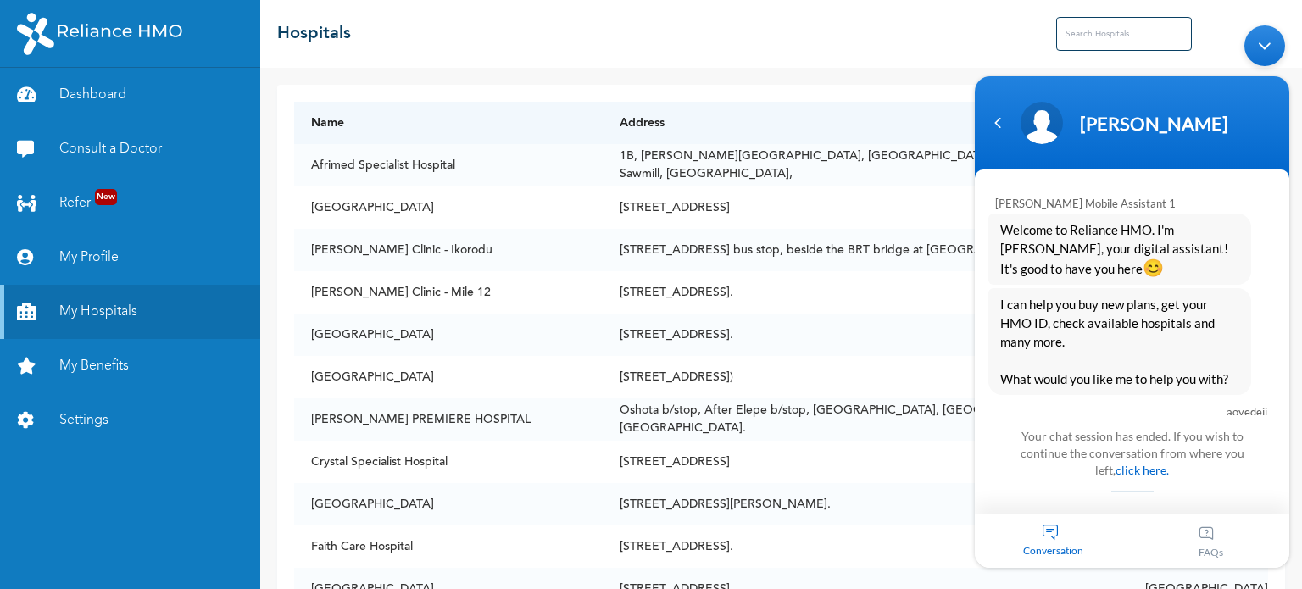
click at [1058, 532] on div "Conversation" at bounding box center [1054, 540] width 158 height 53
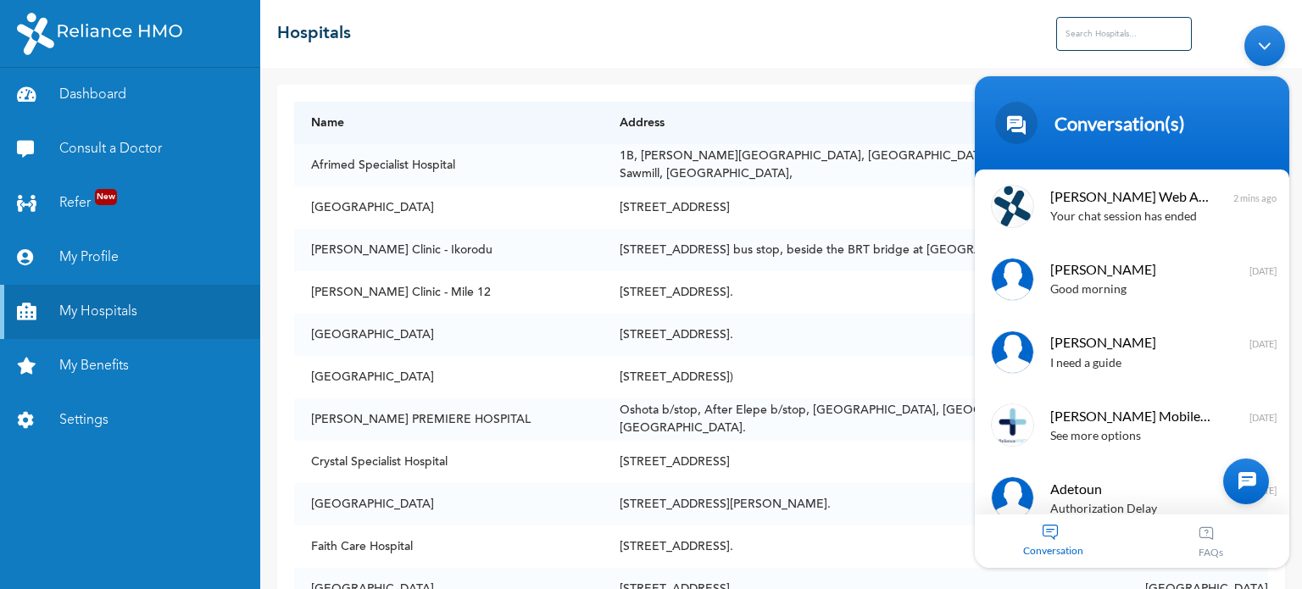
click at [1078, 46] on body "Conversation(s) Naomi Mobile Assistant 1 Welcome to Reliance HMO. I'm Naomi, yo…" at bounding box center [1131, 296] width 331 height 560
drag, startPoint x: 1086, startPoint y: 41, endPoint x: 1095, endPoint y: 42, distance: 8.5
click at [1090, 42] on body "Conversation(s) Naomi Mobile Assistant 1 Welcome to Reliance HMO. I'm Naomi, yo…" at bounding box center [1131, 296] width 331 height 560
click at [1103, 37] on body "Conversation(s) Naomi Mobile Assistant 1 Welcome to Reliance HMO. I'm Naomi, yo…" at bounding box center [1131, 296] width 331 height 560
click at [1107, 36] on body "Conversation(s) Naomi Mobile Assistant 1 Welcome to Reliance HMO. I'm Naomi, yo…" at bounding box center [1131, 296] width 331 height 560
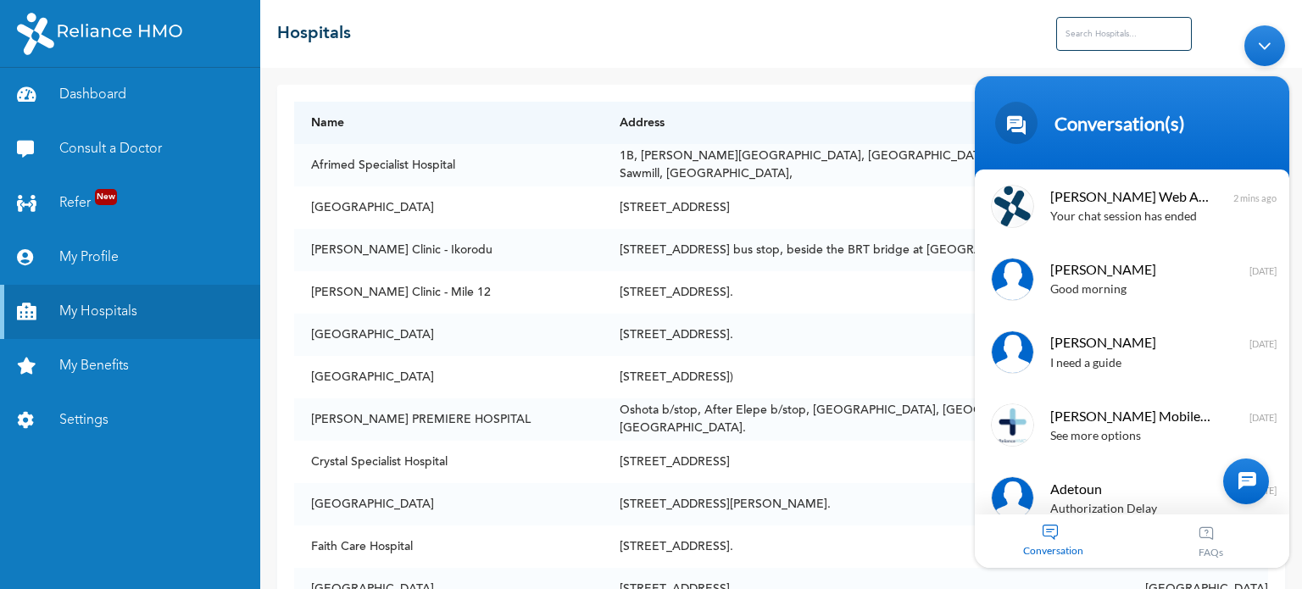
click at [1112, 36] on body "Conversation(s) Naomi Mobile Assistant 1 Welcome to Reliance HMO. I'm Naomi, yo…" at bounding box center [1131, 296] width 331 height 560
click at [1114, 36] on body "Conversation(s) Naomi Mobile Assistant 1 Welcome to Reliance HMO. I'm Naomi, yo…" at bounding box center [1131, 296] width 331 height 560
click at [1254, 47] on div "Minimize live chat window" at bounding box center [1265, 45] width 41 height 41
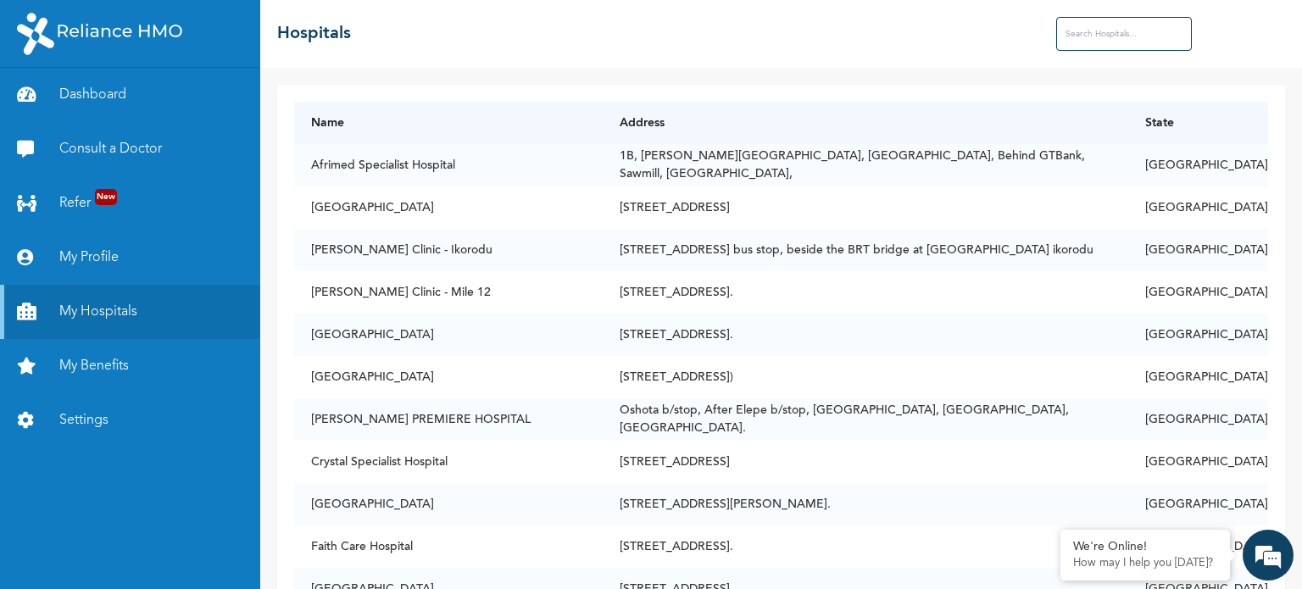
click at [1134, 36] on input "text" at bounding box center [1124, 34] width 136 height 34
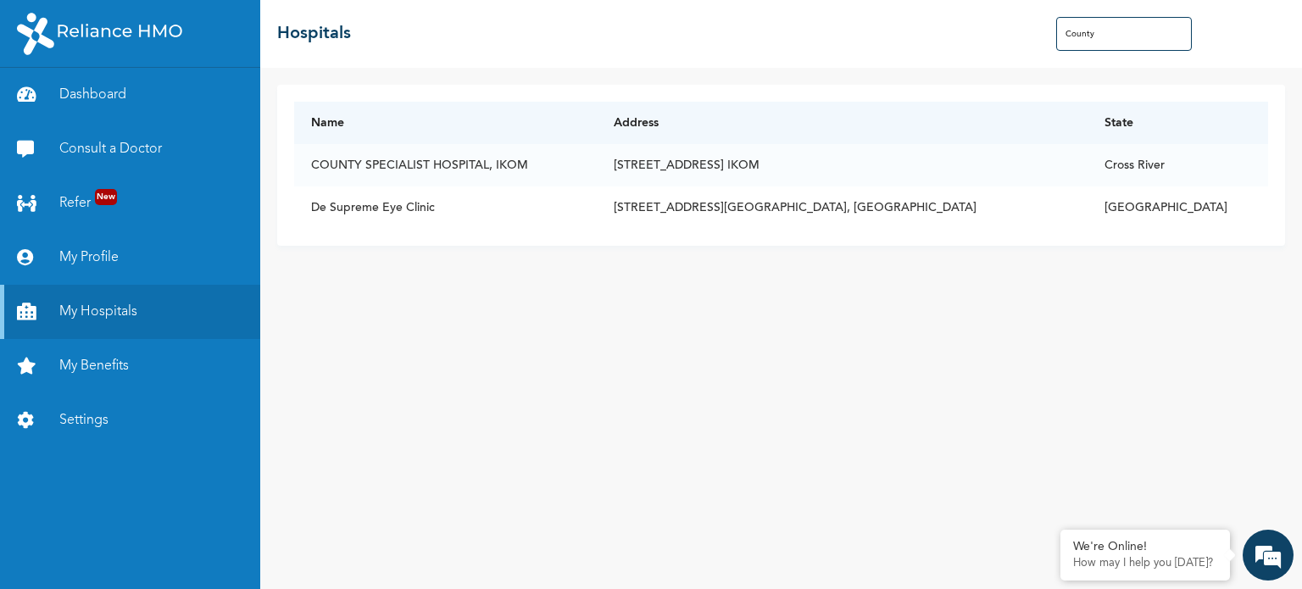
type input "County"
click at [1126, 562] on p "How may I help you today?" at bounding box center [1145, 564] width 144 height 14
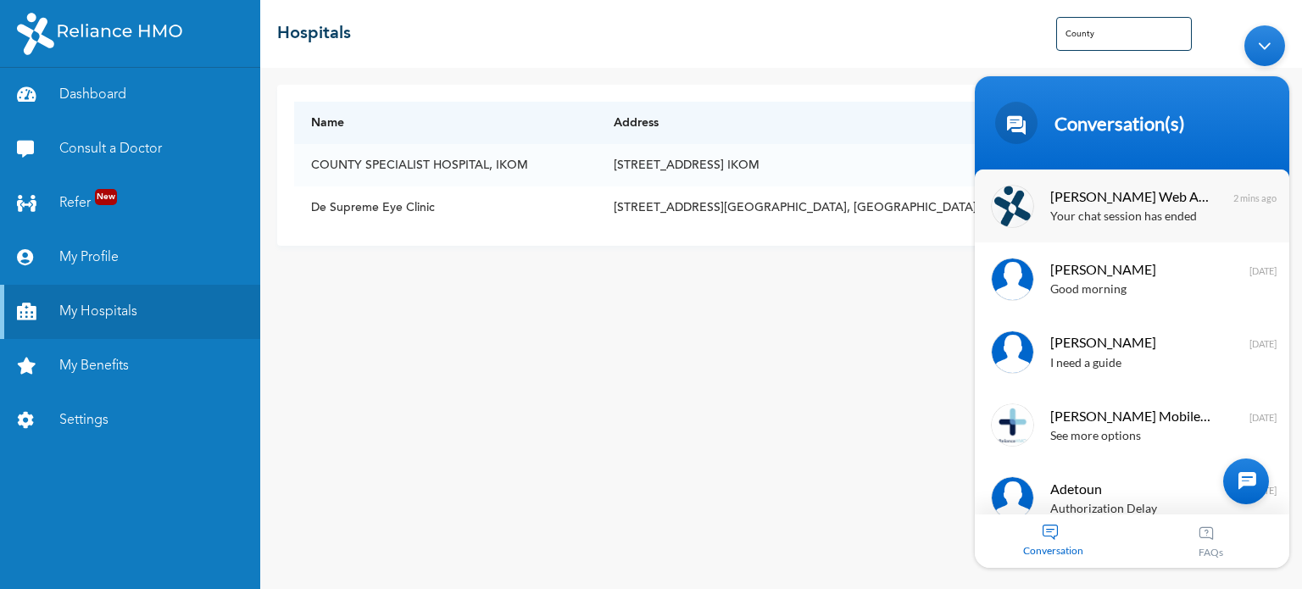
click at [1079, 217] on p "Your chat session has ended" at bounding box center [1157, 216] width 214 height 19
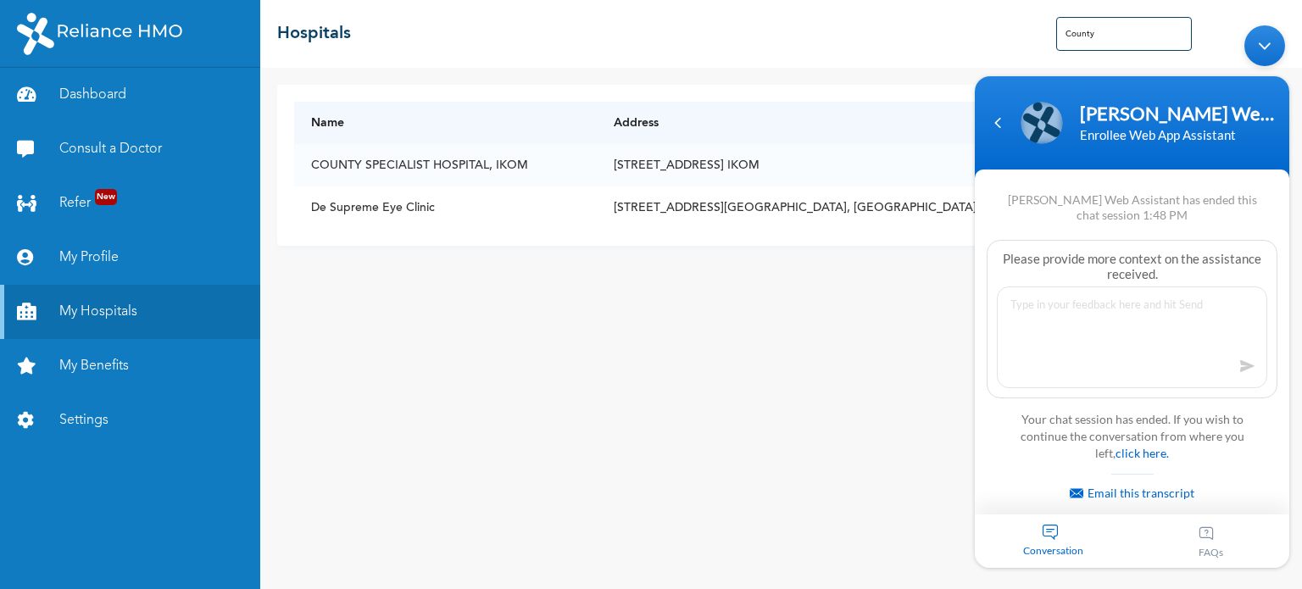
click at [1063, 306] on textarea at bounding box center [1132, 337] width 270 height 102
click at [1276, 56] on div "Minimize live chat window" at bounding box center [1265, 45] width 41 height 41
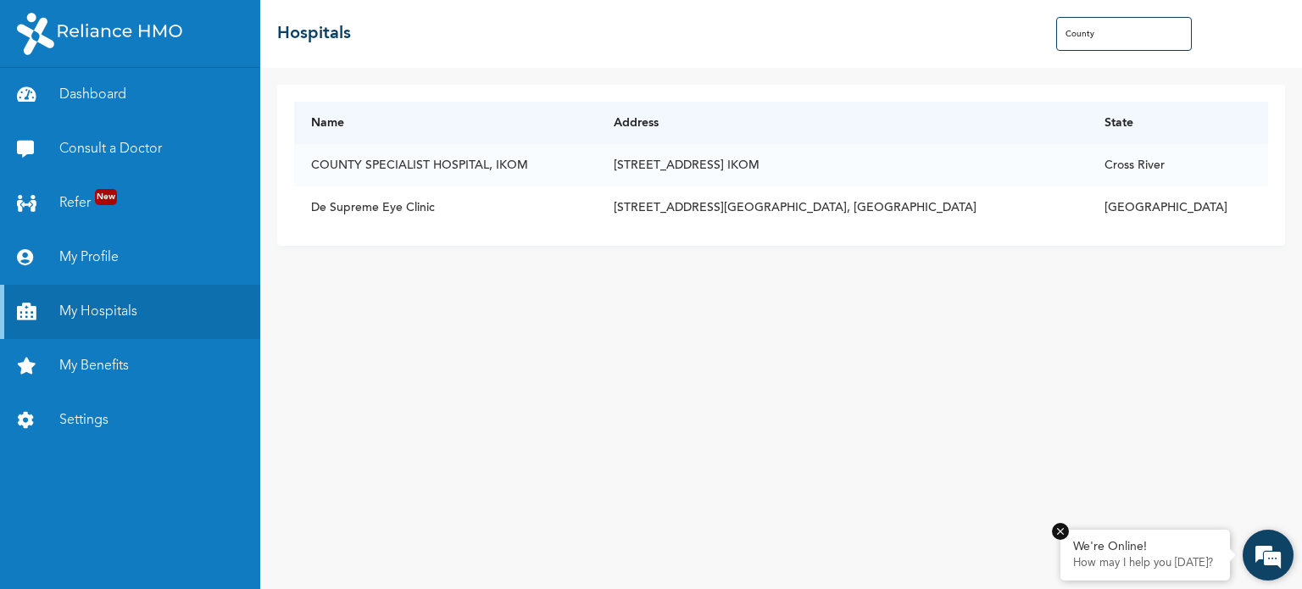
click at [1177, 572] on div "We're Online! How may I help you today?" at bounding box center [1146, 555] width 170 height 51
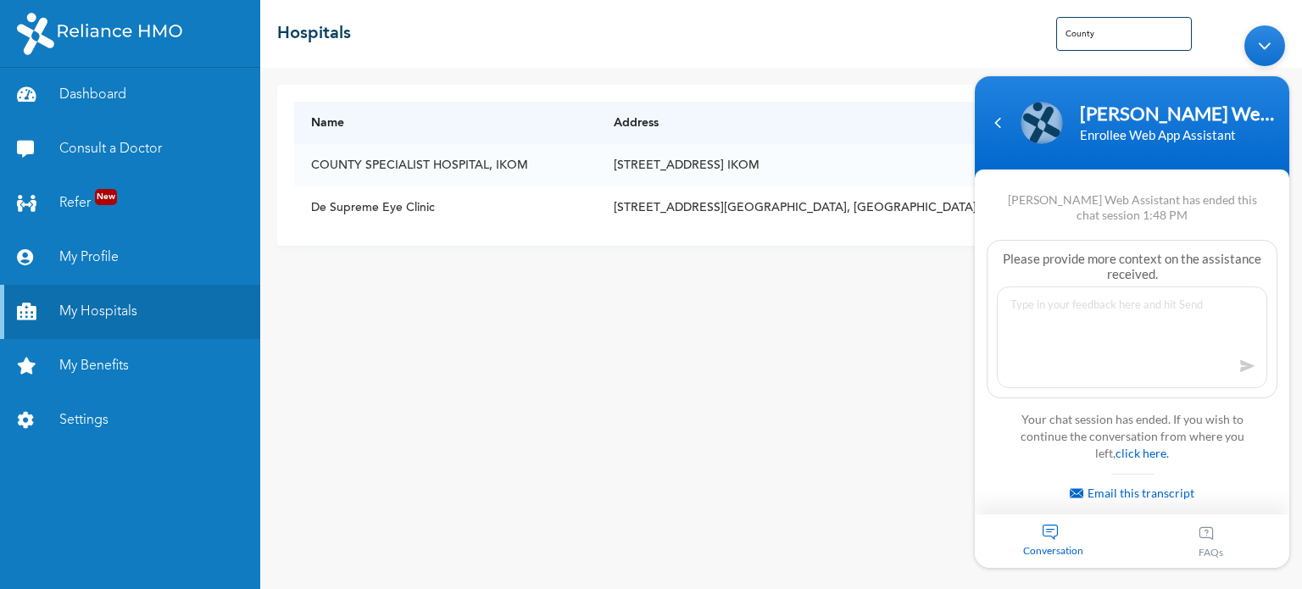
click at [1049, 308] on textarea at bounding box center [1132, 337] width 270 height 102
type textarea "Can you pls confirm if County Hospital is still in the list of your hospitals."
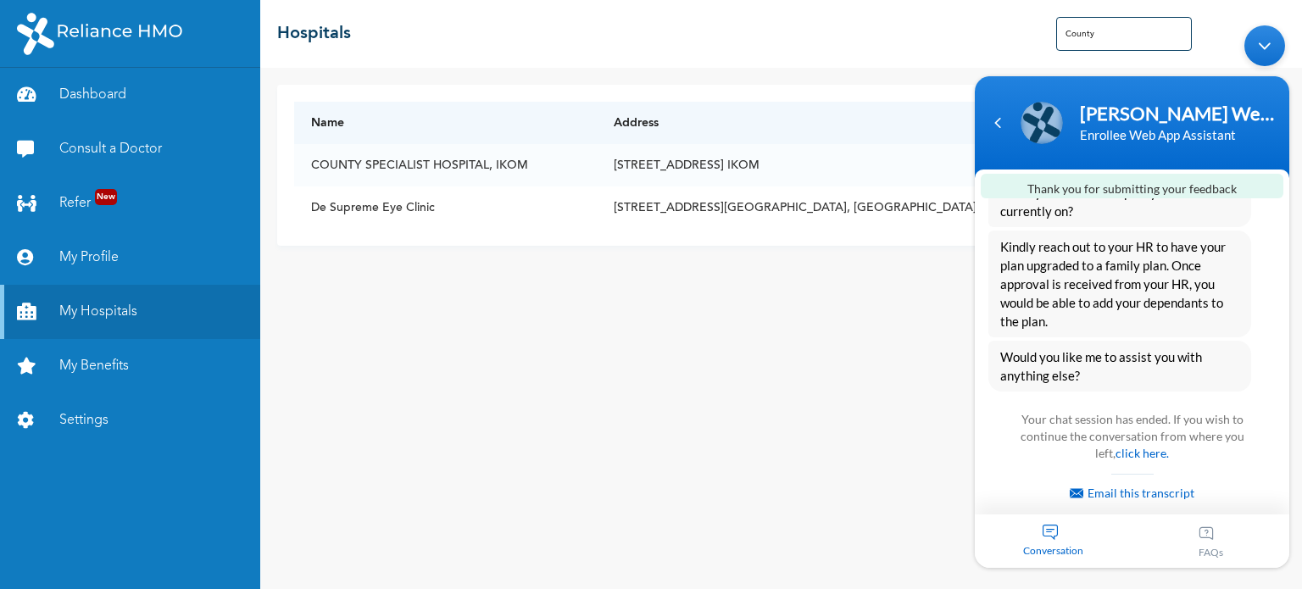
click at [1238, 359] on div "aoyedeji good afternoon Naomi Enrollee Web Assistant Hello Aoyedeji Welcome to …" at bounding box center [1132, 213] width 315 height 1380
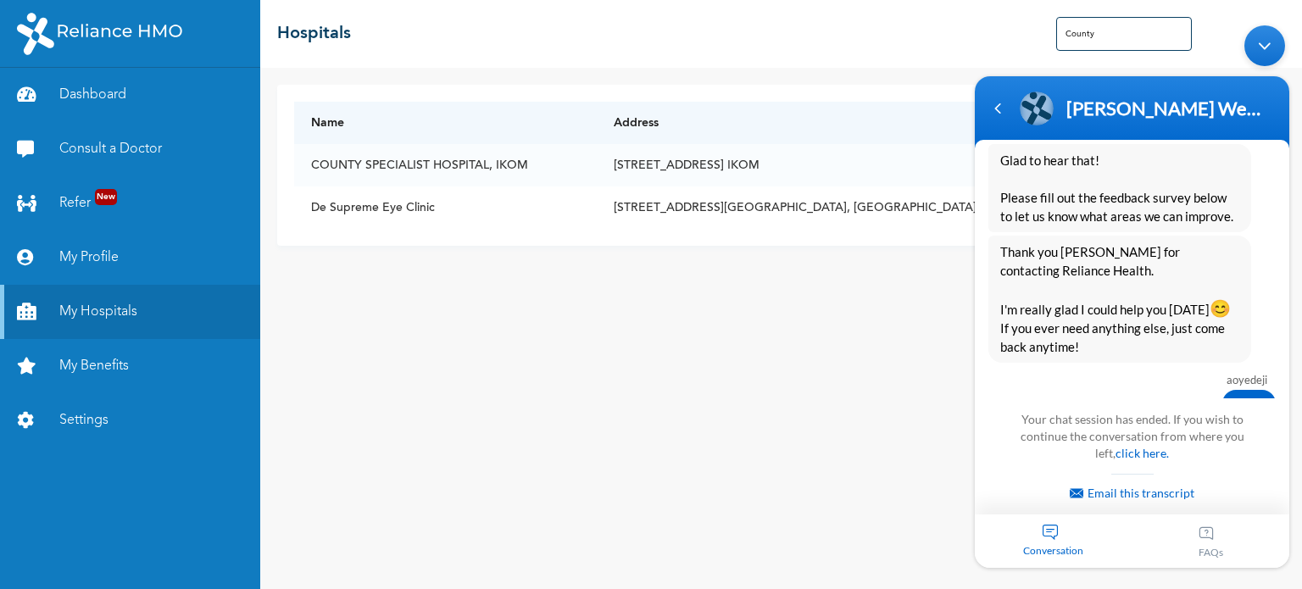
scroll to position [1138, 0]
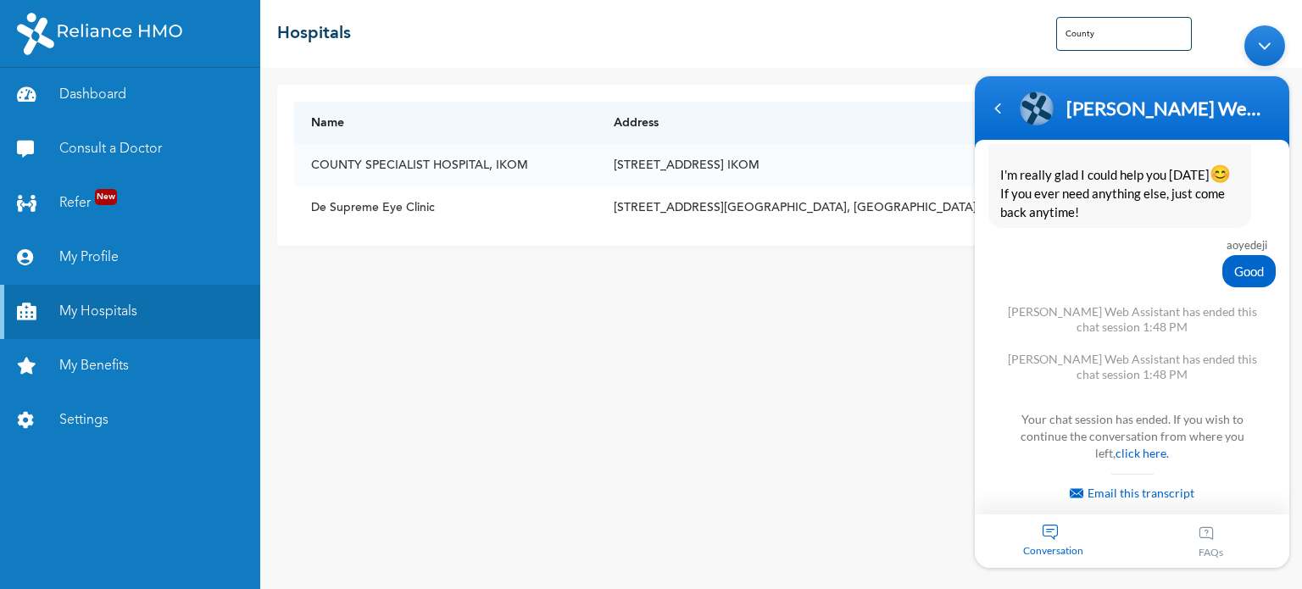
click at [1266, 36] on div "Minimize live chat window" at bounding box center [1265, 45] width 41 height 41
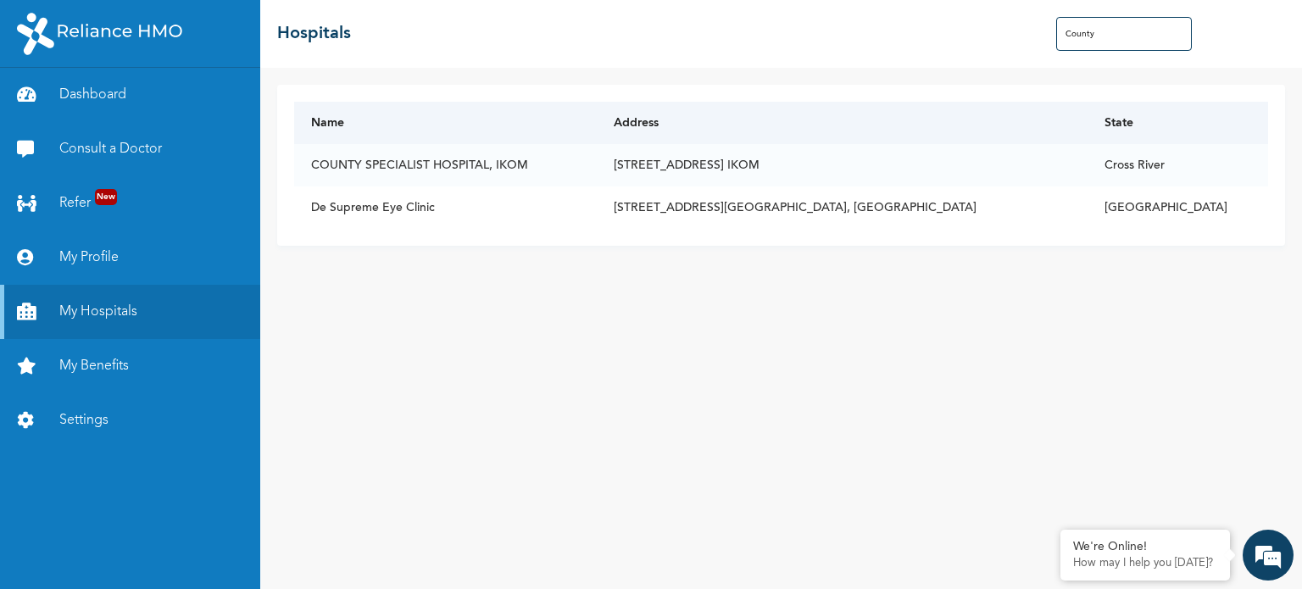
click at [1088, 118] on th "Address" at bounding box center [842, 123] width 491 height 42
click at [109, 199] on span "New" at bounding box center [106, 197] width 22 height 16
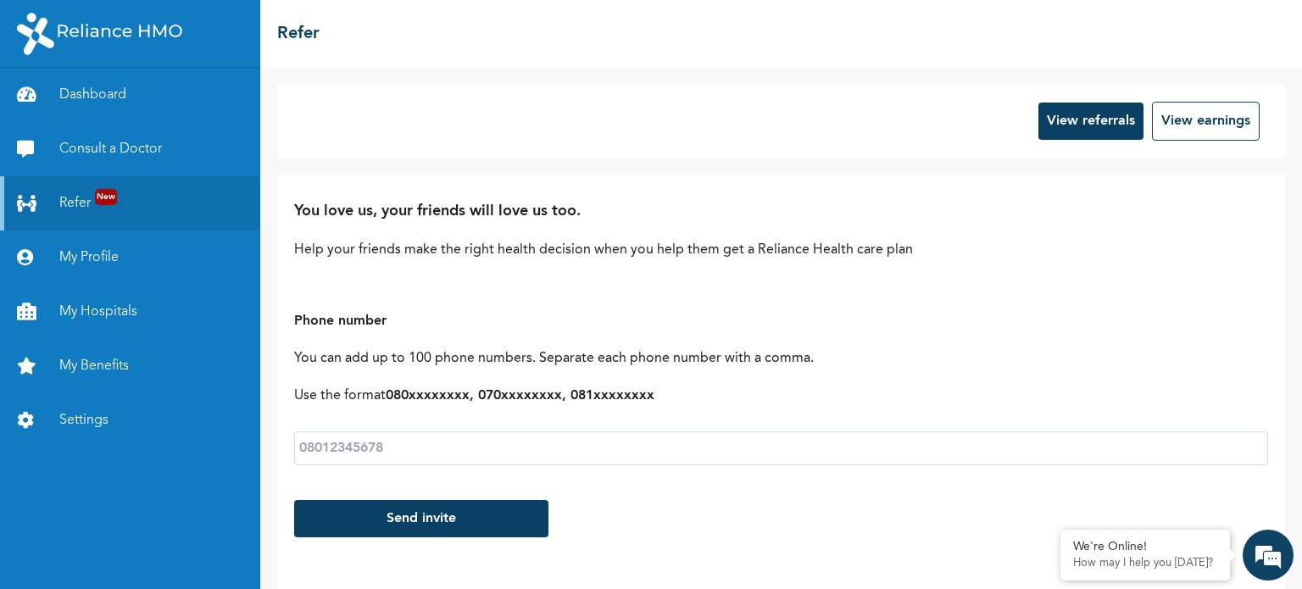
click at [1040, 113] on button "View referrals" at bounding box center [1091, 121] width 105 height 37
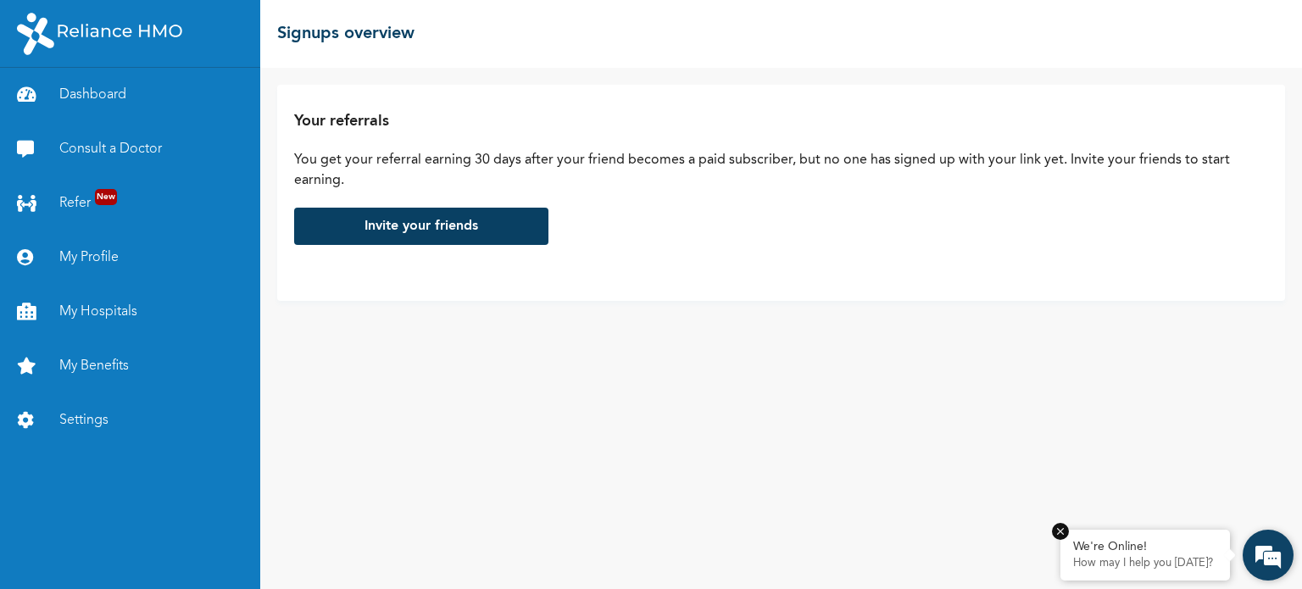
click at [1063, 532] on em at bounding box center [1060, 531] width 17 height 17
click at [92, 259] on link "My Profile" at bounding box center [130, 258] width 260 height 54
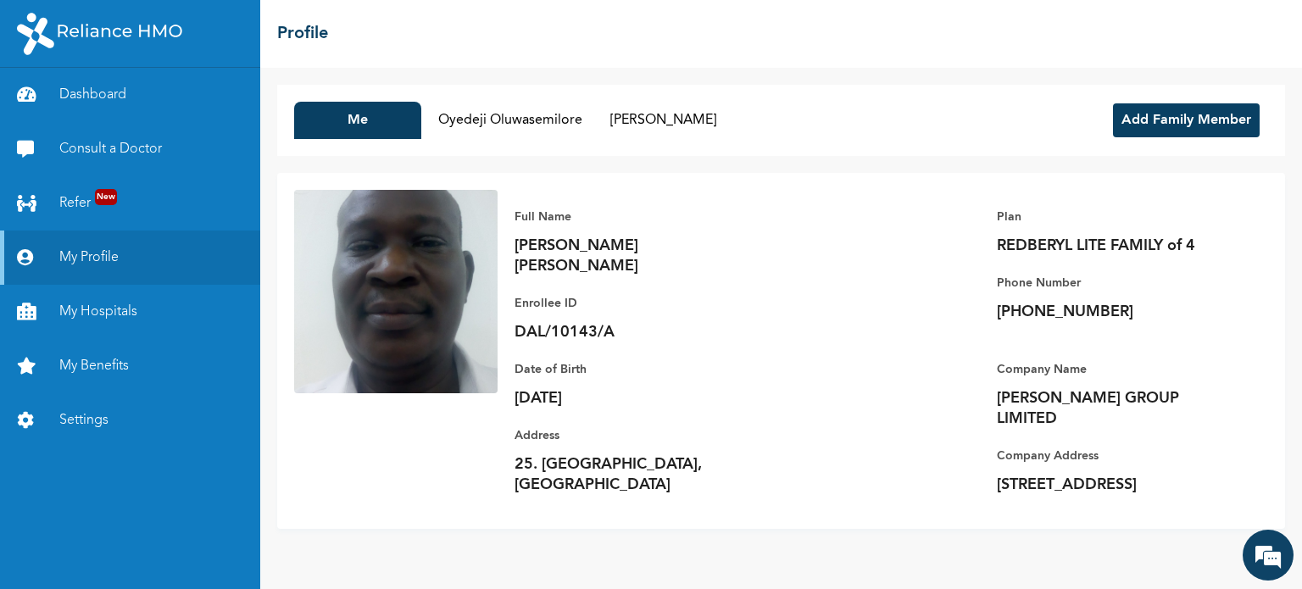
click at [1154, 115] on button "Add Family Member" at bounding box center [1186, 120] width 147 height 34
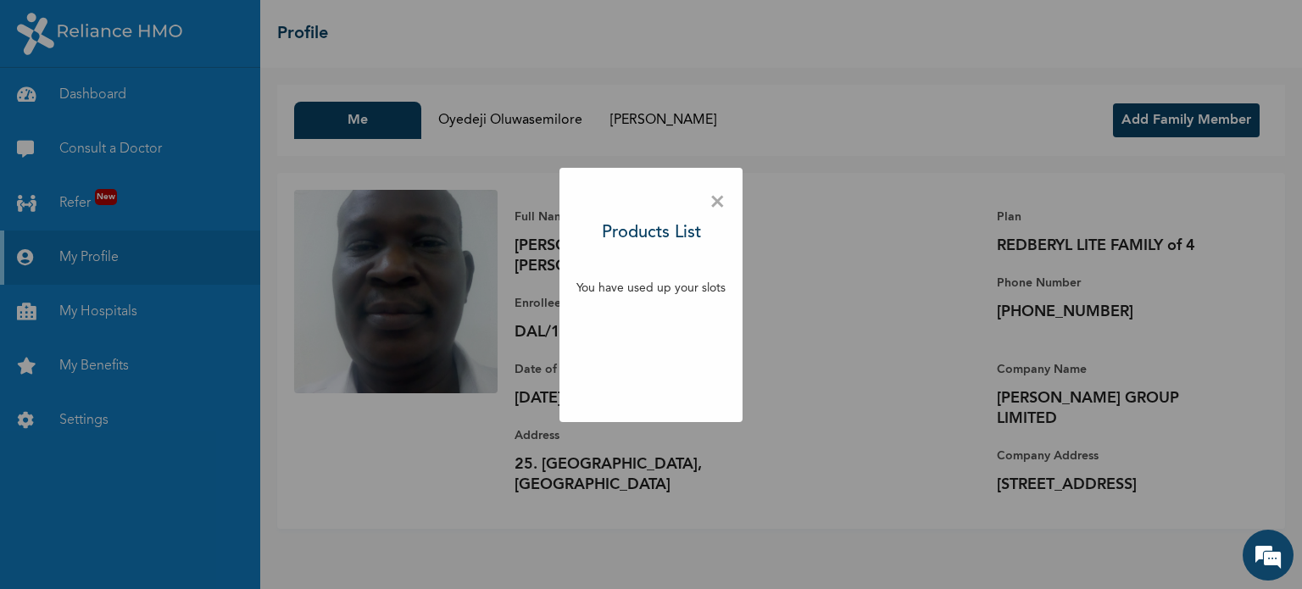
click at [722, 204] on span "×" at bounding box center [718, 203] width 16 height 36
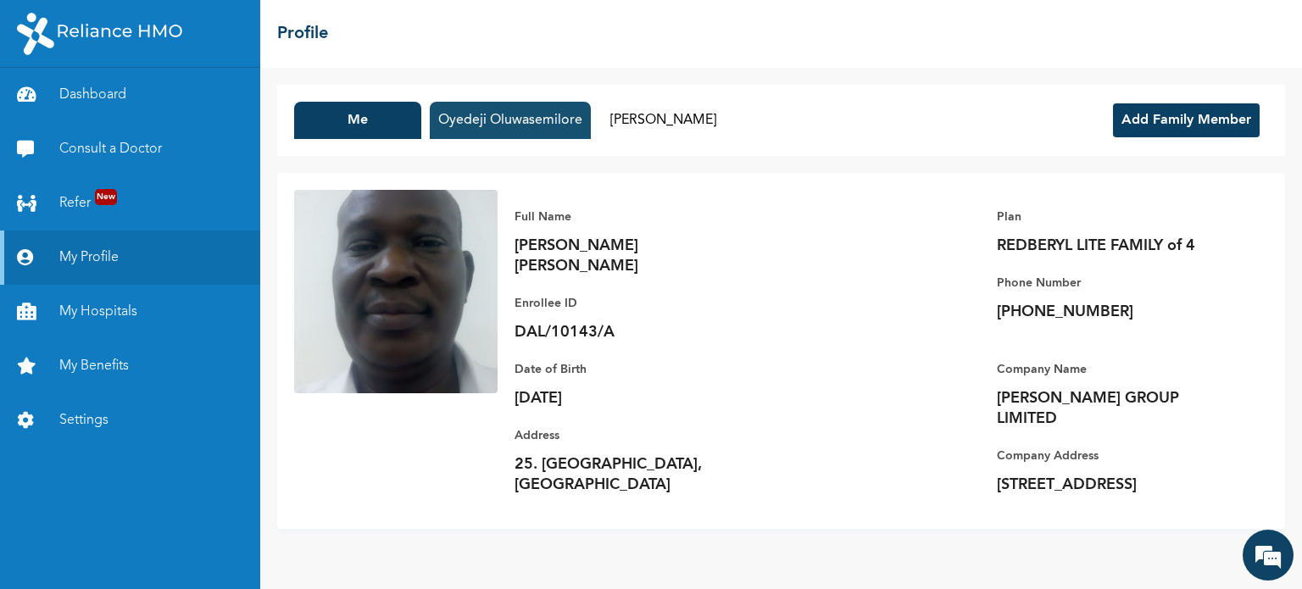
click at [533, 124] on button "Oyedeji Oluwasemilore" at bounding box center [510, 120] width 161 height 37
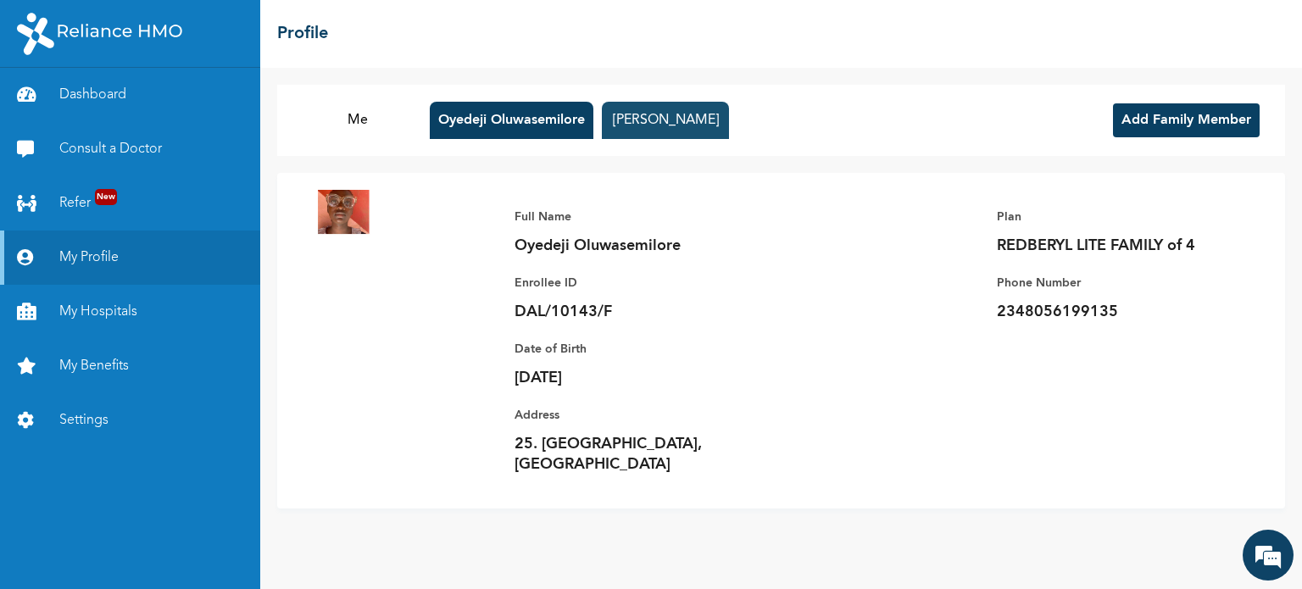
click at [671, 119] on button "[PERSON_NAME]" at bounding box center [665, 120] width 127 height 37
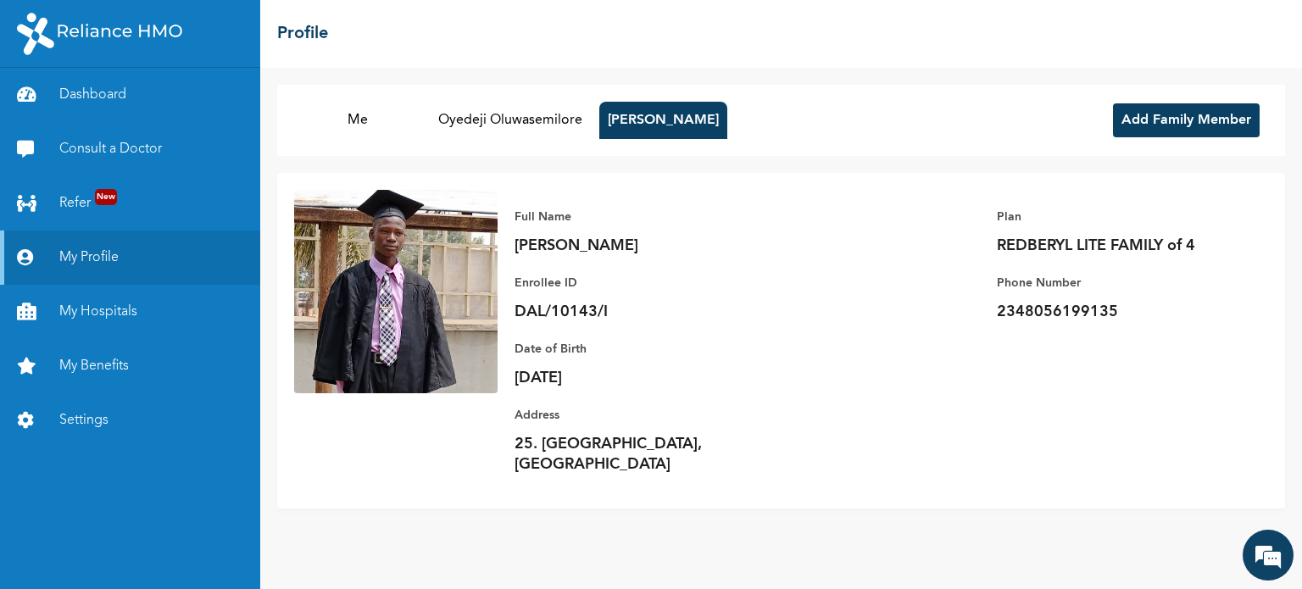
click at [1178, 115] on button "Add Family Member" at bounding box center [1186, 120] width 147 height 34
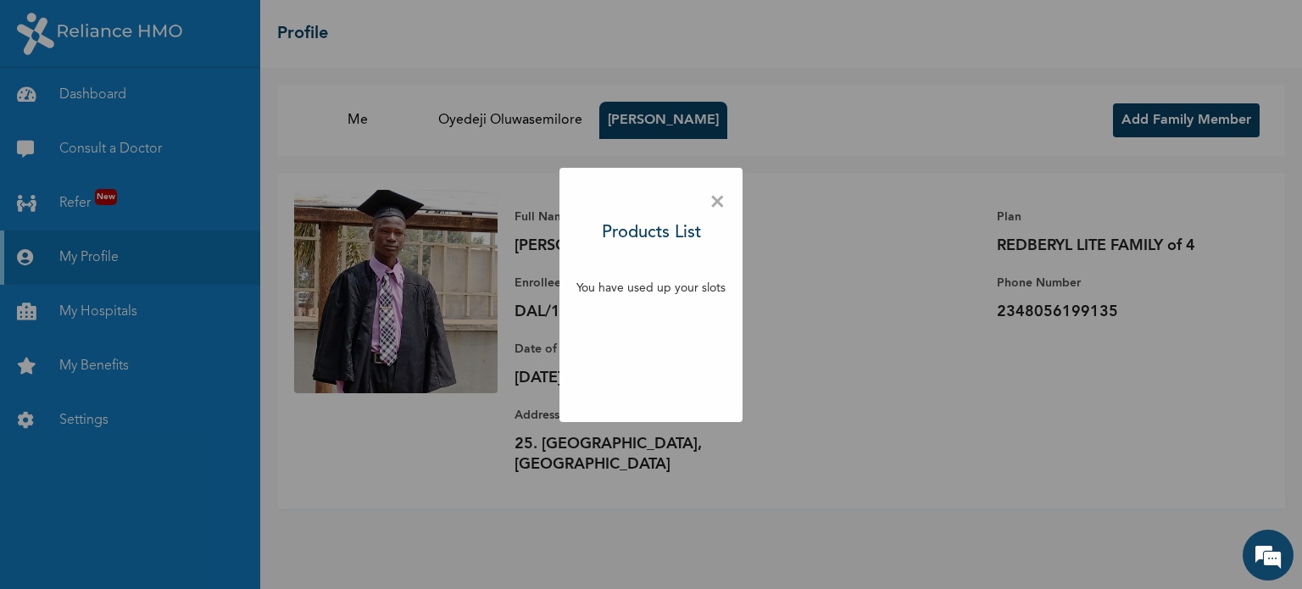
click at [716, 206] on span "×" at bounding box center [718, 203] width 16 height 36
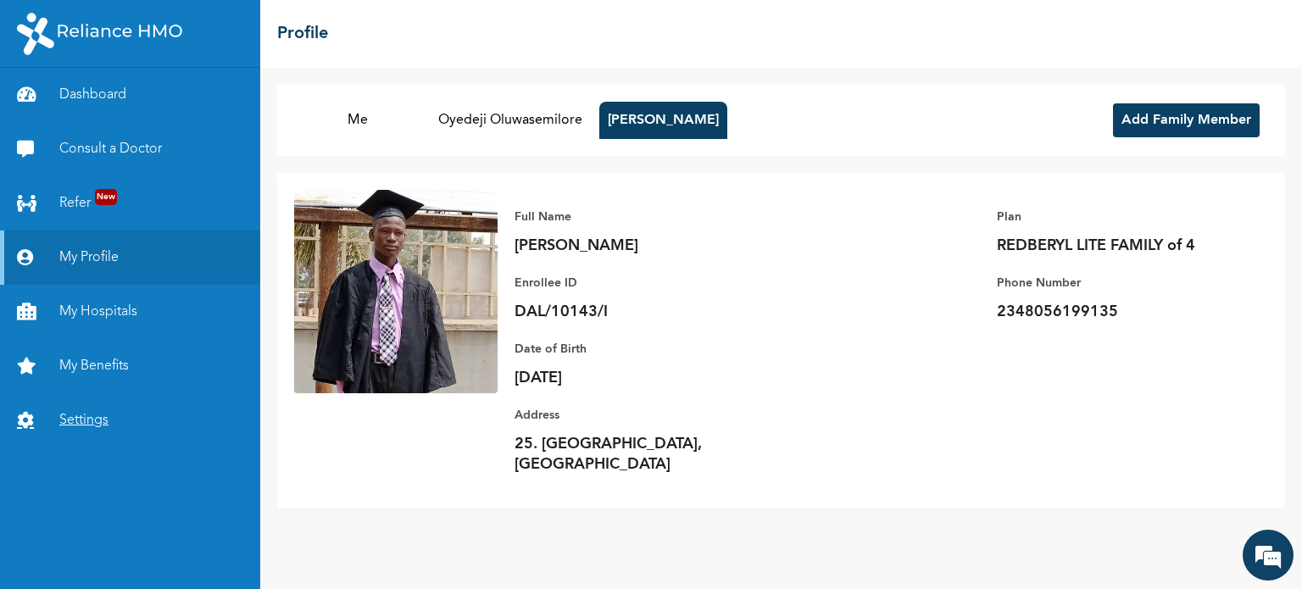
click at [85, 414] on link "Settings" at bounding box center [130, 420] width 260 height 54
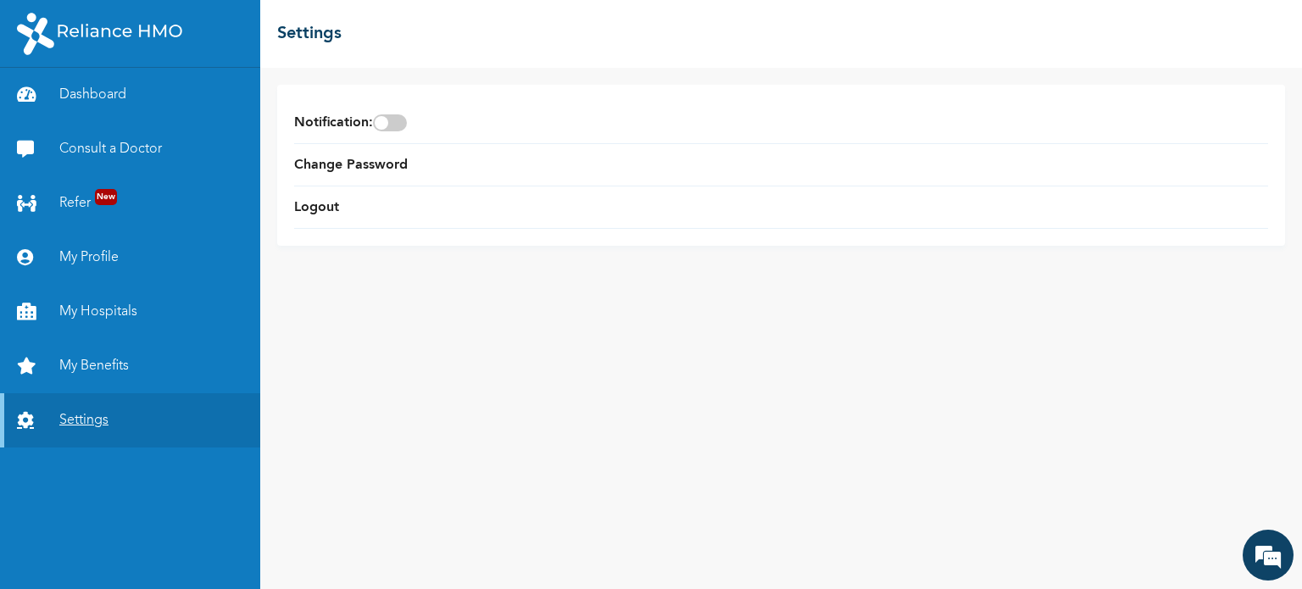
click at [92, 413] on link "Settings" at bounding box center [130, 420] width 260 height 54
click at [109, 96] on link "Dashboard" at bounding box center [130, 95] width 260 height 54
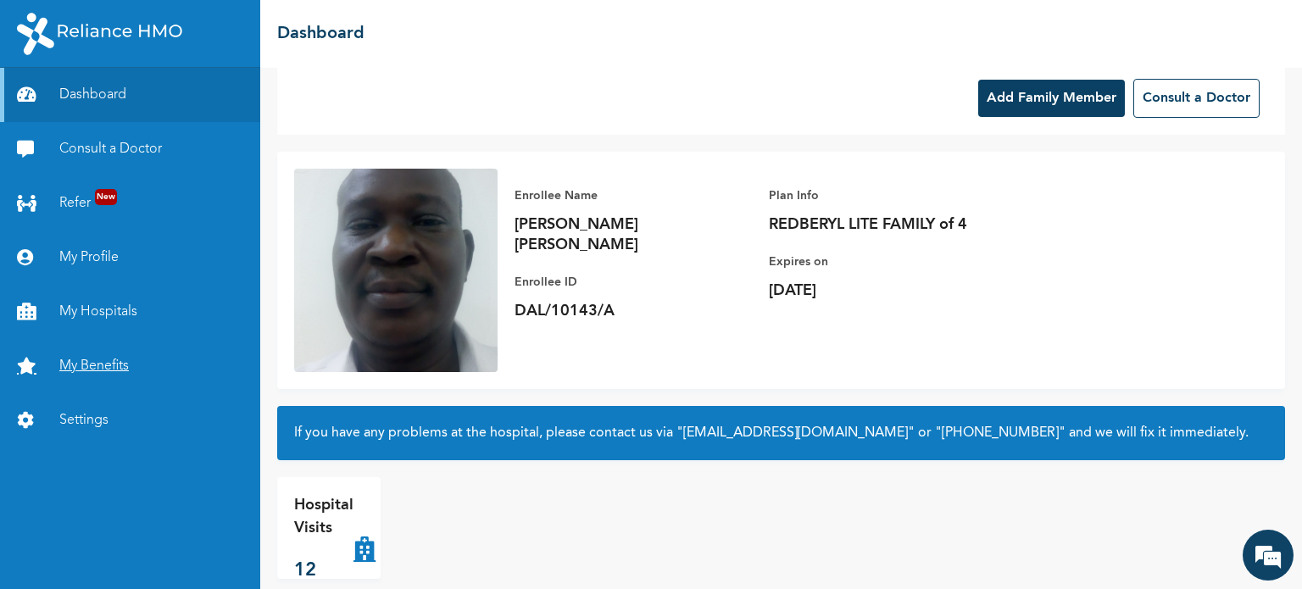
scroll to position [46, 0]
